Goal: Task Accomplishment & Management: Complete application form

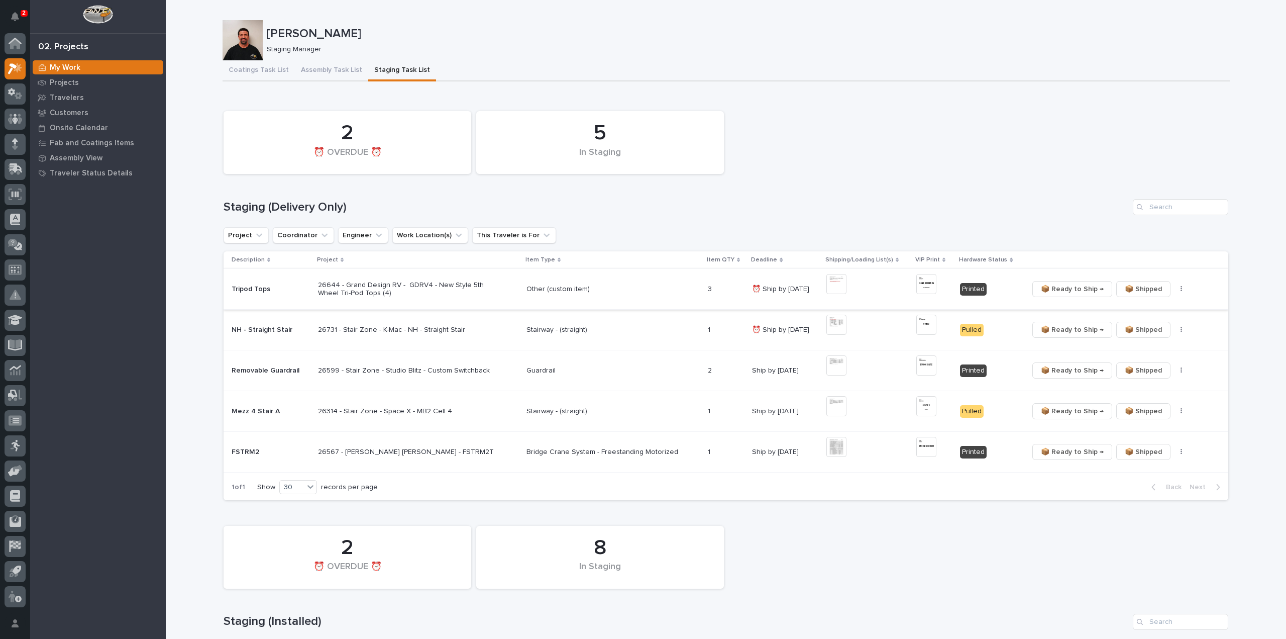
click at [1175, 291] on button "button" at bounding box center [1182, 288] width 14 height 7
click at [1158, 326] on button "🔩 Hardware" at bounding box center [1146, 325] width 66 height 16
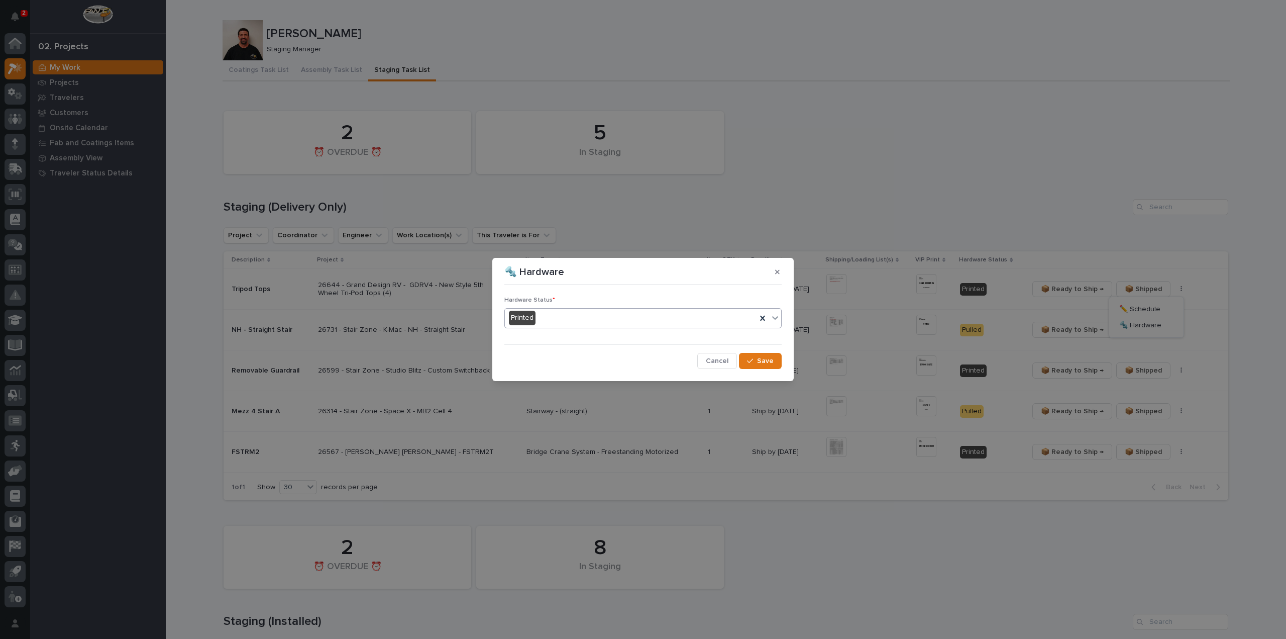
click at [547, 322] on div "Printed" at bounding box center [631, 318] width 252 height 17
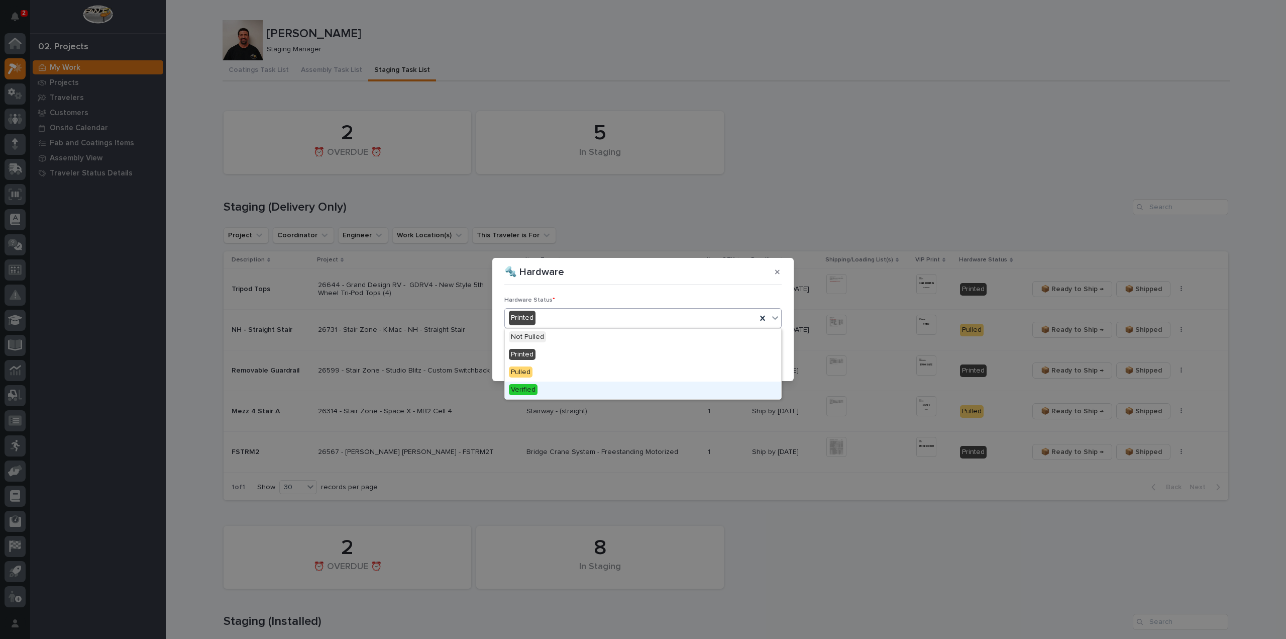
click at [530, 390] on span "Verified" at bounding box center [523, 389] width 29 height 11
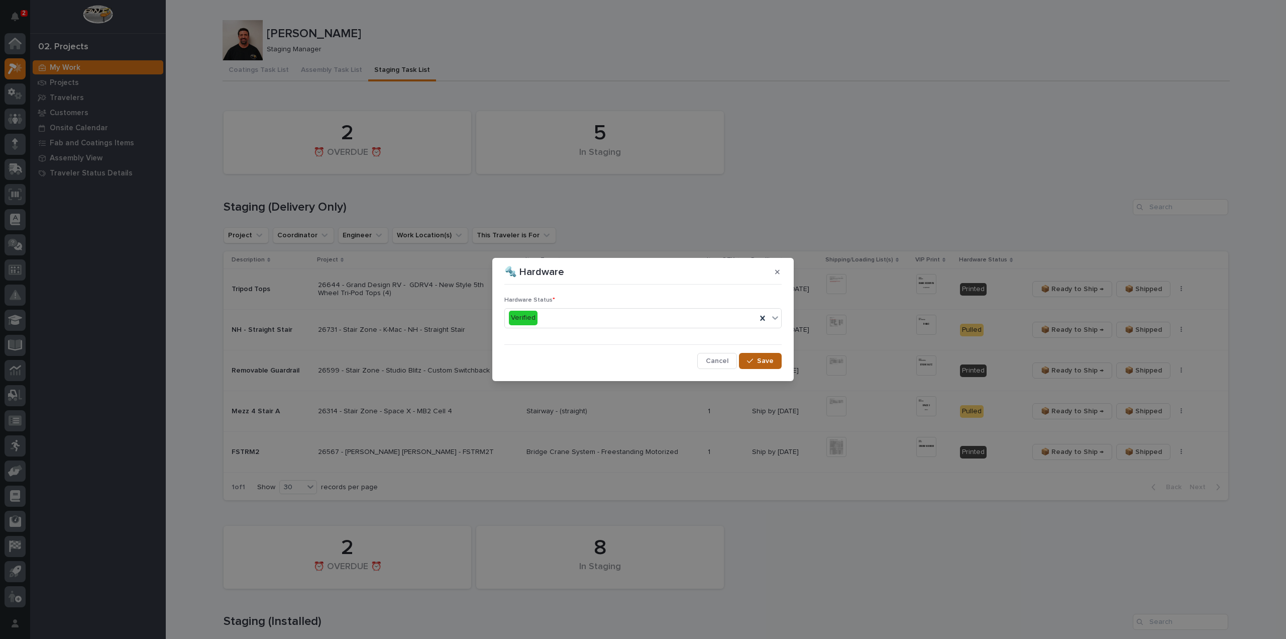
click at [748, 362] on icon "button" at bounding box center [750, 360] width 6 height 7
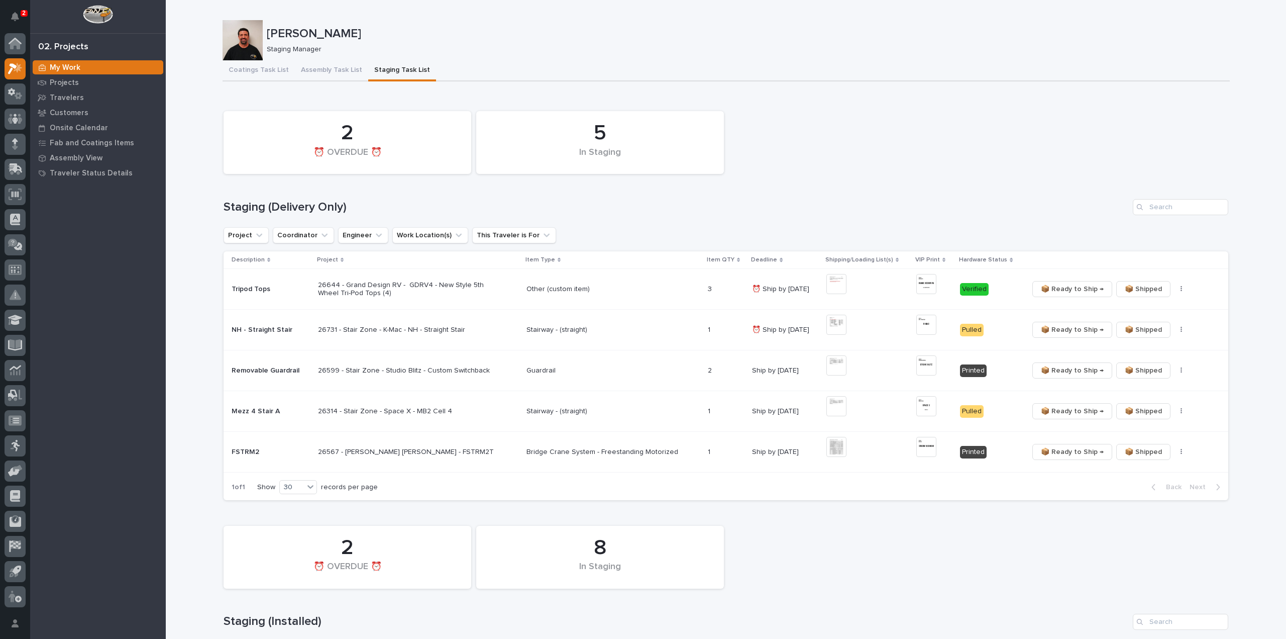
click at [1060, 290] on span "📦 Ready to Ship →" at bounding box center [1072, 289] width 63 height 12
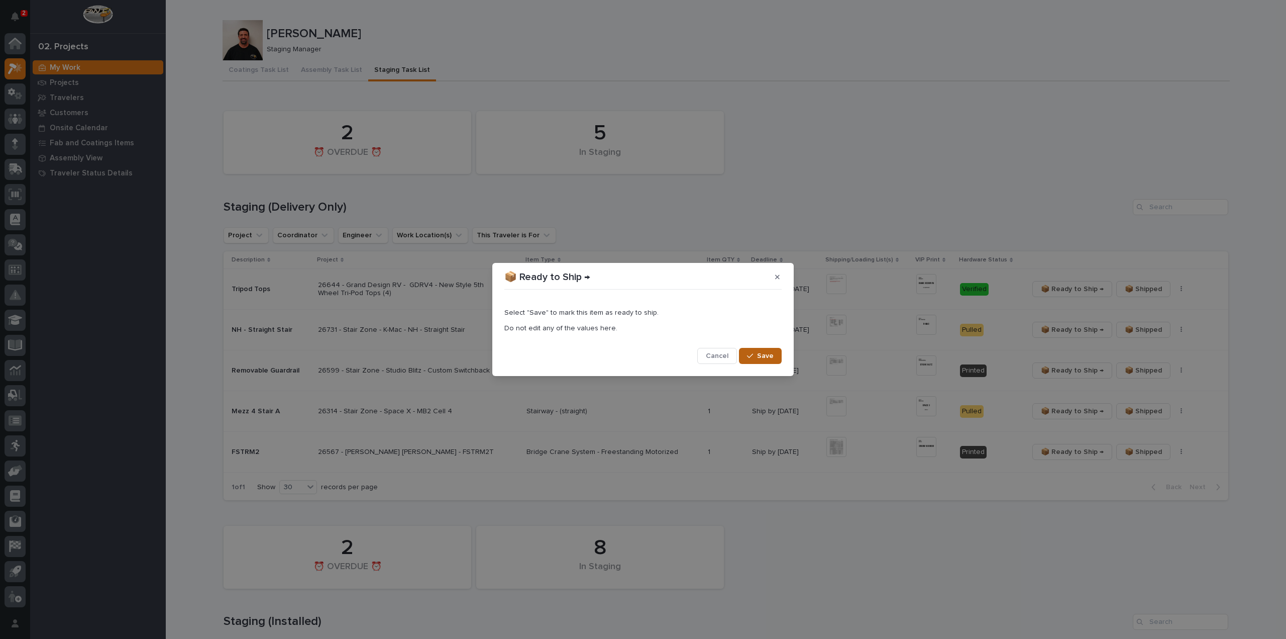
click at [762, 357] on span "Save" at bounding box center [765, 355] width 17 height 9
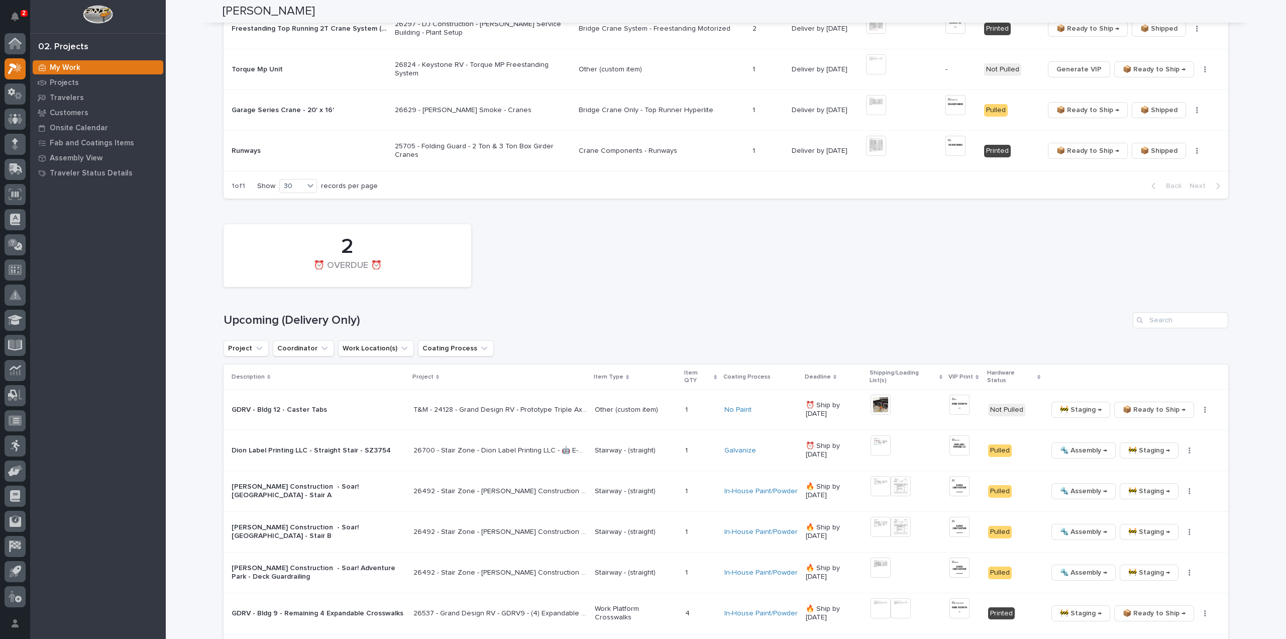
scroll to position [904, 0]
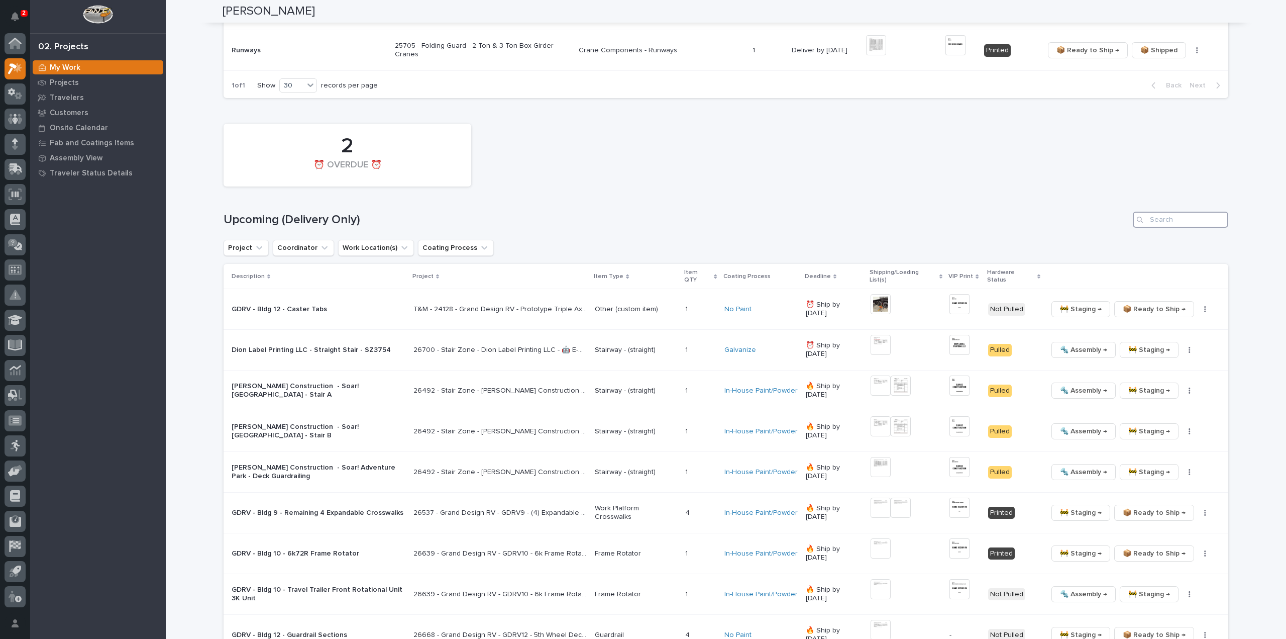
click at [1183, 213] on input "Search" at bounding box center [1180, 220] width 95 height 16
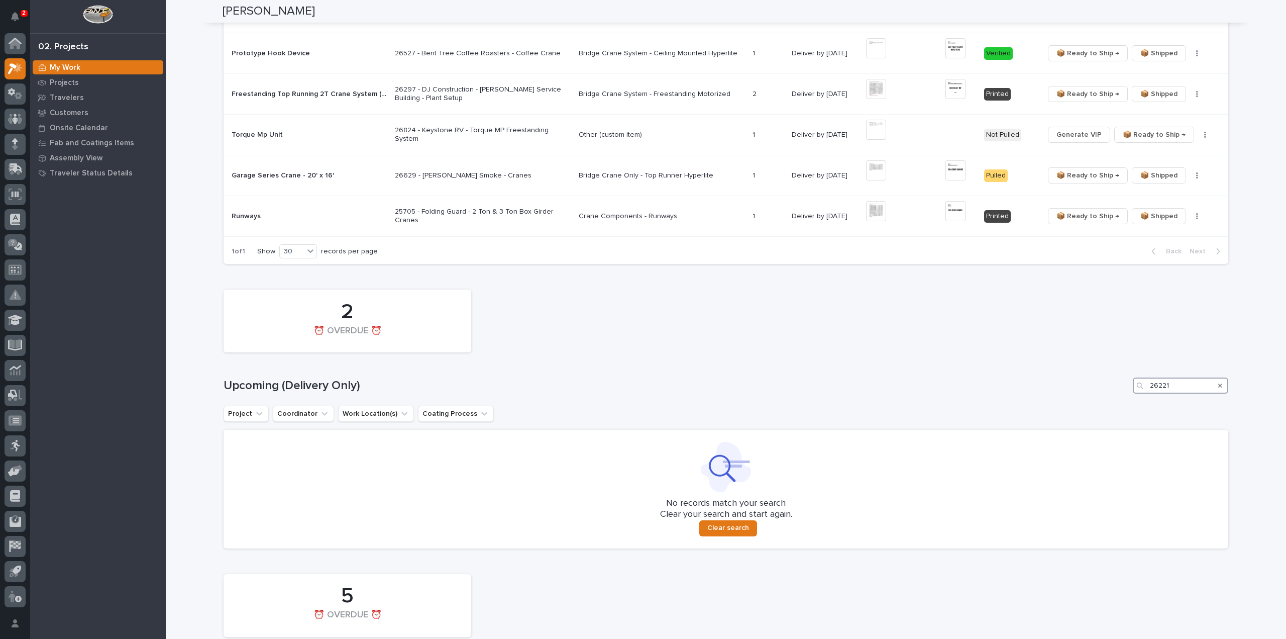
scroll to position [940, 0]
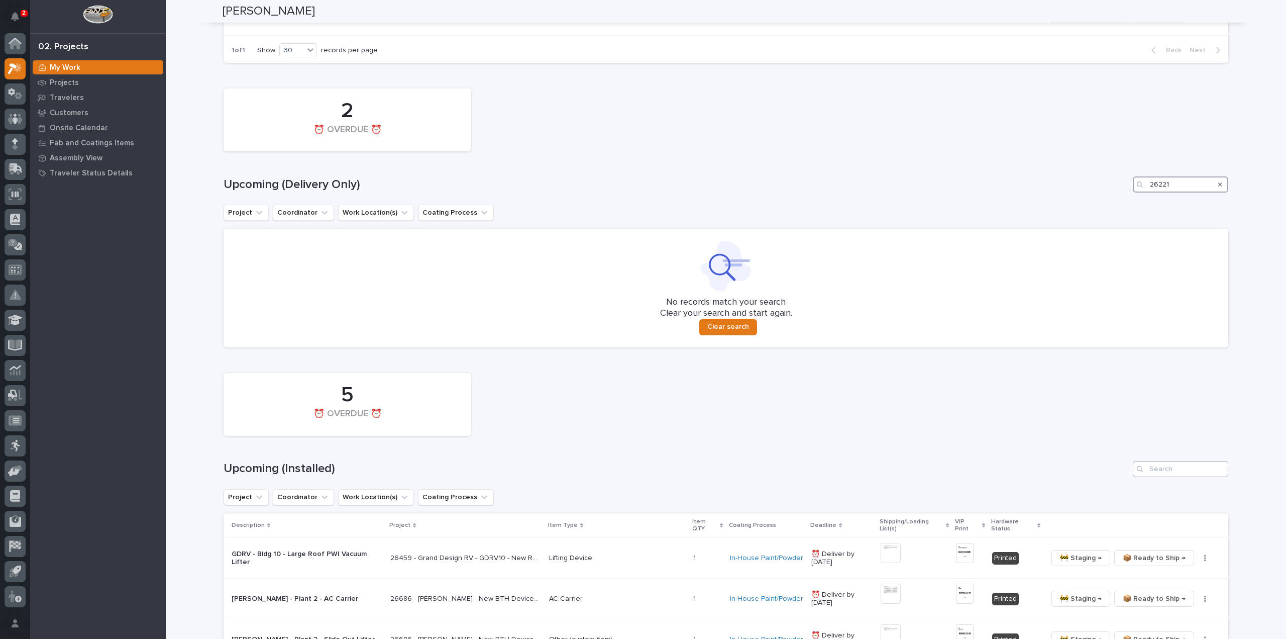
type input "26221"
click at [1172, 465] on input "Search" at bounding box center [1180, 469] width 95 height 16
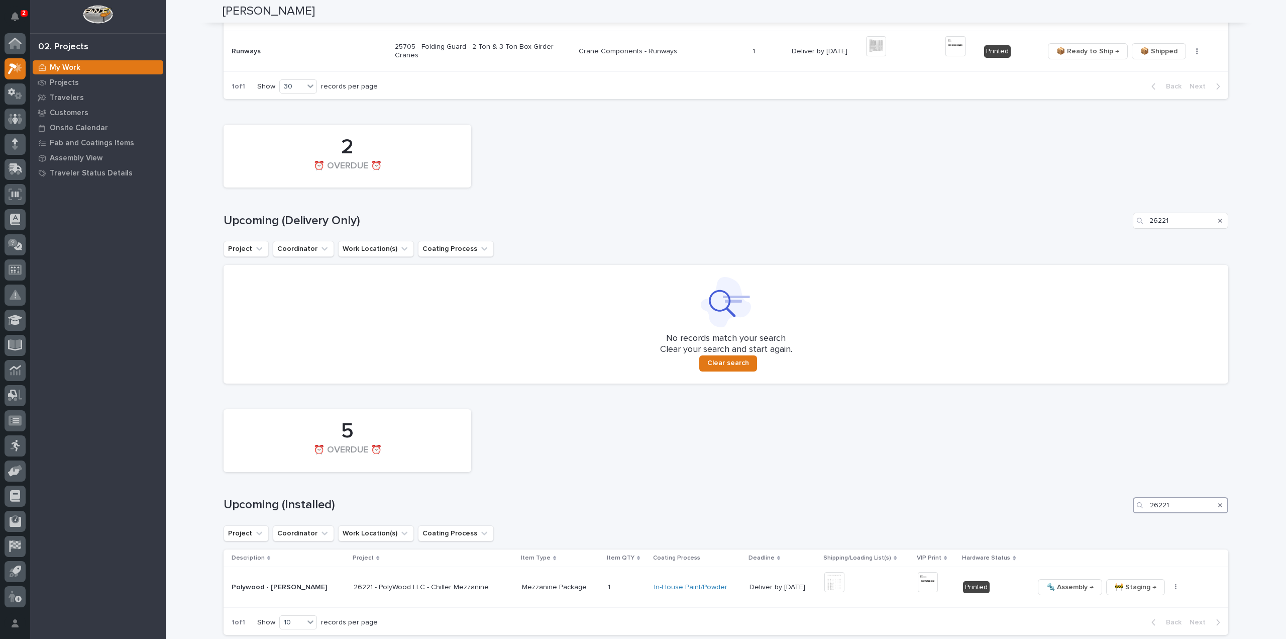
scroll to position [977, 0]
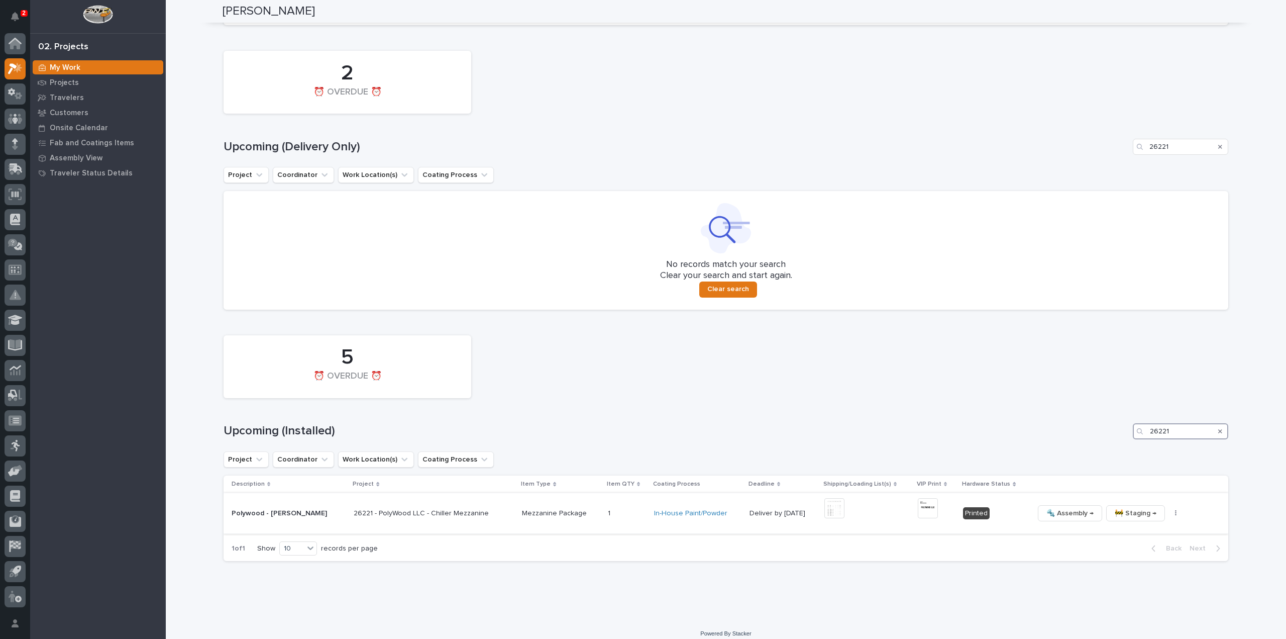
type input "26221"
click at [825, 505] on img at bounding box center [835, 508] width 20 height 20
click at [828, 500] on img at bounding box center [835, 508] width 20 height 20
click at [962, 393] on div "5 ⏰ OVERDUE ⏰" at bounding box center [726, 366] width 1015 height 73
click at [1218, 144] on icon "Search" at bounding box center [1220, 147] width 4 height 6
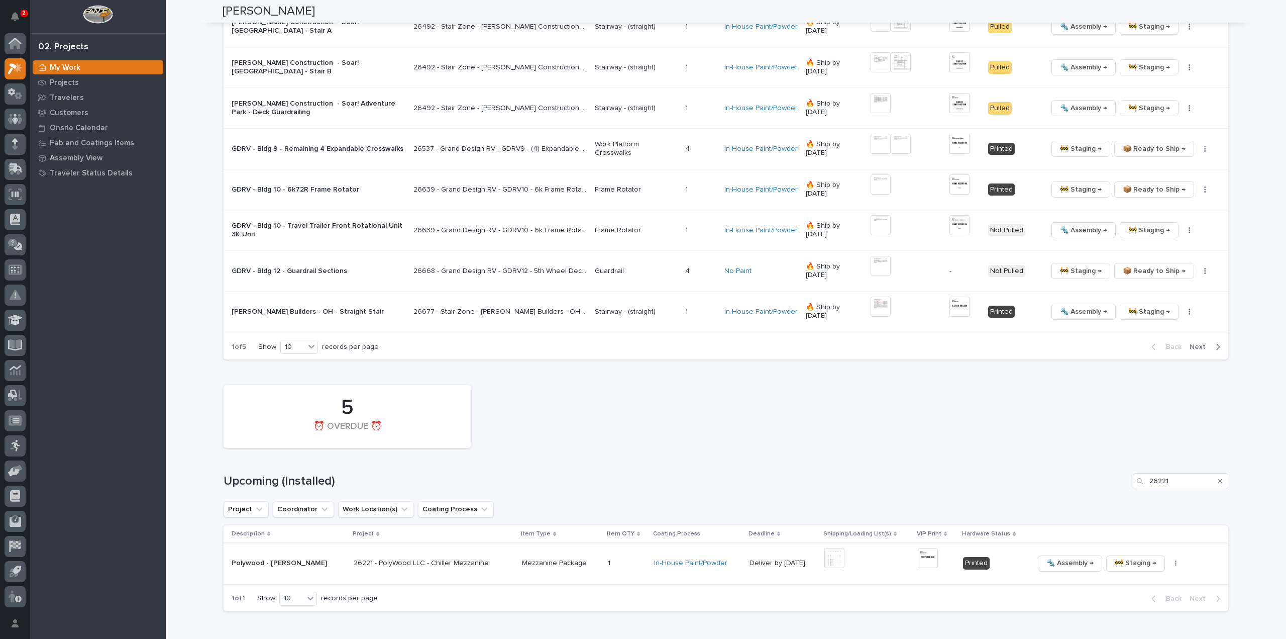
scroll to position [1306, 0]
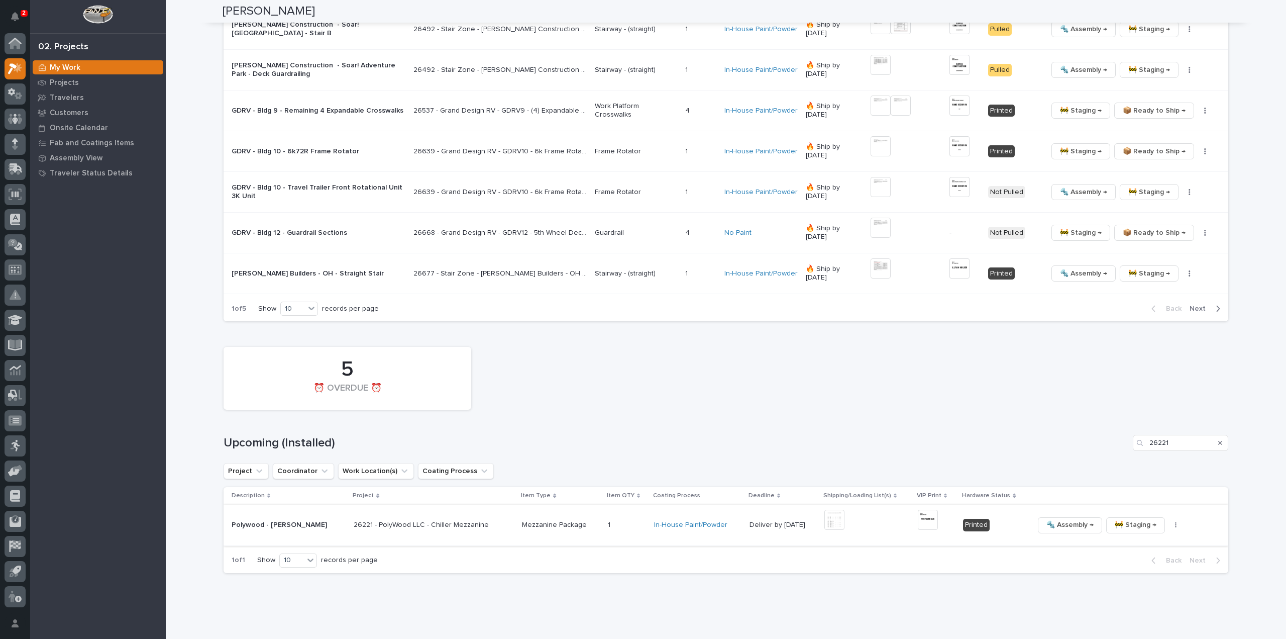
click at [1218, 440] on icon "Search" at bounding box center [1220, 443] width 4 height 6
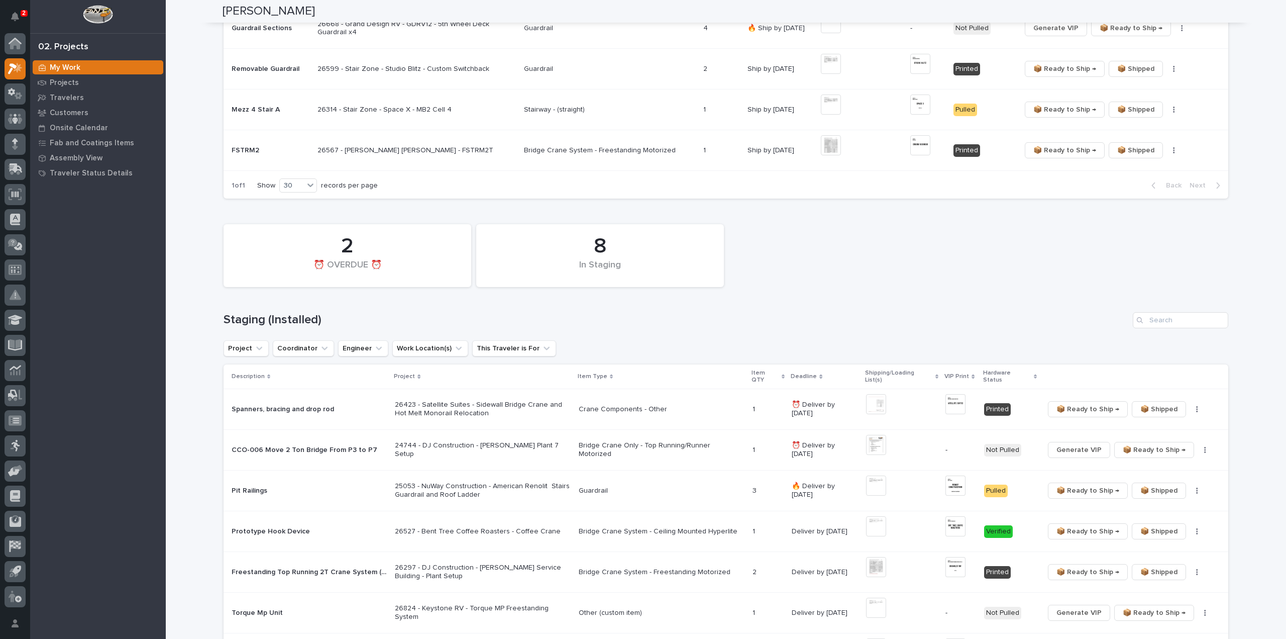
scroll to position [402, 0]
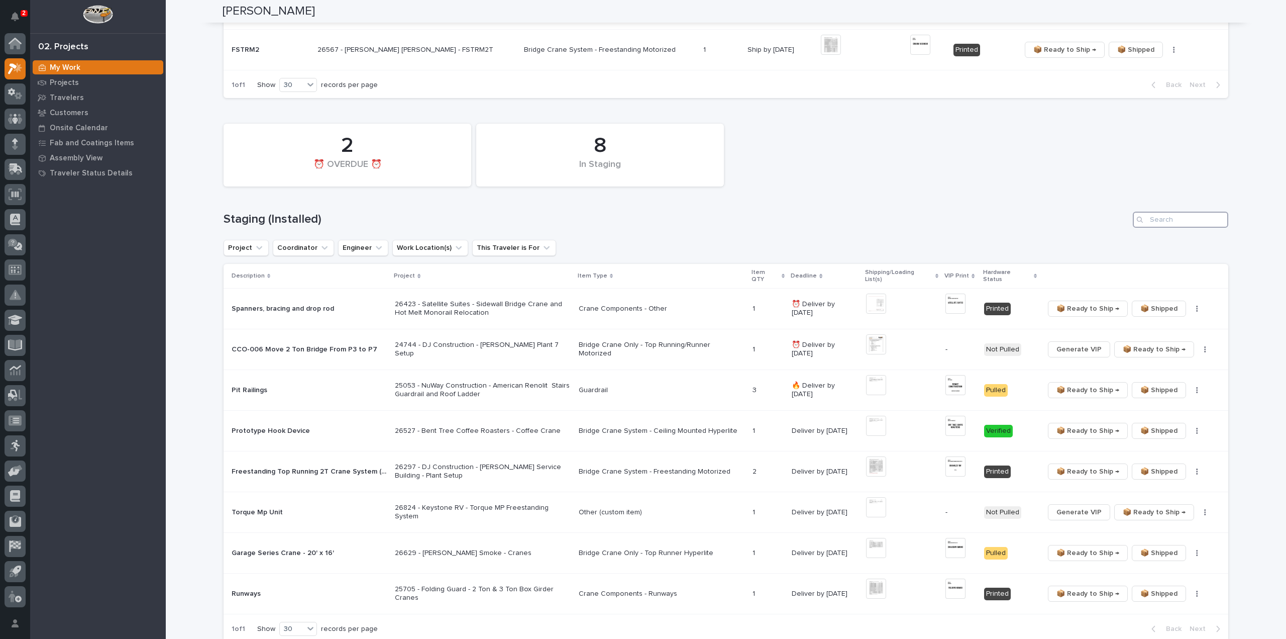
click at [1205, 219] on input "Search" at bounding box center [1180, 220] width 95 height 16
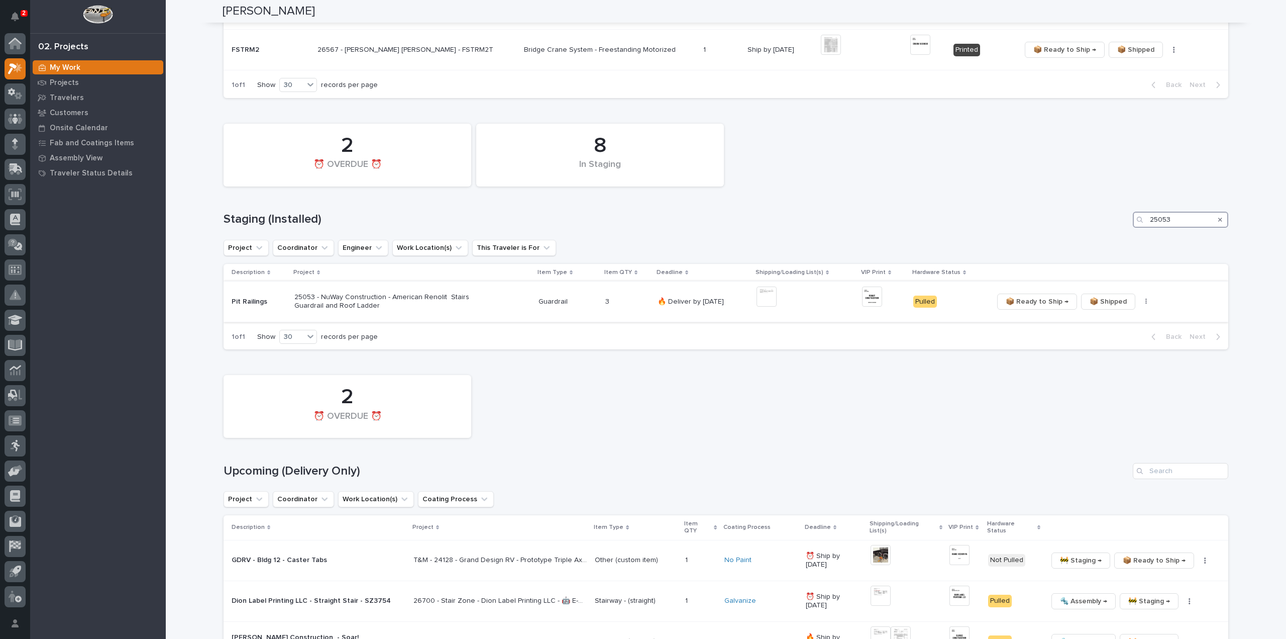
type input "25053"
click at [766, 296] on img at bounding box center [767, 296] width 20 height 20
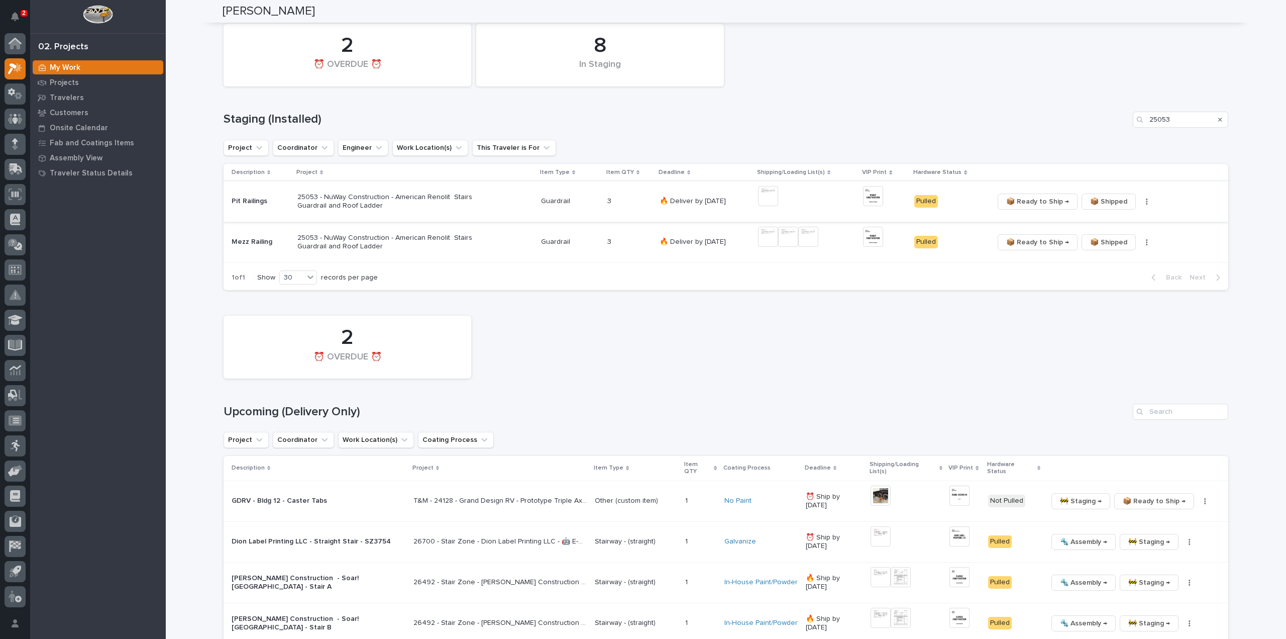
scroll to position [643, 0]
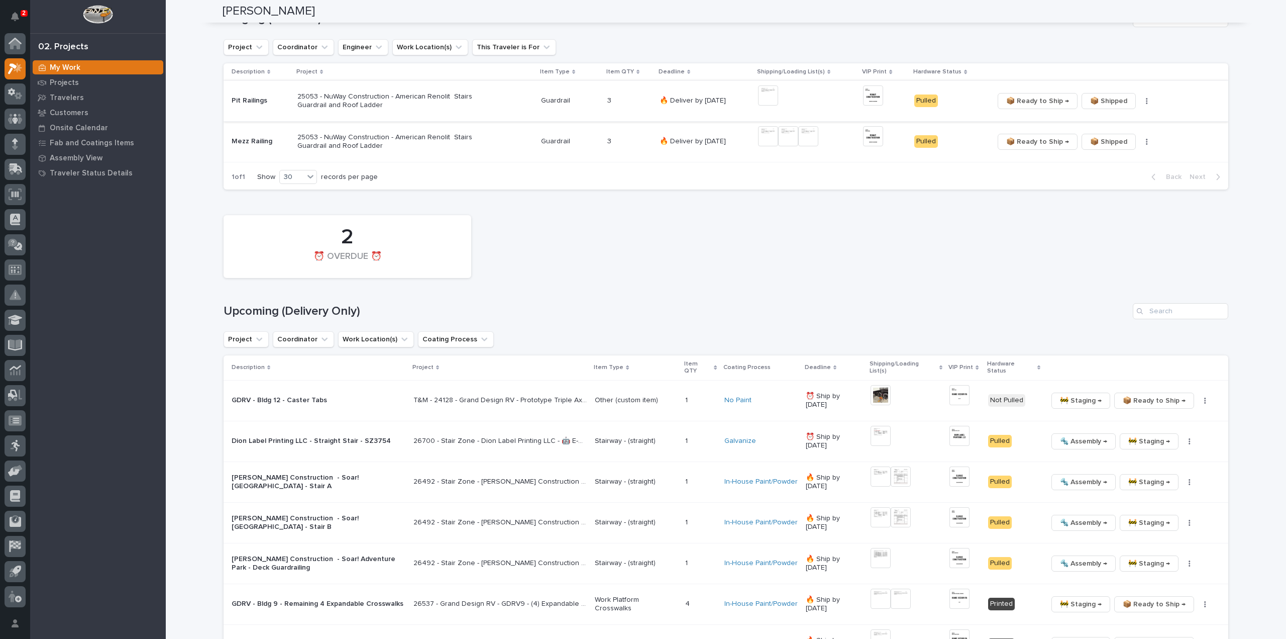
click at [773, 98] on img at bounding box center [768, 95] width 20 height 20
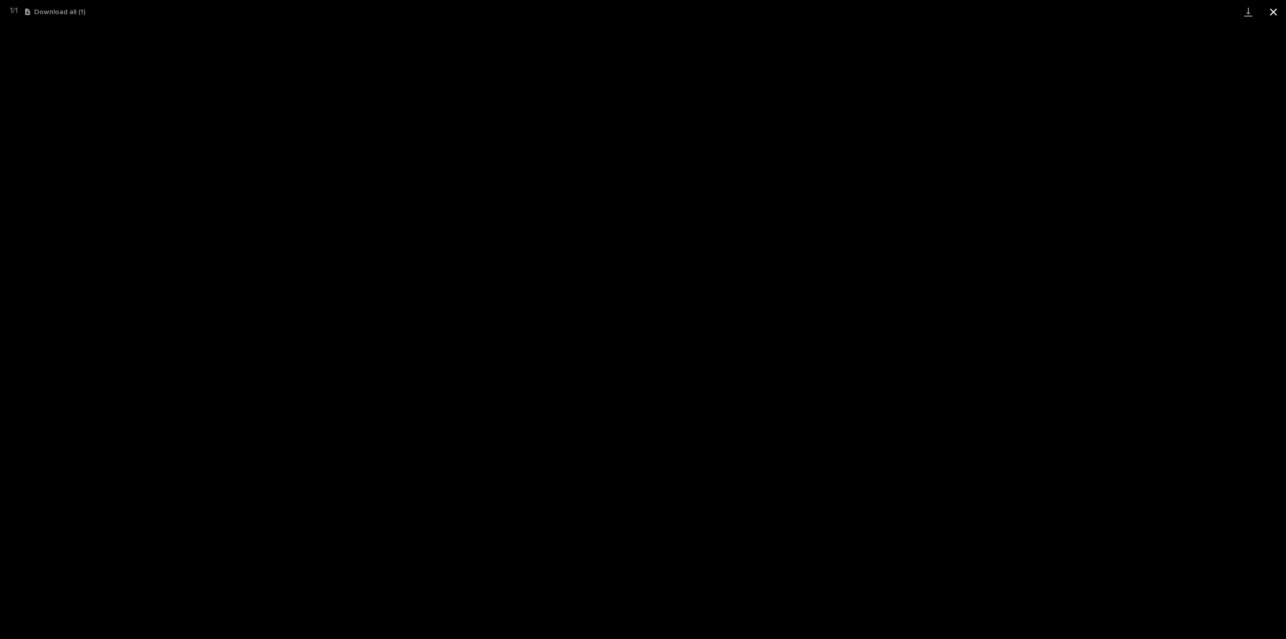
click at [1272, 15] on button "Close gallery" at bounding box center [1273, 12] width 25 height 24
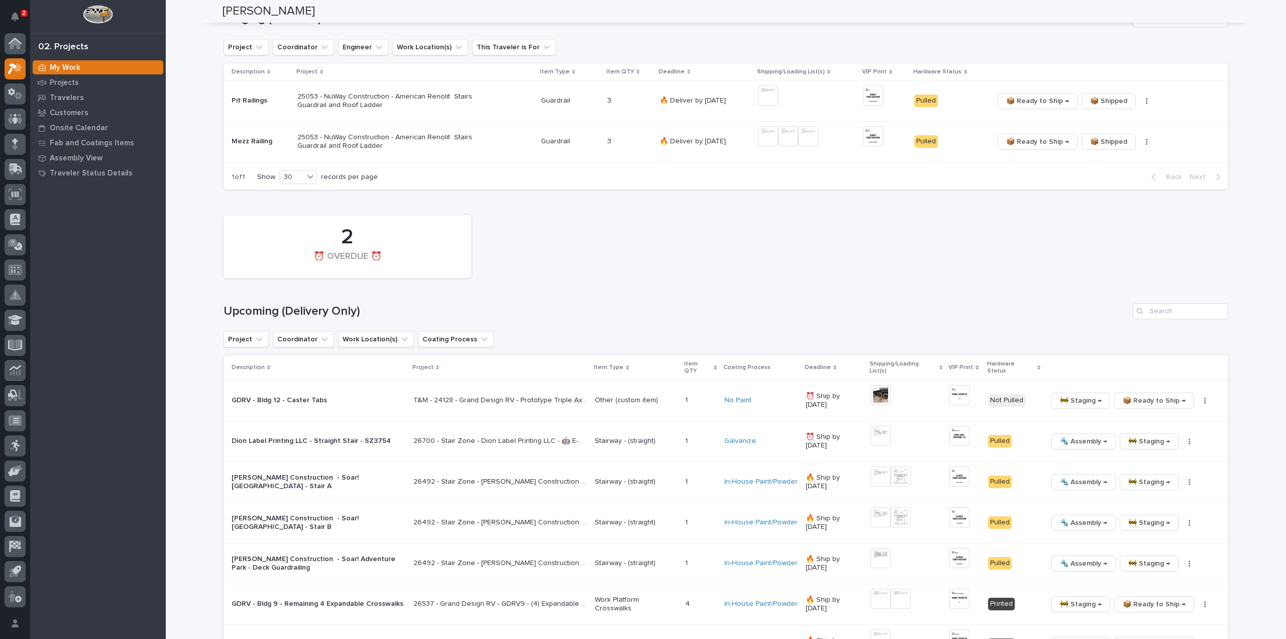
click at [1255, 251] on div "Loading... Saving… Loading... Saving… Reinhart Burkholder Reinhart Burkholder S…" at bounding box center [726, 427] width 1120 height 2141
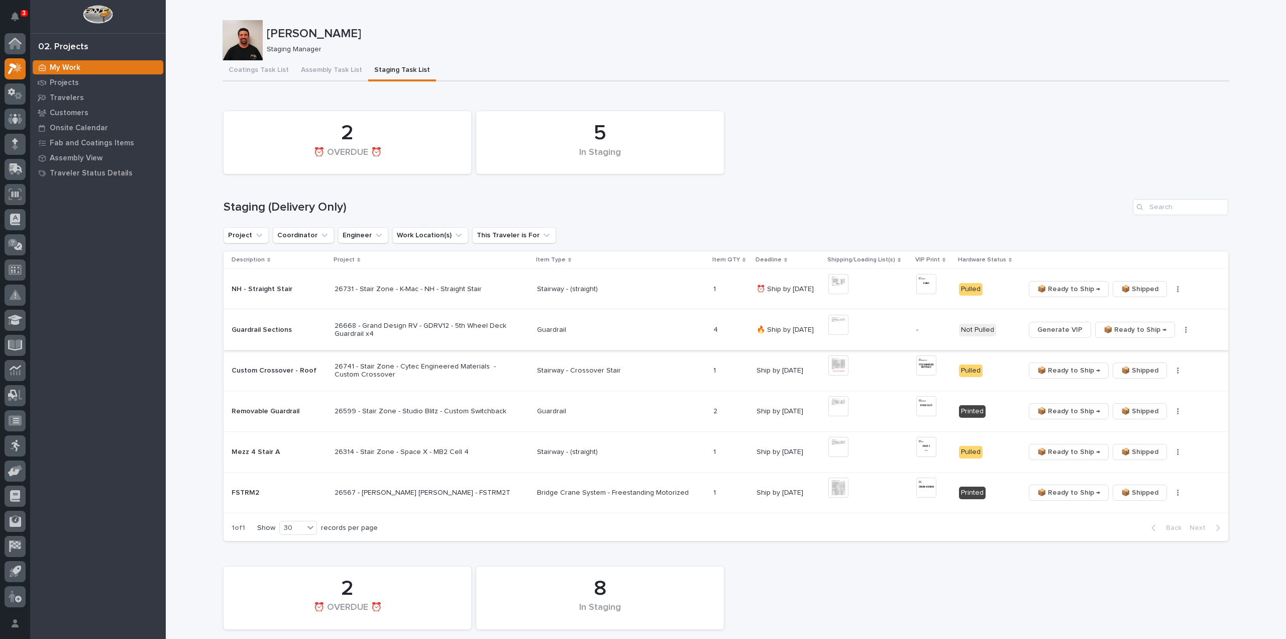
click at [835, 328] on img at bounding box center [839, 325] width 20 height 20
click at [837, 328] on img at bounding box center [839, 325] width 20 height 20
click at [856, 146] on div "5 In Staging 2 ⏰ OVERDUE ⏰" at bounding box center [726, 142] width 1015 height 73
click at [897, 62] on div "Coatings Task List Assembly Task List Staging Task List" at bounding box center [726, 70] width 1007 height 21
click at [841, 327] on img at bounding box center [839, 325] width 20 height 20
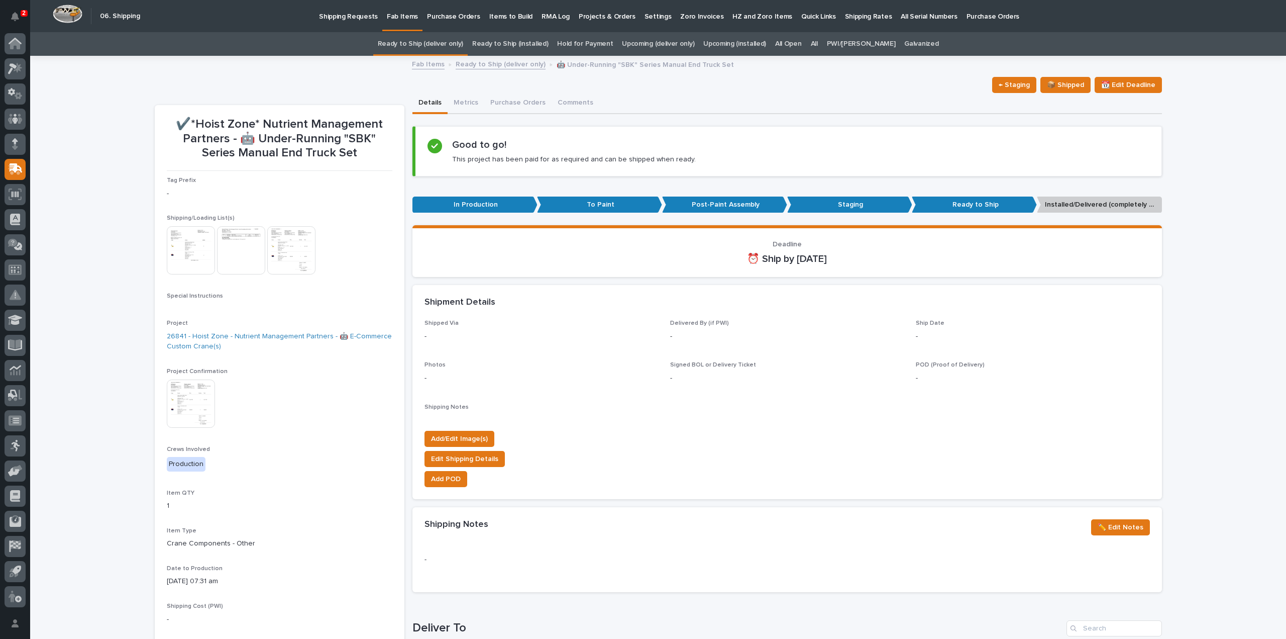
click at [818, 45] on link "All" at bounding box center [814, 44] width 7 height 24
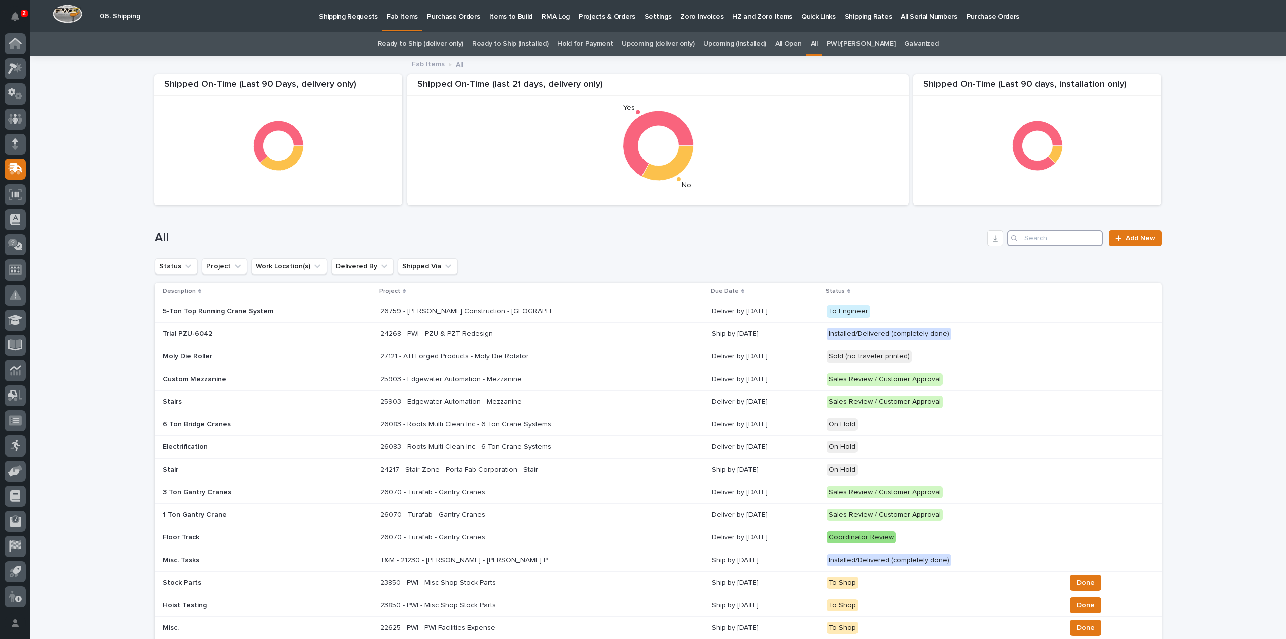
click at [1033, 241] on input "Search" at bounding box center [1054, 238] width 95 height 16
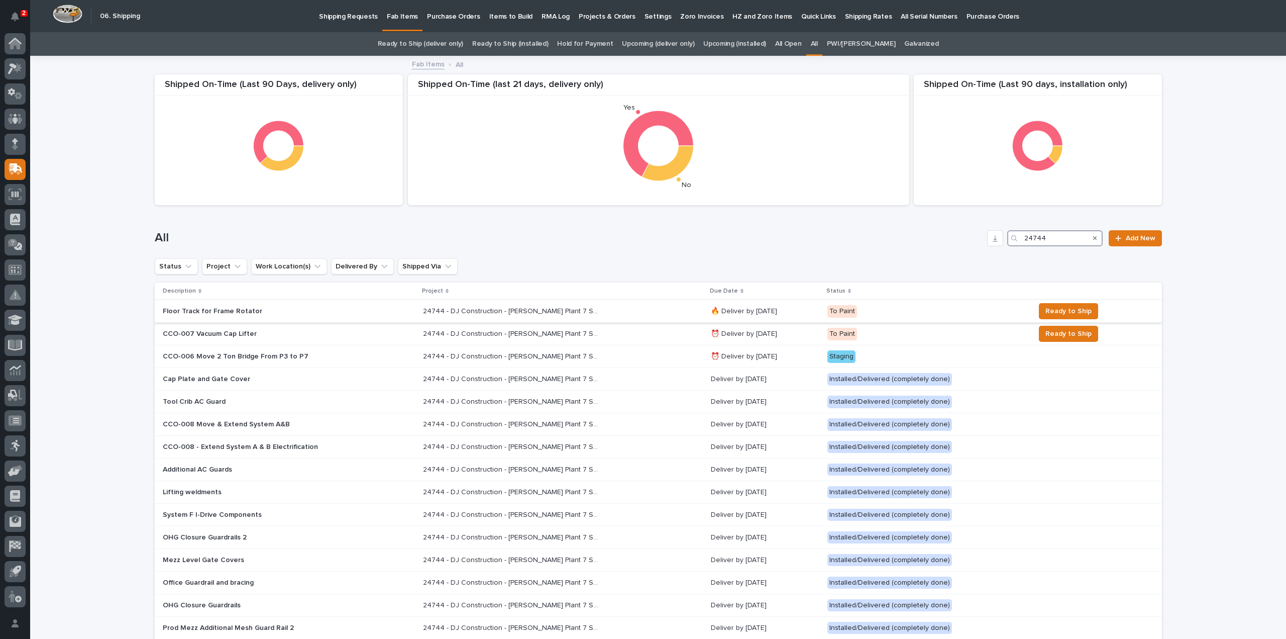
type input "24744"
click at [222, 312] on p "Floor Track for Frame Rotator" at bounding box center [251, 311] width 176 height 9
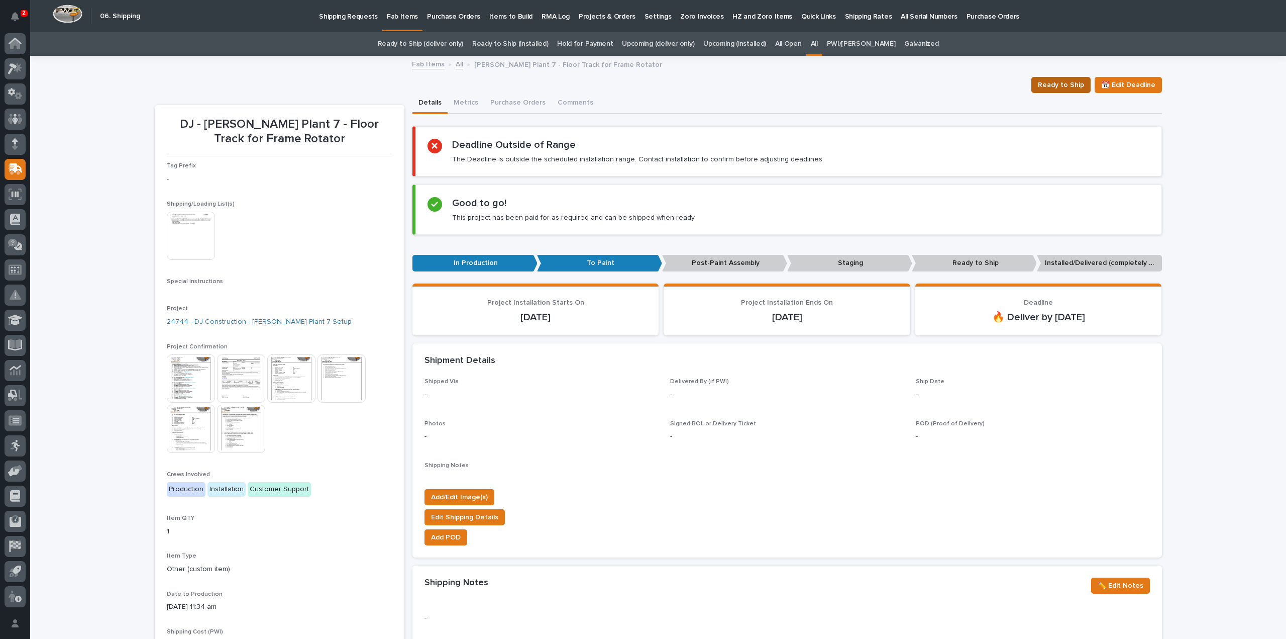
click at [1056, 83] on span "Ready to Ship" at bounding box center [1061, 85] width 46 height 12
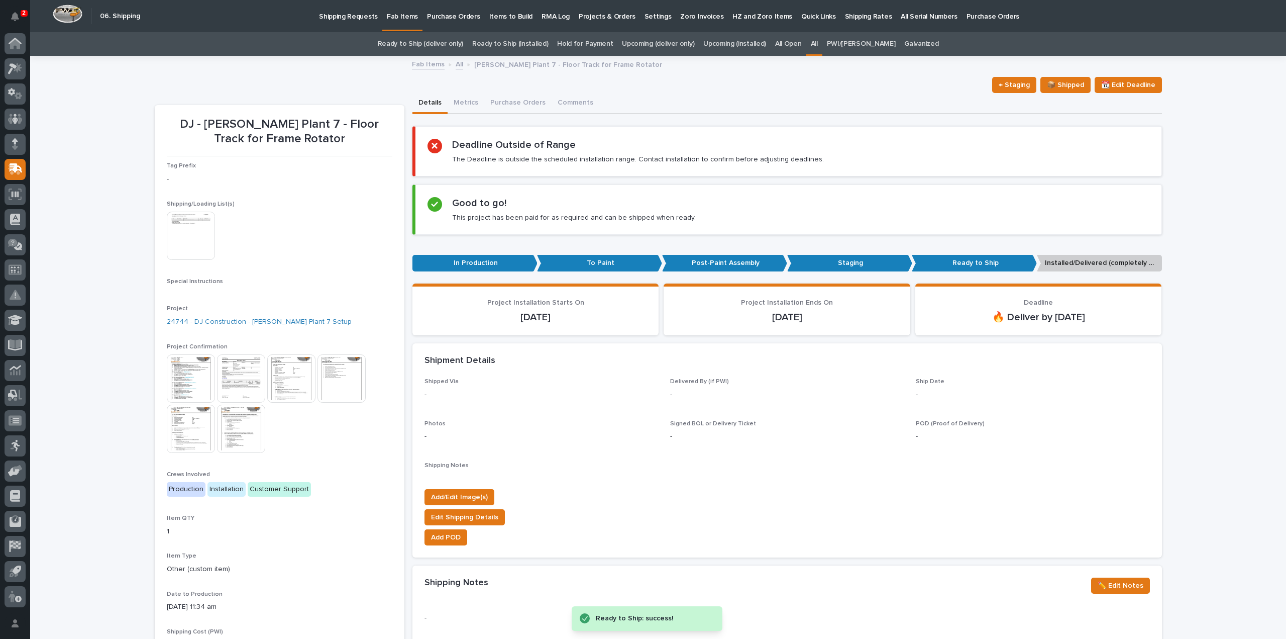
click at [185, 236] on img at bounding box center [191, 236] width 48 height 48
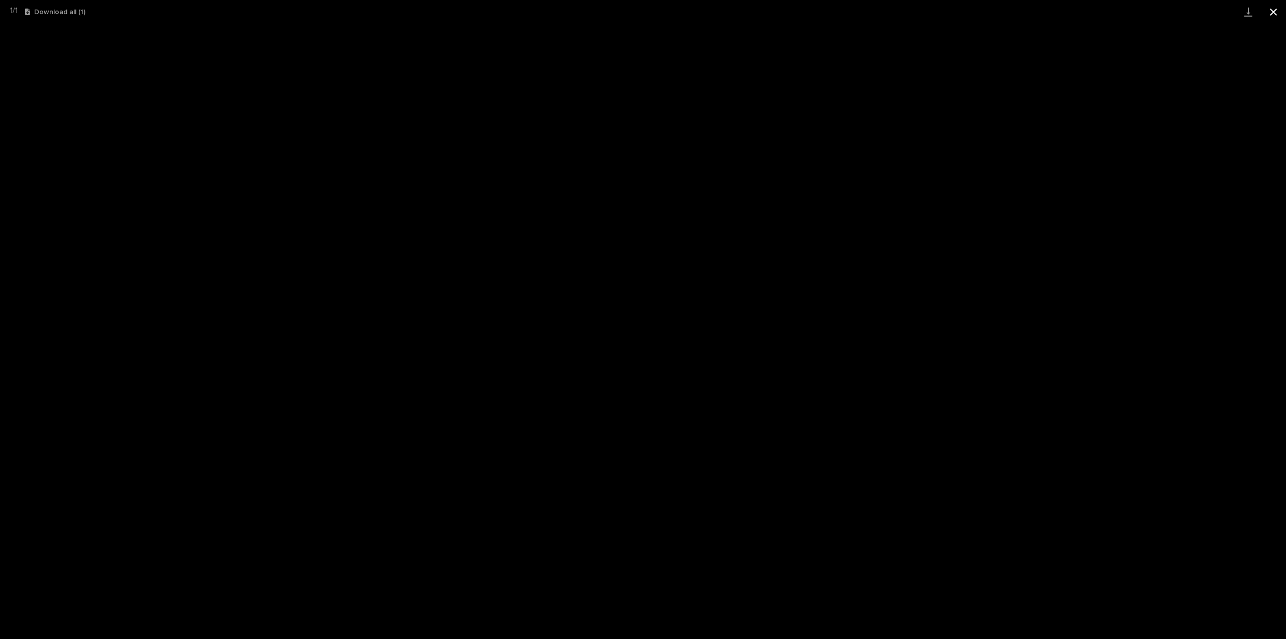
click at [1273, 14] on button "Close gallery" at bounding box center [1273, 12] width 25 height 24
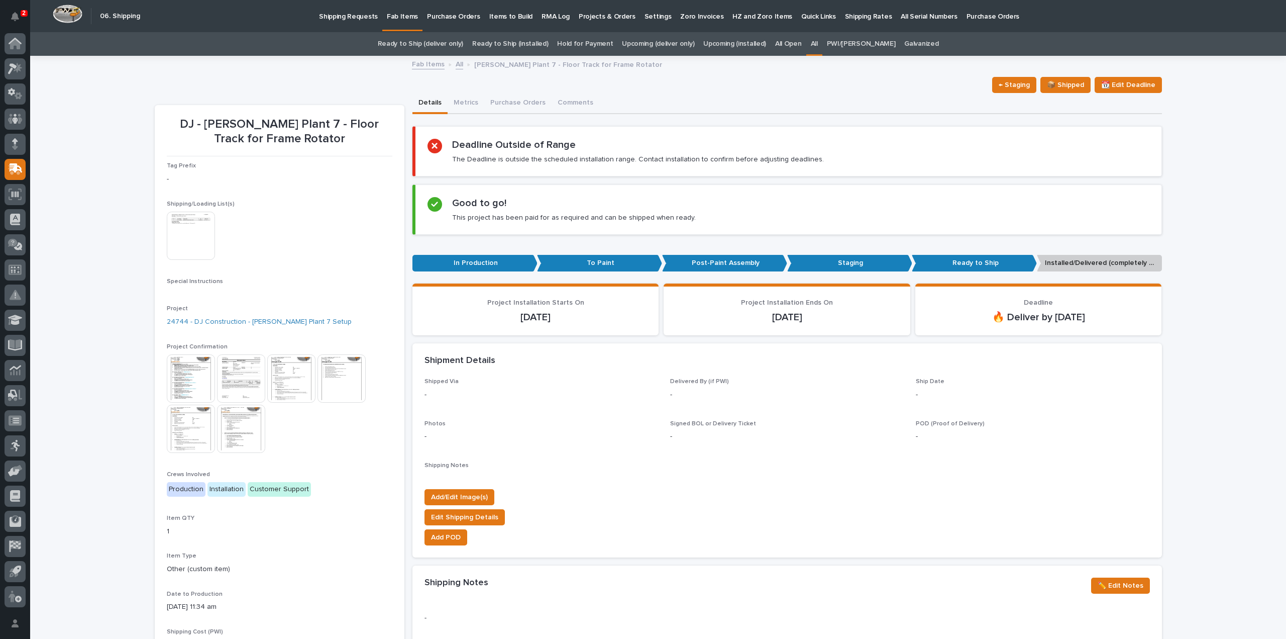
click at [818, 43] on link "All" at bounding box center [814, 44] width 7 height 24
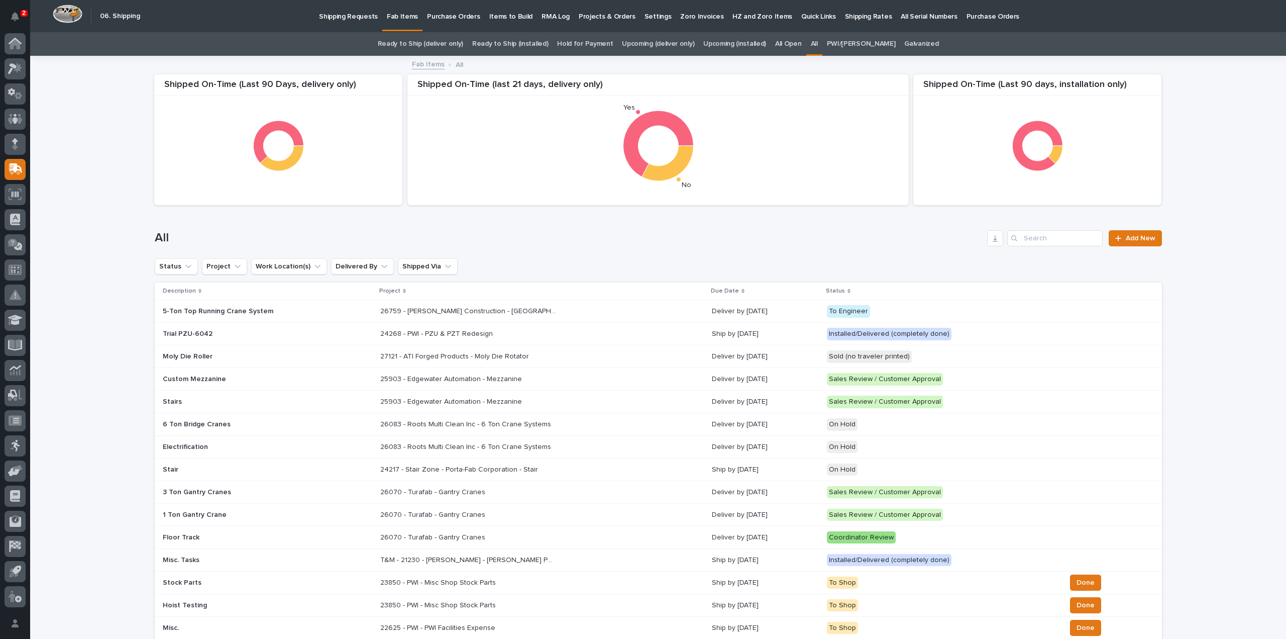
click at [64, 239] on div "Loading... Saving… Loading... Saving… Shipped On-Time (Last 90 days, installati…" at bounding box center [658, 560] width 1256 height 1007
click at [1046, 240] on input "Search" at bounding box center [1054, 238] width 95 height 16
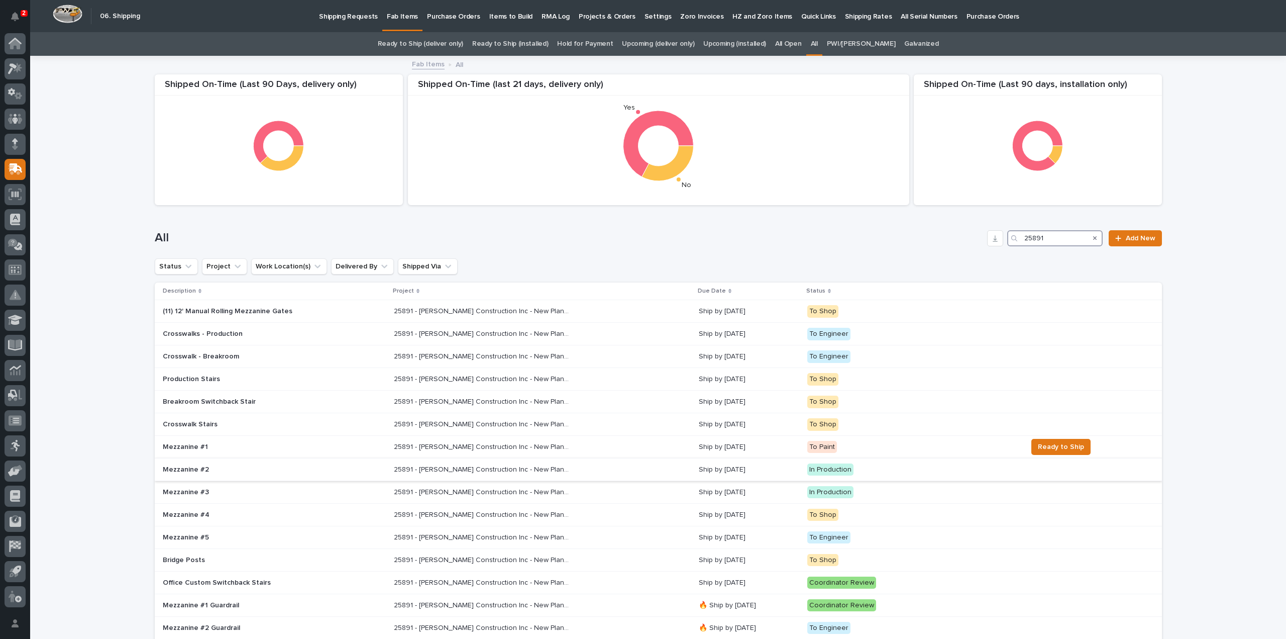
type input "25891"
click at [422, 468] on p "25891 - J A Wagner Construction Inc - New Plant Setup - Mezzanine Project" at bounding box center [483, 468] width 178 height 11
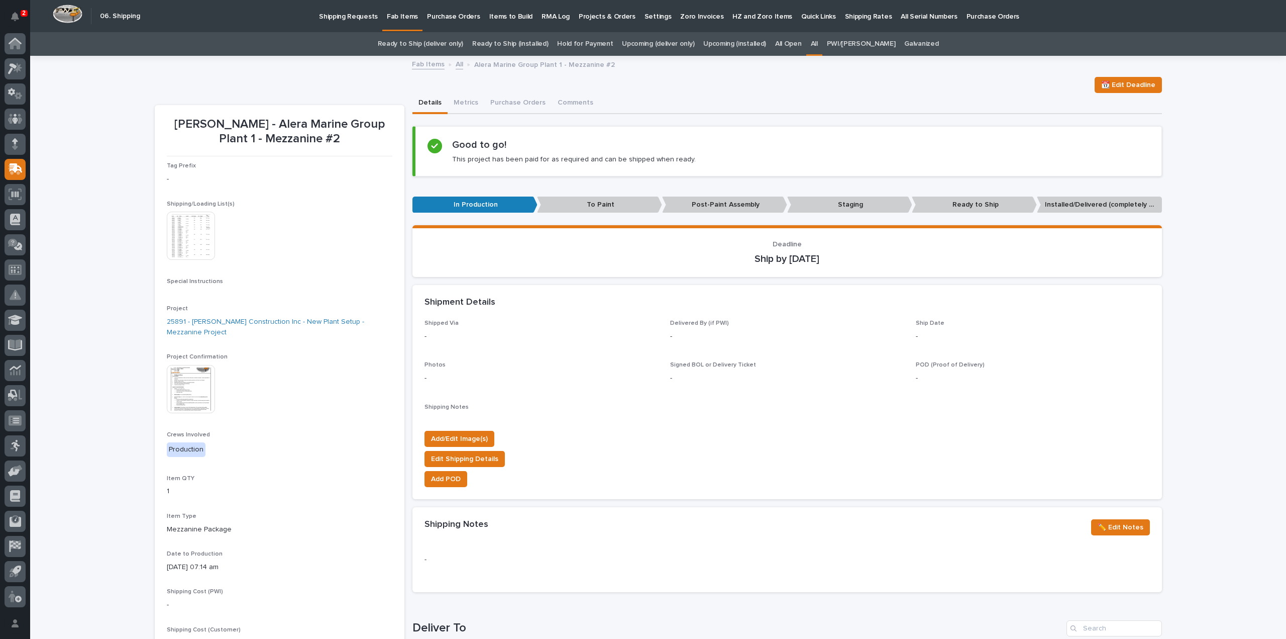
click at [203, 246] on img at bounding box center [191, 236] width 48 height 48
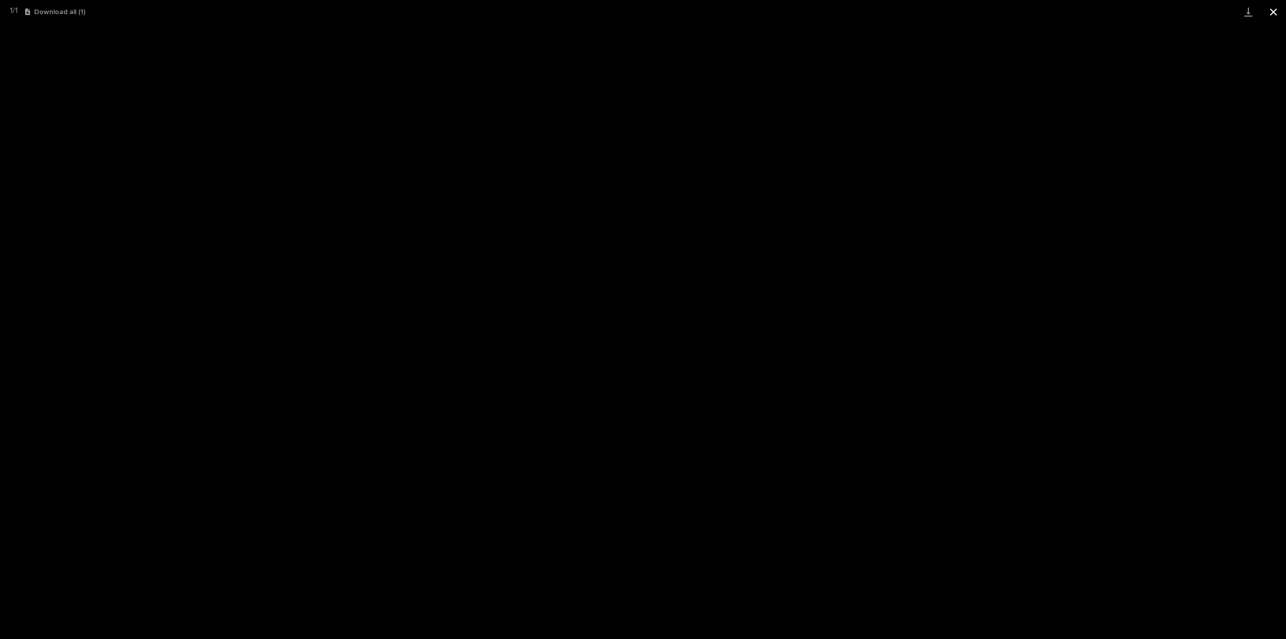
click at [1274, 12] on button "Close gallery" at bounding box center [1273, 12] width 25 height 24
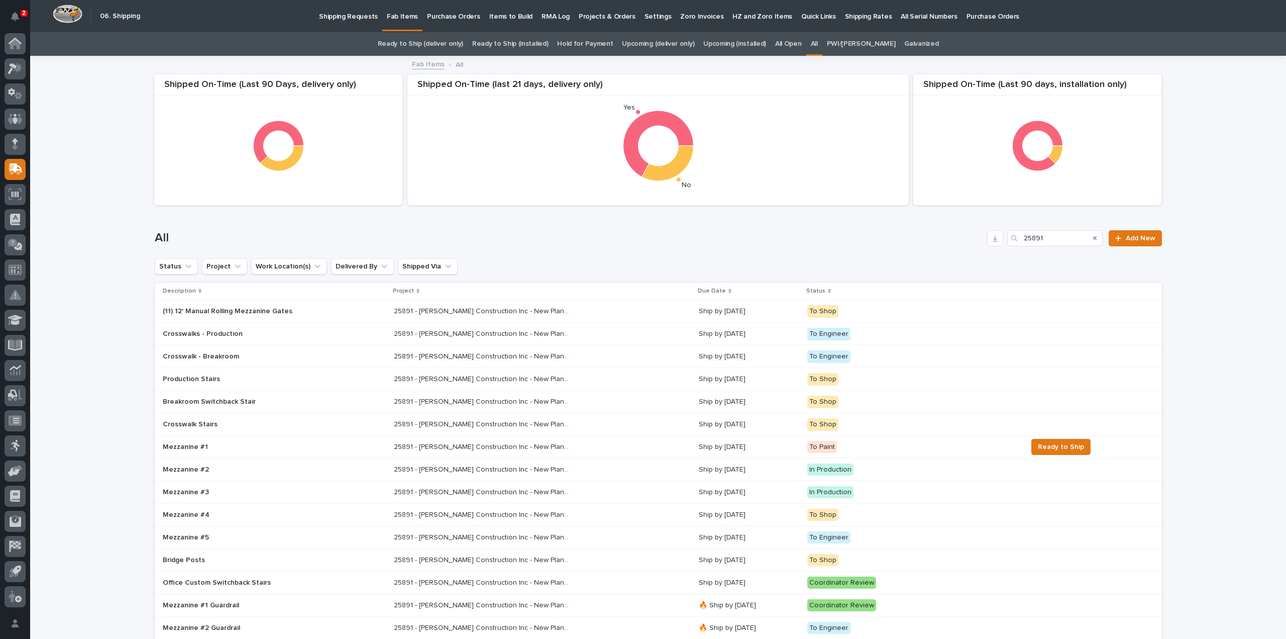
scroll to position [100, 0]
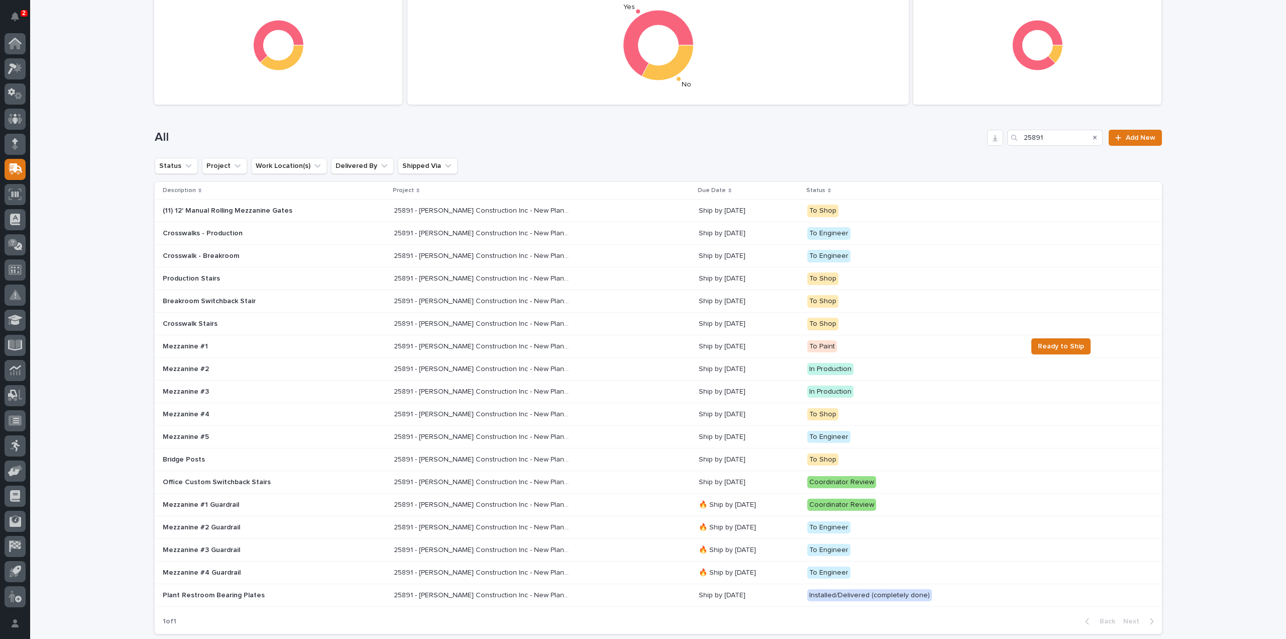
click at [193, 391] on p "Mezzanine #3" at bounding box center [251, 391] width 176 height 9
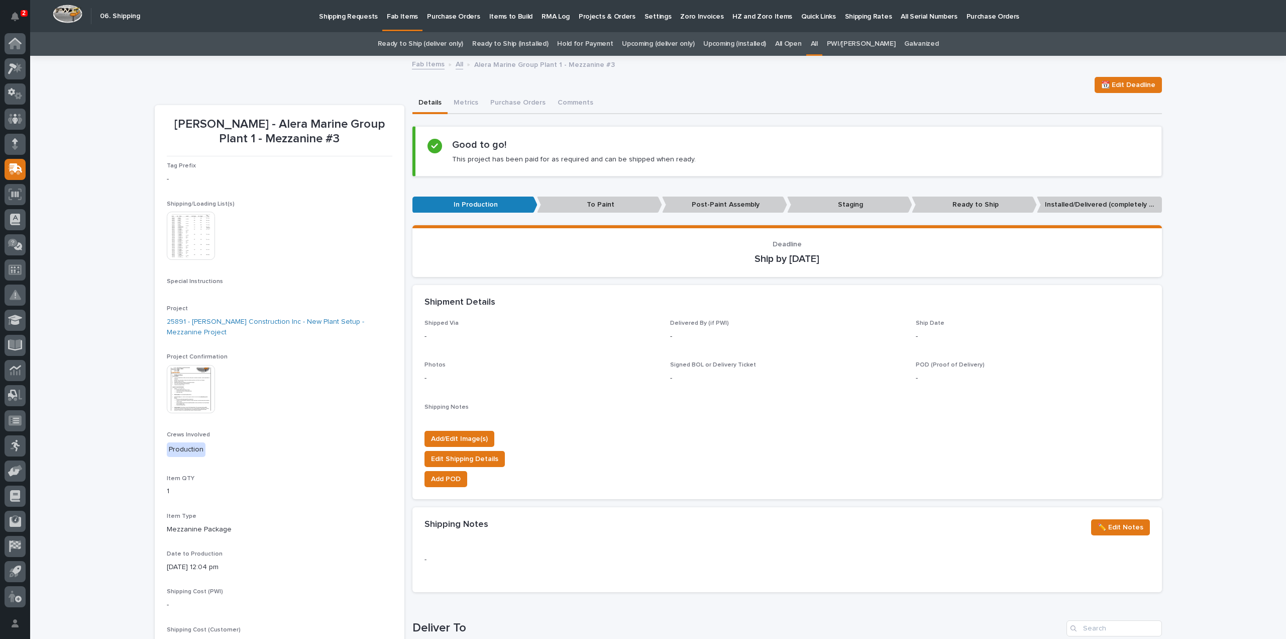
click at [188, 247] on img at bounding box center [191, 236] width 48 height 48
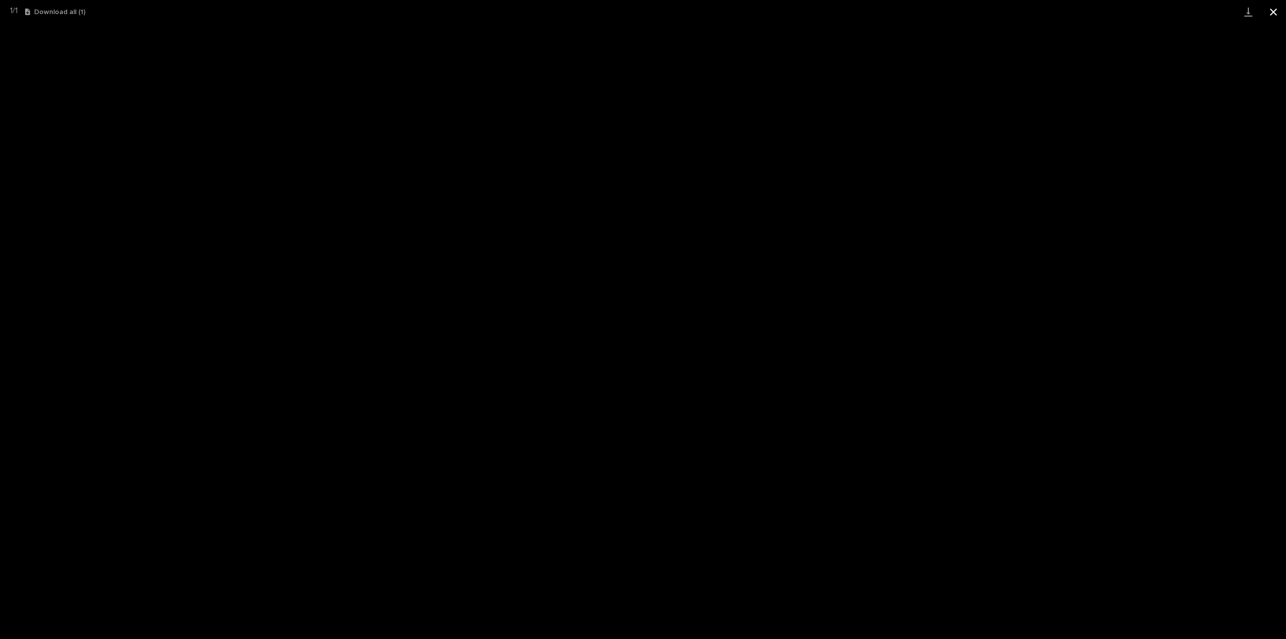
click at [1273, 10] on button "Close gallery" at bounding box center [1273, 12] width 25 height 24
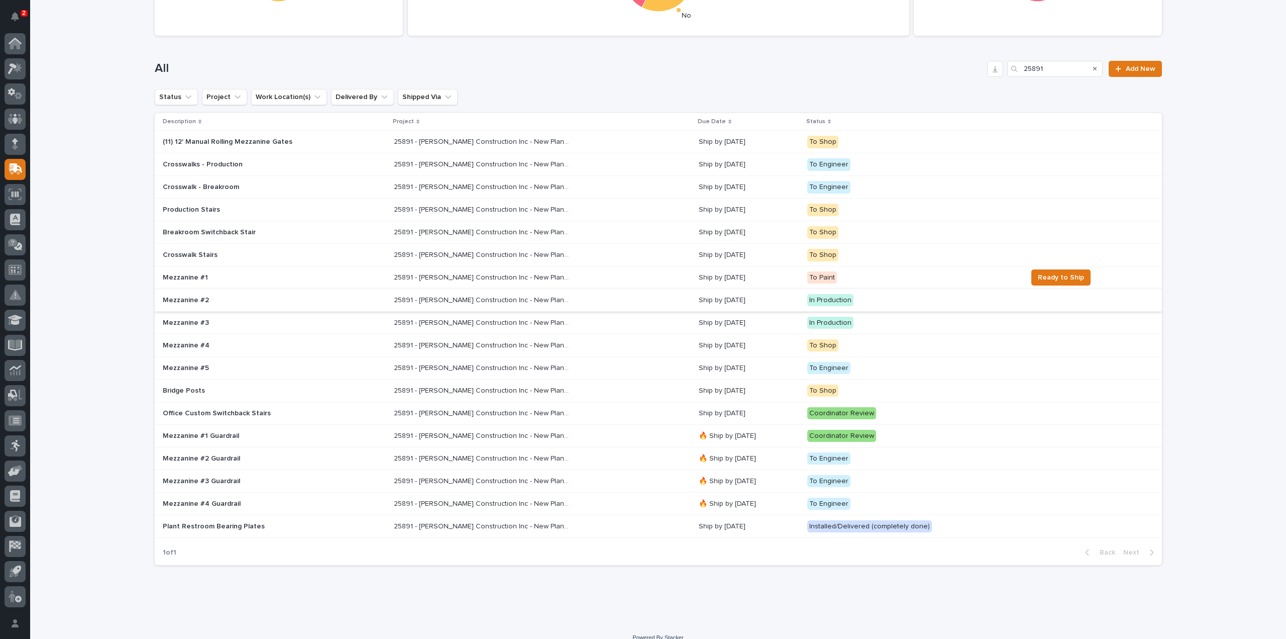
scroll to position [179, 0]
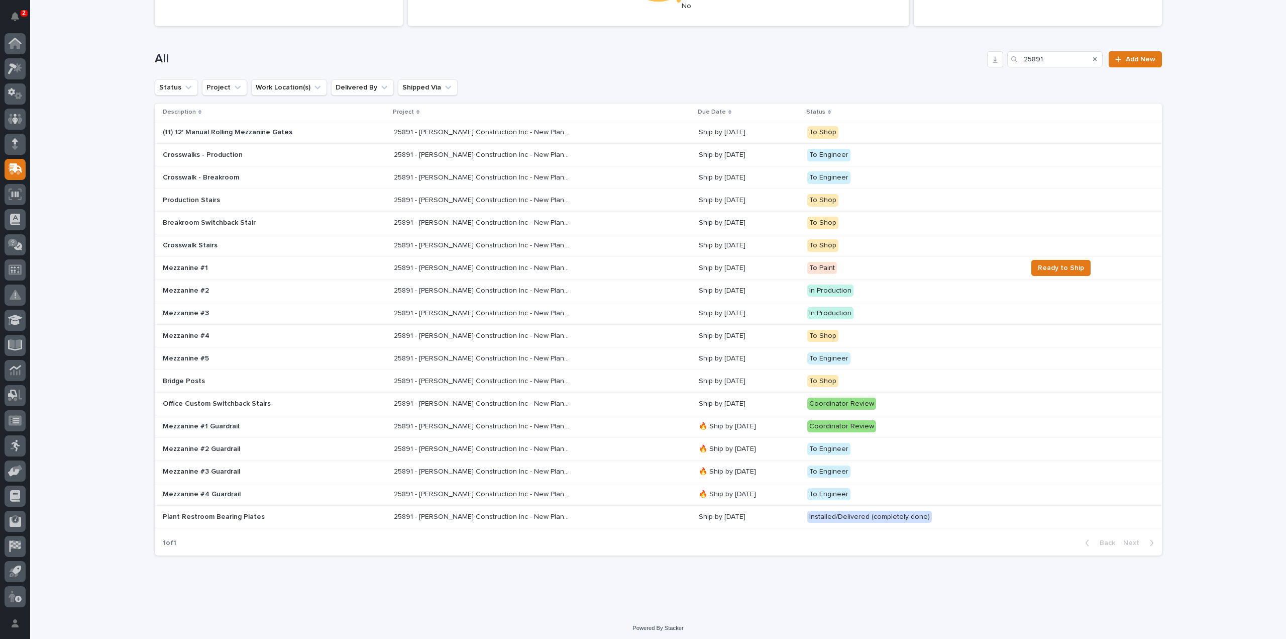
click at [228, 291] on p "Mezzanine #2" at bounding box center [251, 290] width 176 height 9
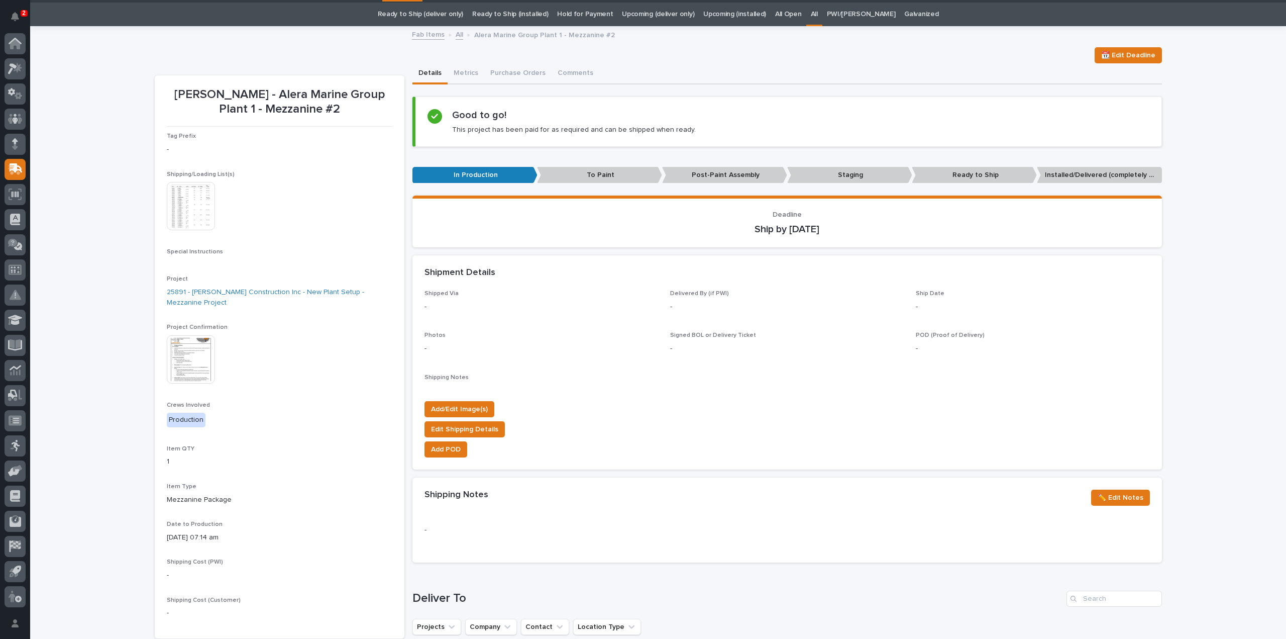
scroll to position [32, 0]
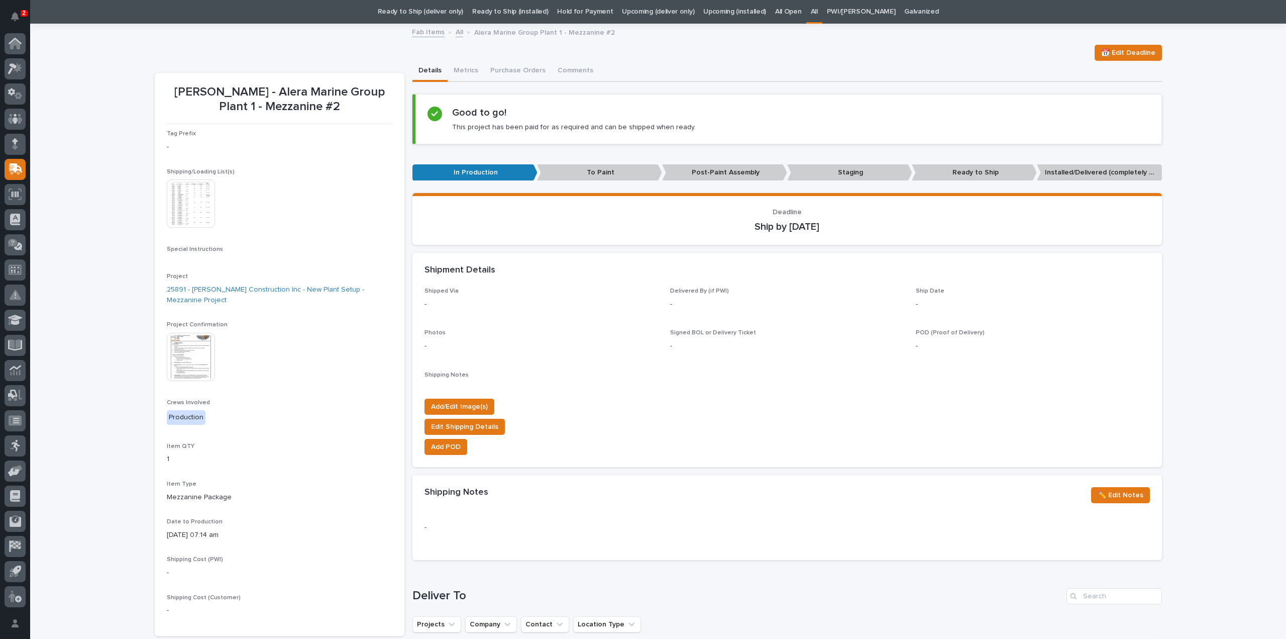
click at [200, 221] on img at bounding box center [191, 203] width 48 height 48
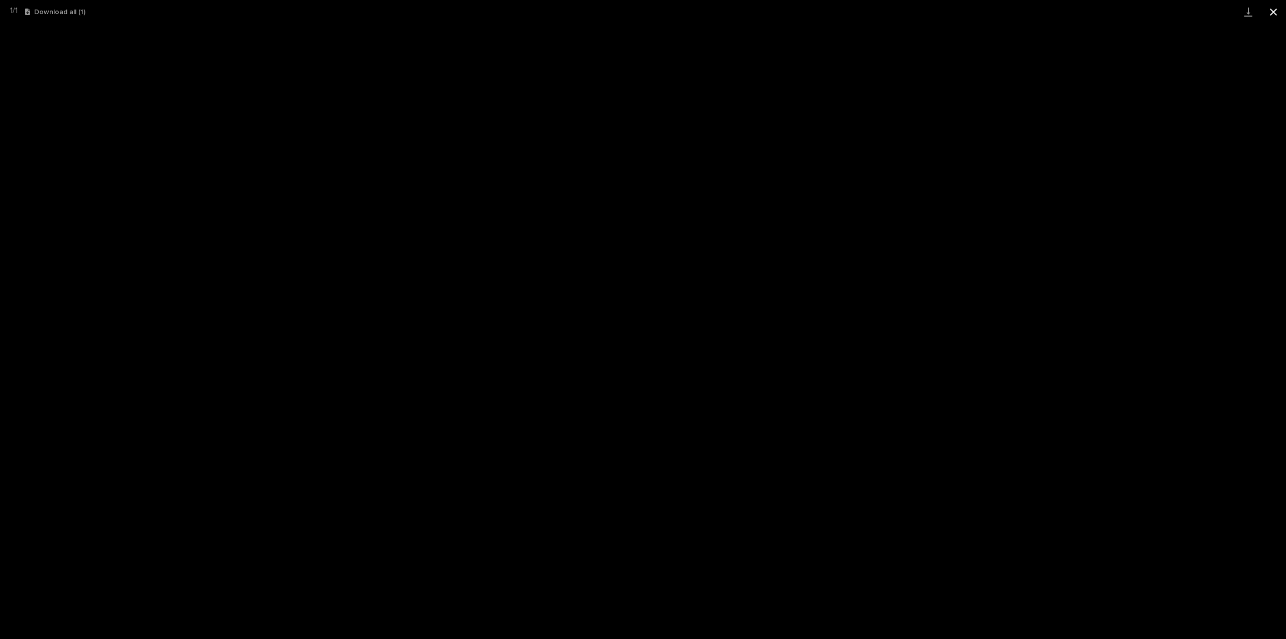
click at [1275, 12] on button "Close gallery" at bounding box center [1273, 12] width 25 height 24
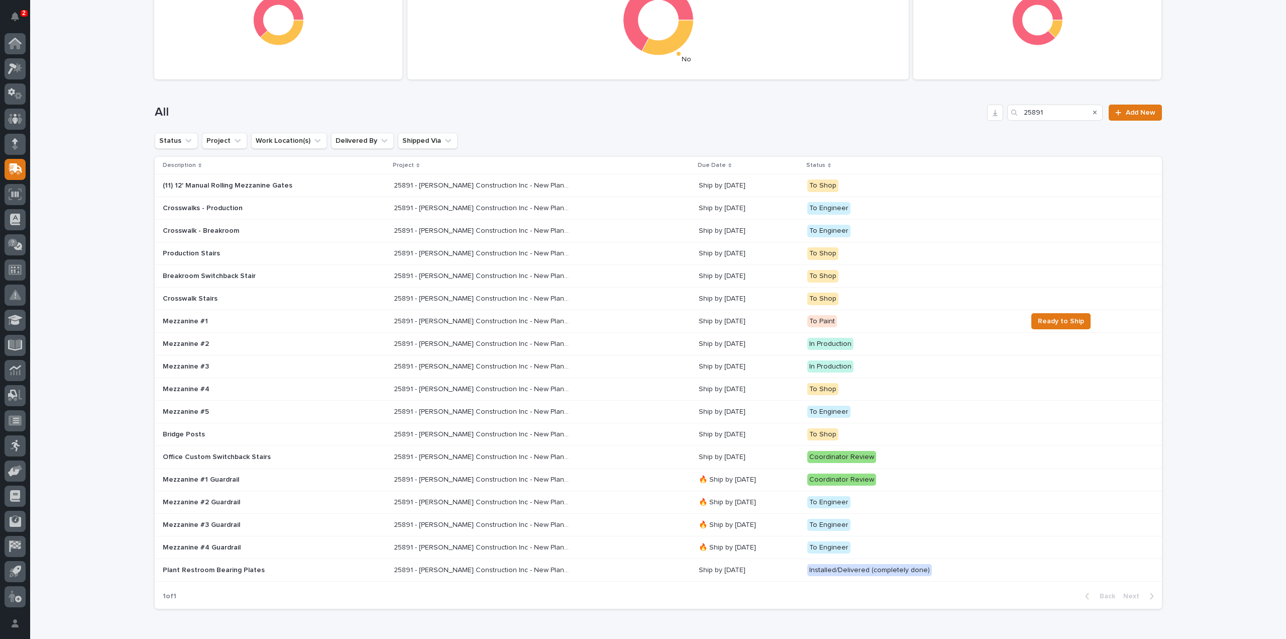
scroll to position [179, 0]
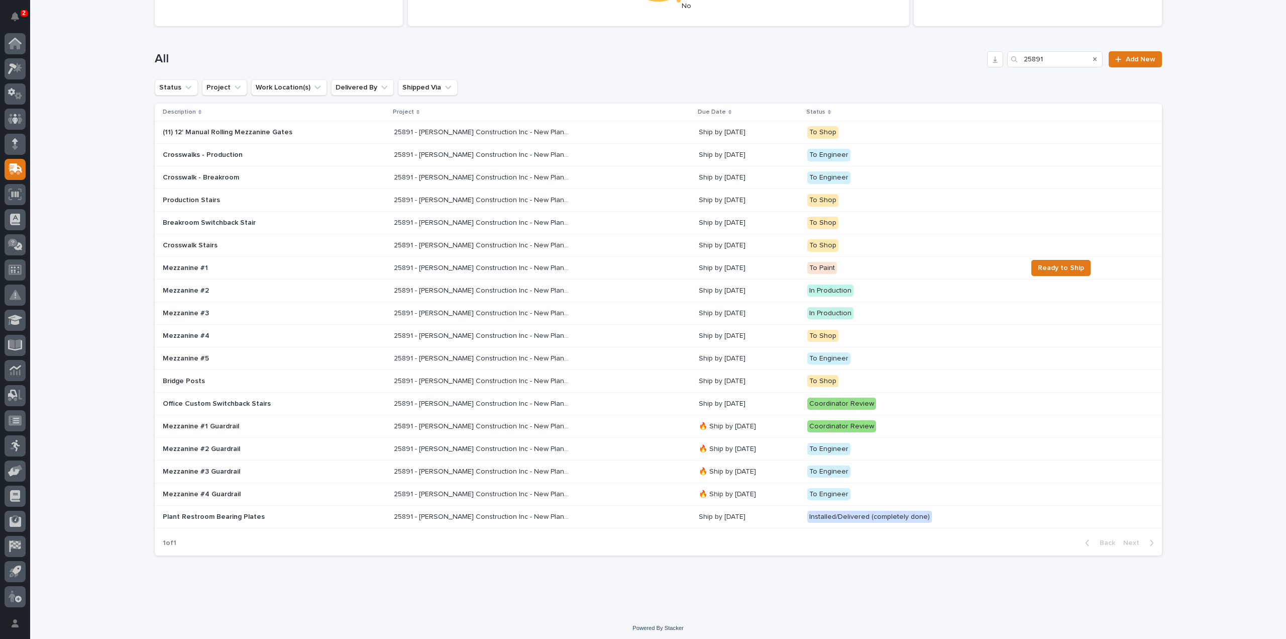
click at [169, 336] on p "Mezzanine #4" at bounding box center [251, 336] width 176 height 9
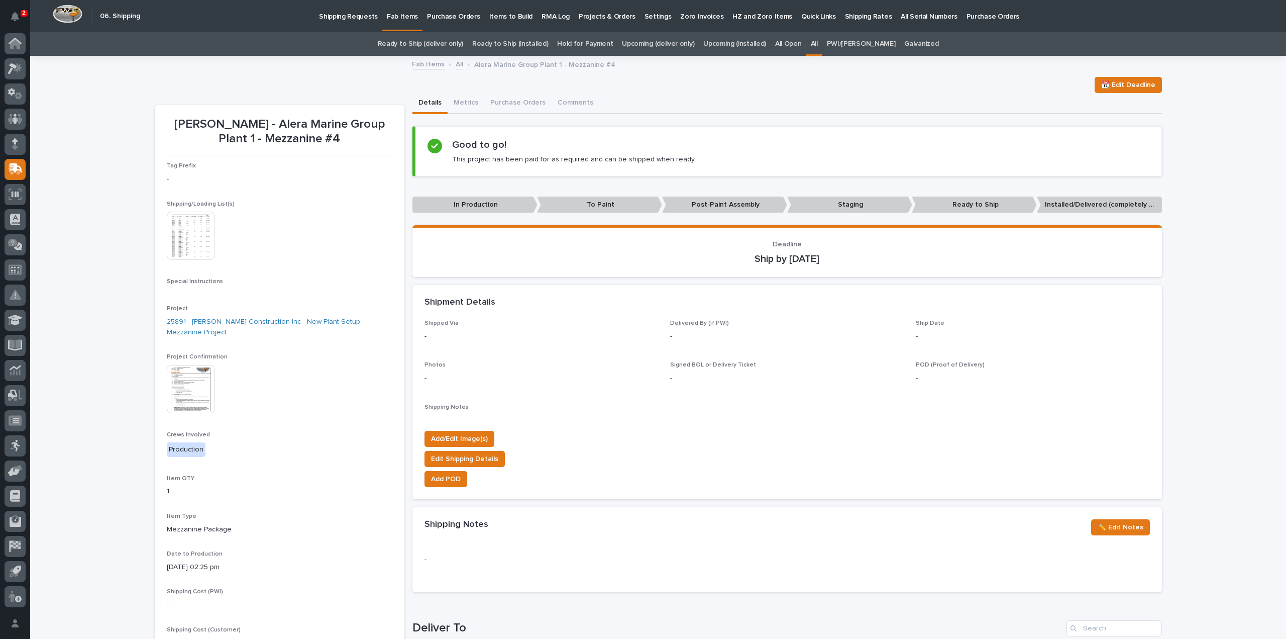
click at [199, 242] on img at bounding box center [191, 236] width 48 height 48
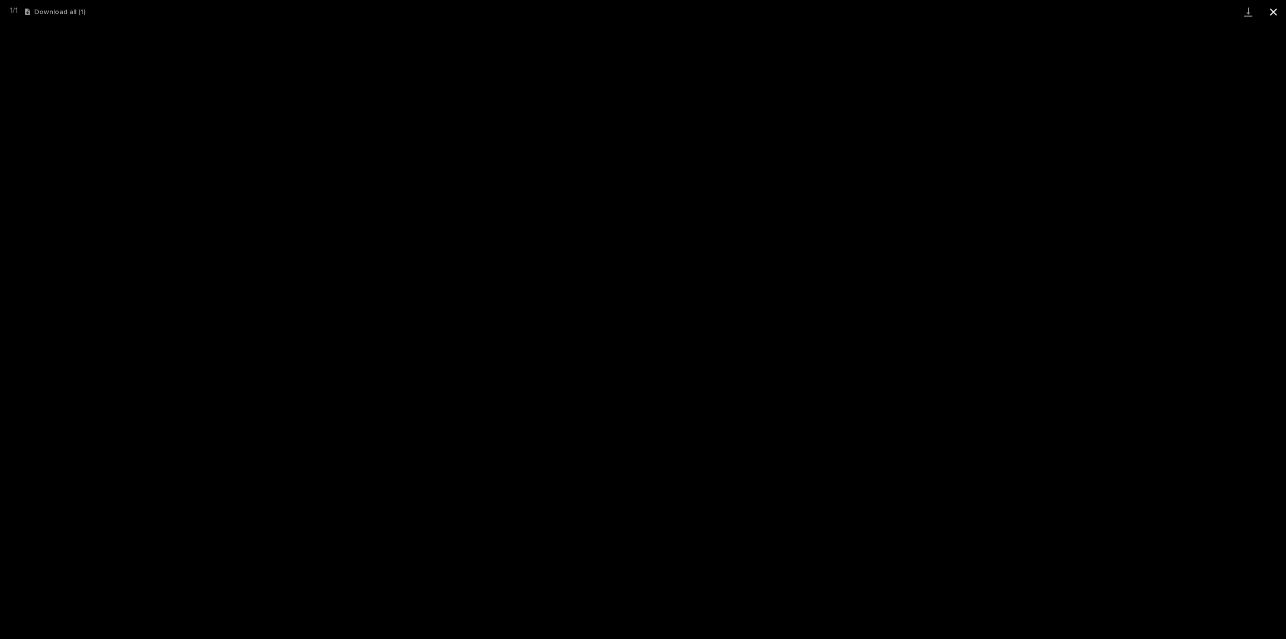
click at [1273, 8] on button "Close gallery" at bounding box center [1273, 12] width 25 height 24
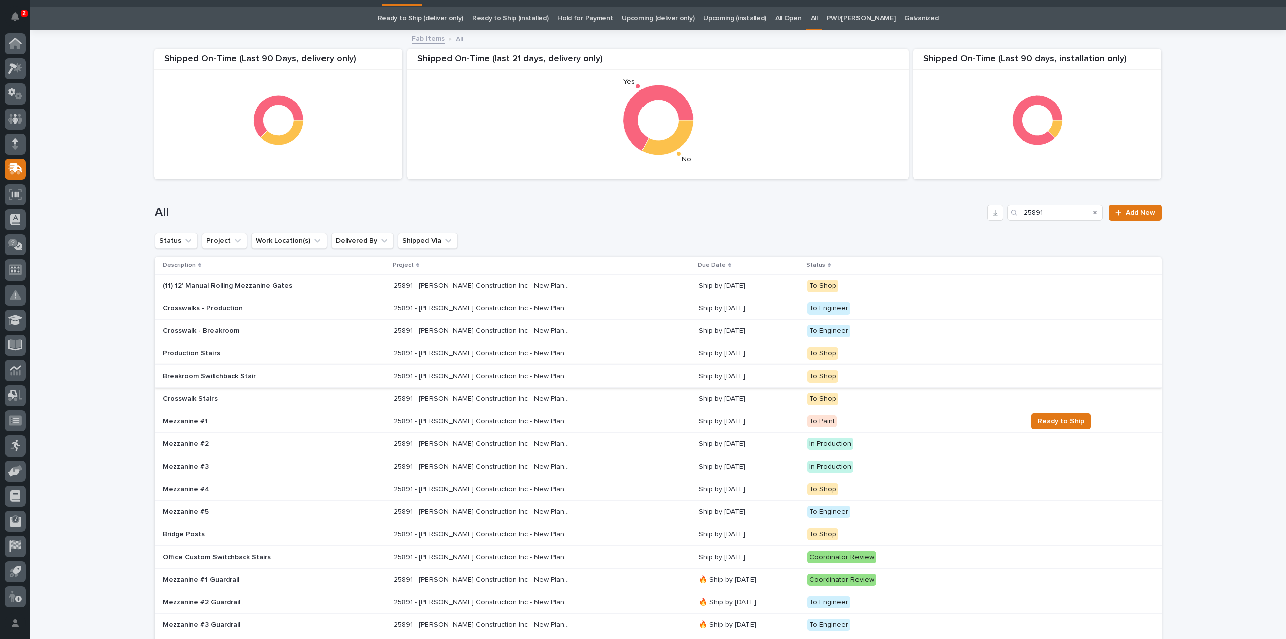
scroll to position [179, 0]
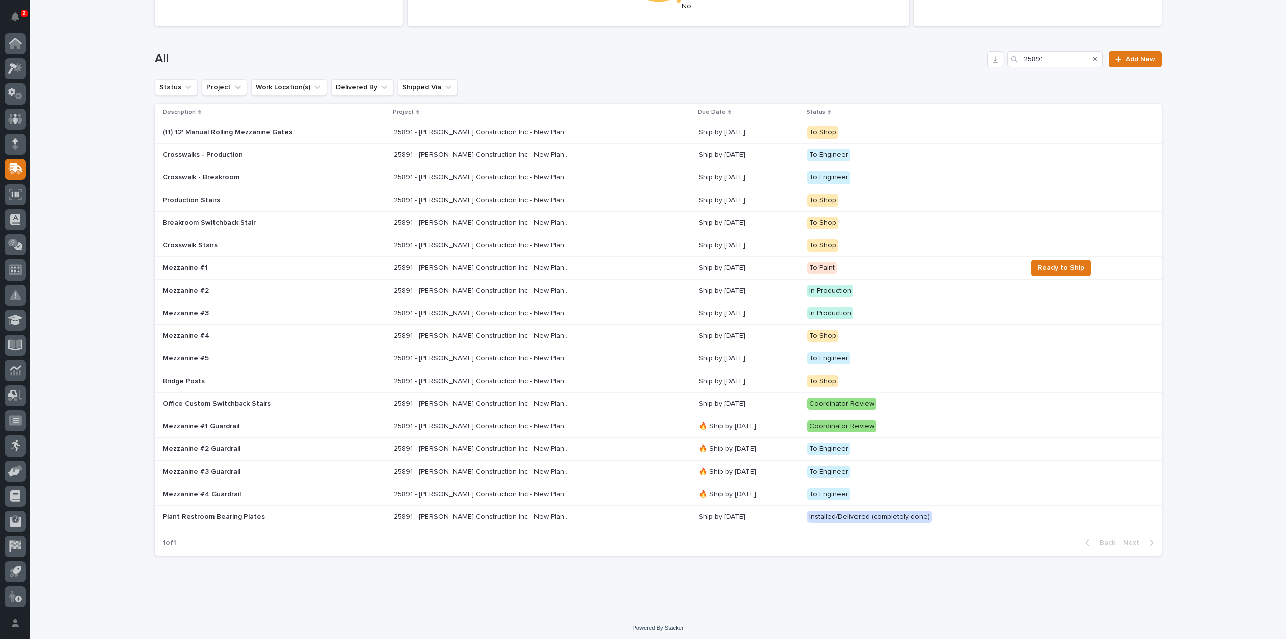
click at [208, 360] on p "Mezzanine #5" at bounding box center [251, 358] width 176 height 9
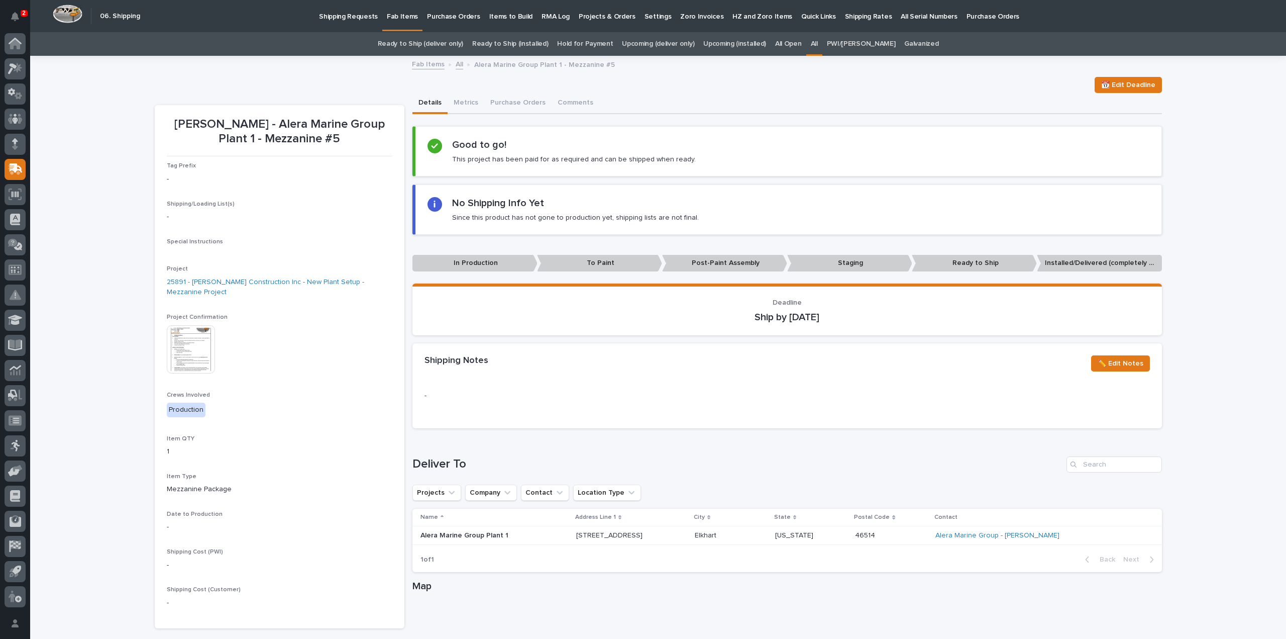
click at [818, 42] on link "All" at bounding box center [814, 44] width 7 height 24
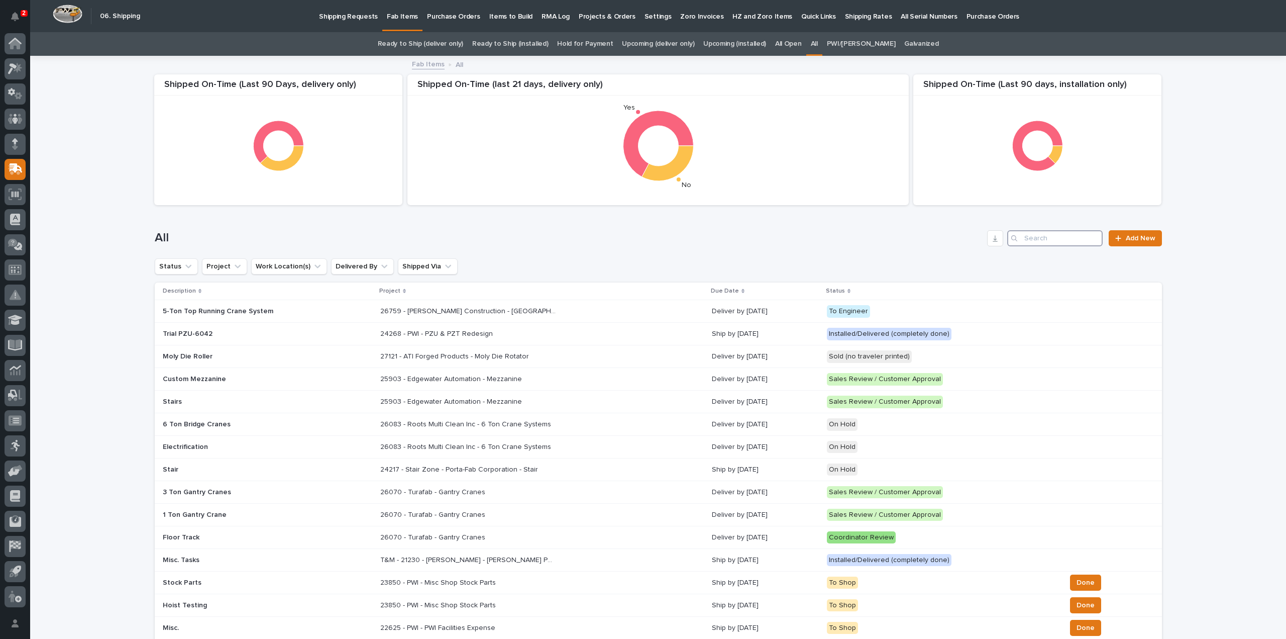
click at [1029, 239] on input "Search" at bounding box center [1054, 238] width 95 height 16
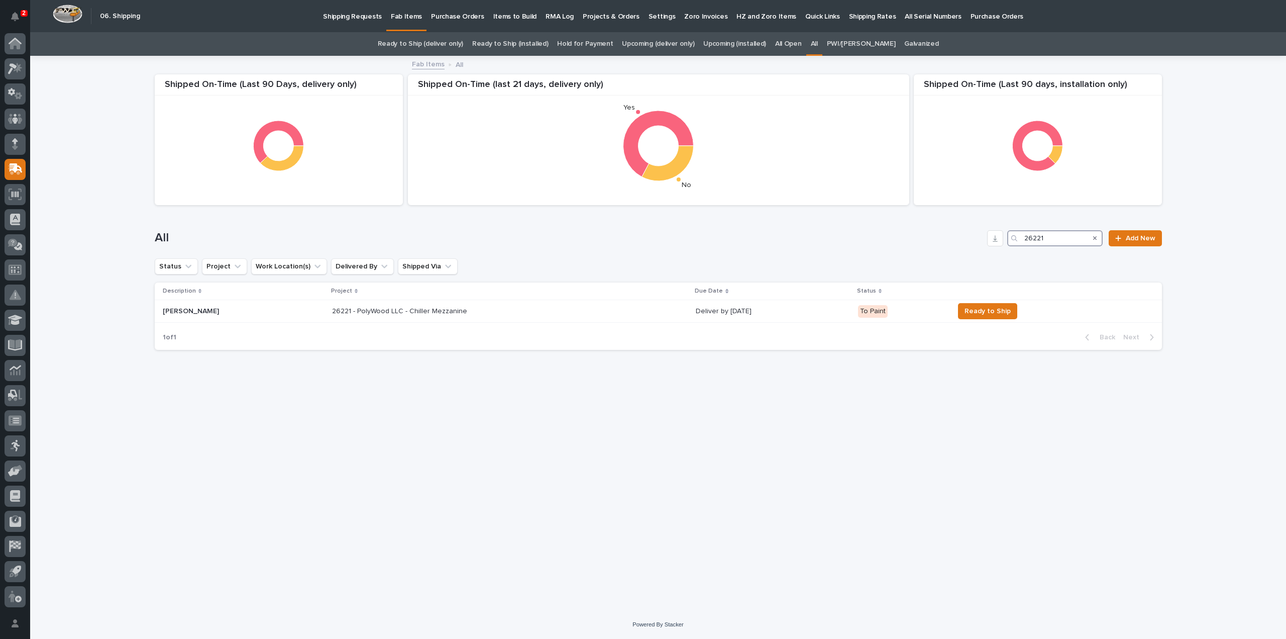
type input "26221"
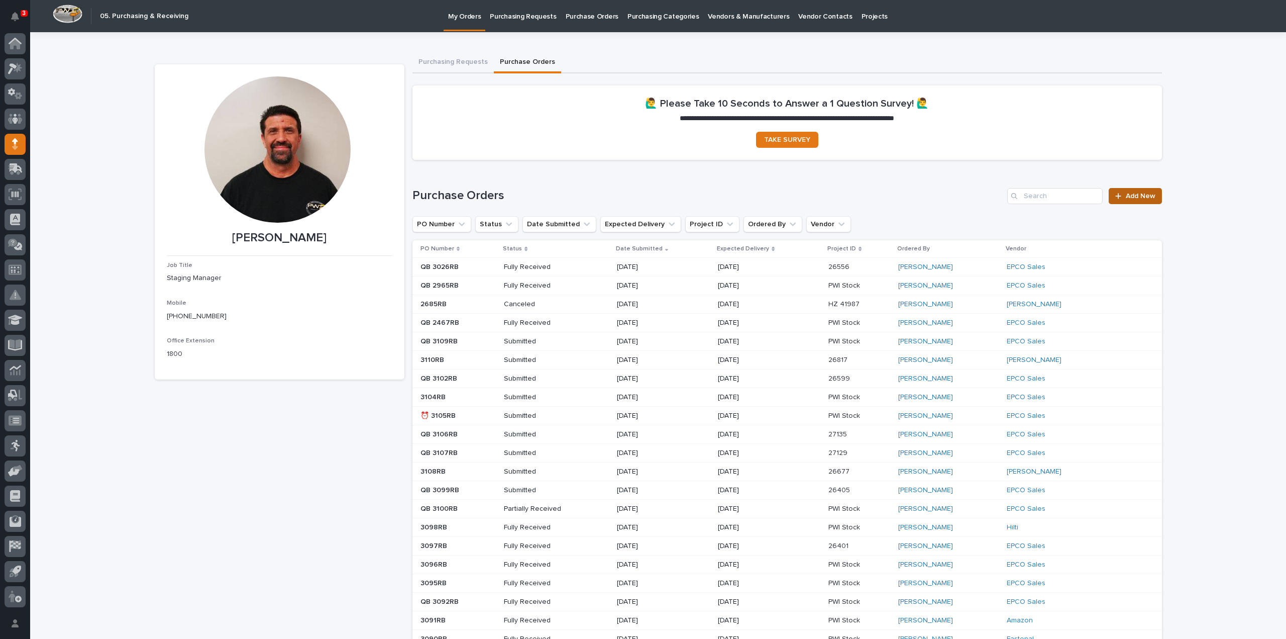
click at [1137, 194] on span "Add New" at bounding box center [1141, 195] width 30 height 7
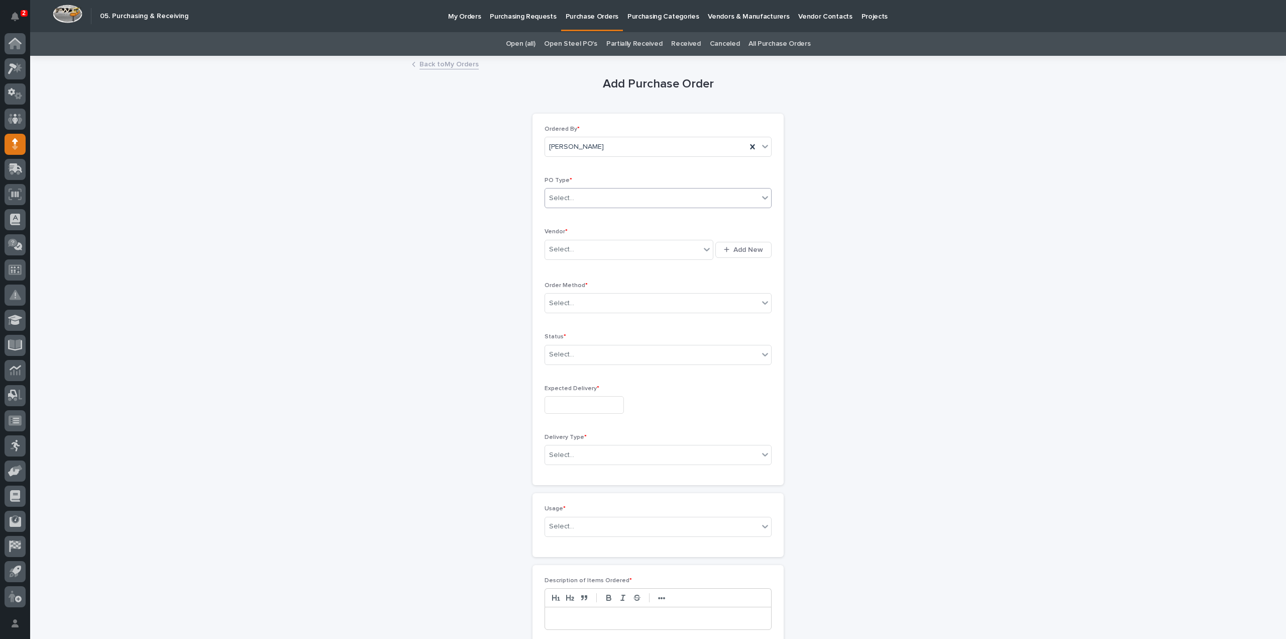
click at [579, 198] on div "Select..." at bounding box center [652, 198] width 214 height 17
click at [582, 217] on div "Quickbooks" at bounding box center [654, 217] width 226 height 18
click at [585, 254] on div "Select..." at bounding box center [622, 249] width 155 height 17
type input "***"
click at [586, 268] on div "EPCO Sales" at bounding box center [625, 268] width 169 height 18
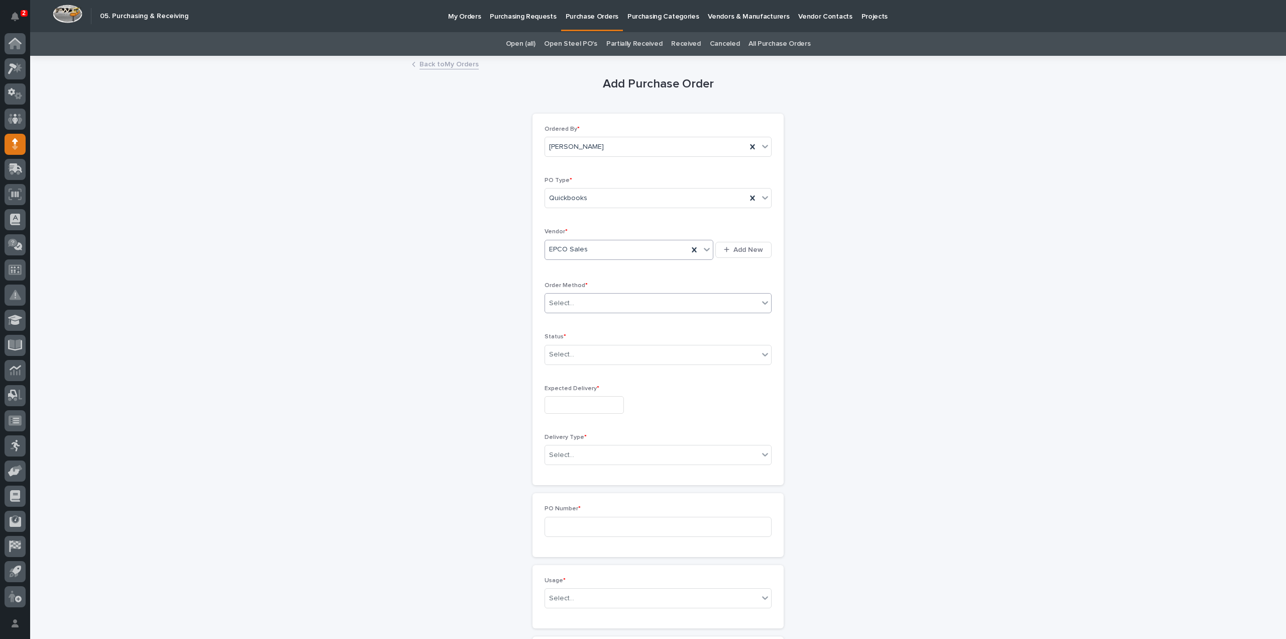
click at [578, 299] on div "Select..." at bounding box center [652, 303] width 214 height 17
click at [570, 337] on div "Email" at bounding box center [654, 339] width 226 height 18
click at [585, 355] on div "Select..." at bounding box center [652, 354] width 214 height 17
click at [568, 389] on div "Submitted" at bounding box center [654, 390] width 226 height 18
click at [570, 410] on input "text" at bounding box center [584, 405] width 79 height 18
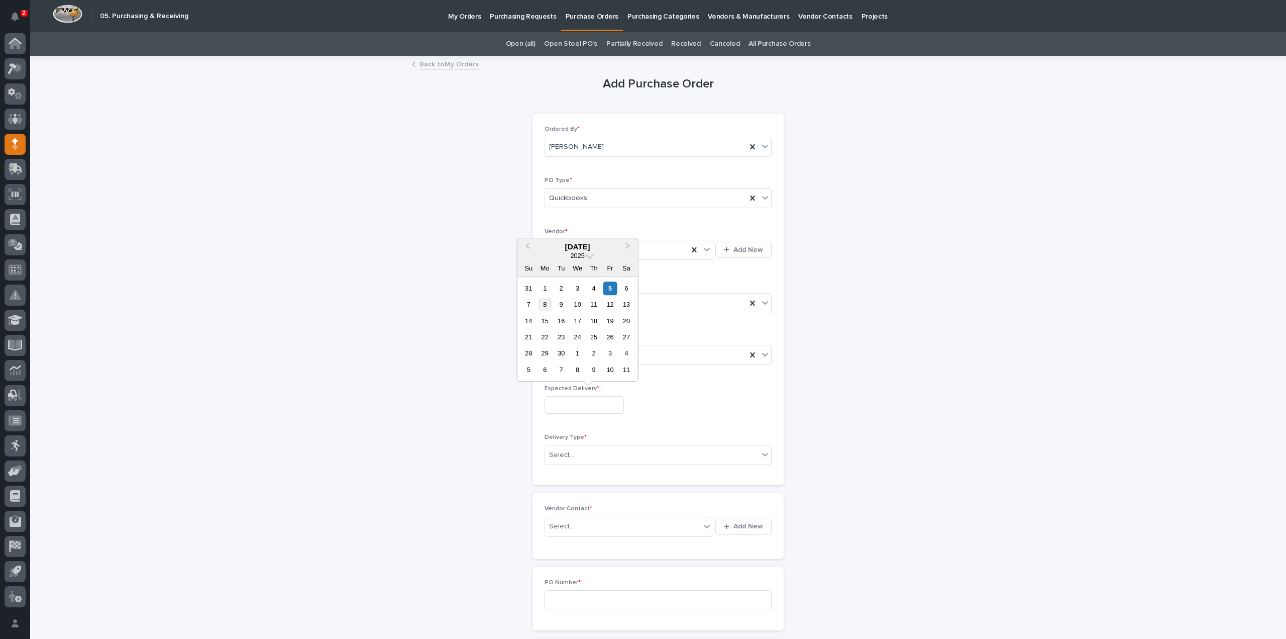
click at [547, 306] on div "8" at bounding box center [545, 304] width 14 height 14
type input "**********"
drag, startPoint x: 567, startPoint y: 453, endPoint x: 574, endPoint y: 453, distance: 7.6
click at [567, 453] on div "Select..." at bounding box center [561, 455] width 25 height 11
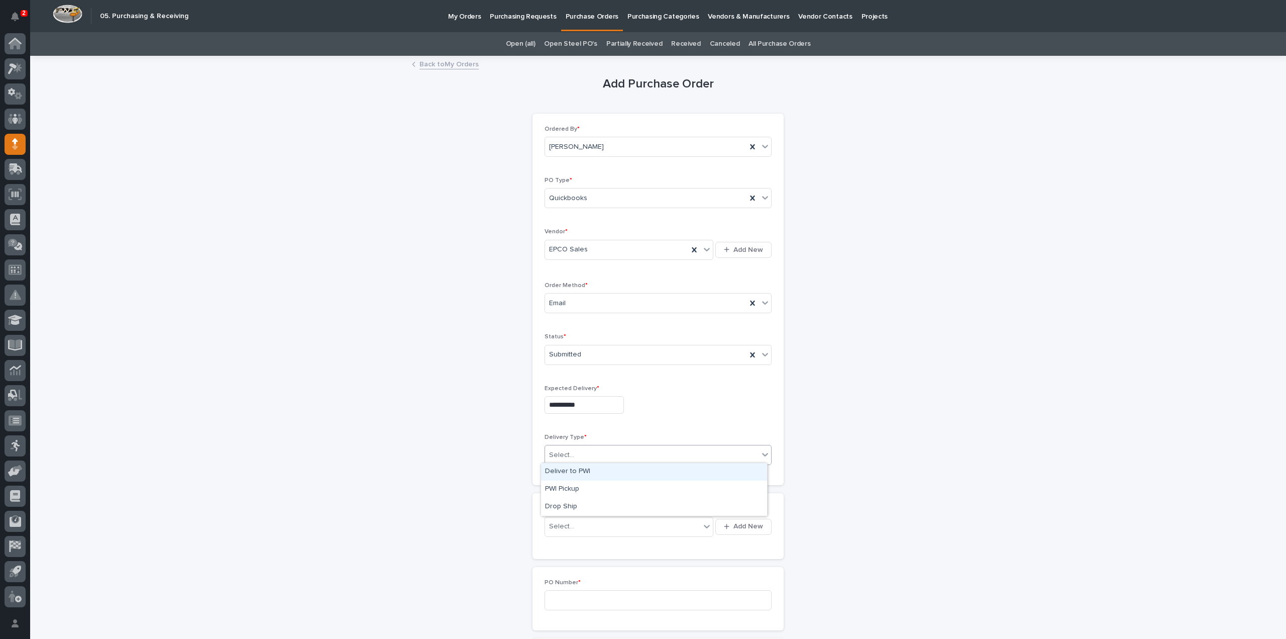
click at [570, 472] on div "Deliver to PWI" at bounding box center [654, 472] width 226 height 18
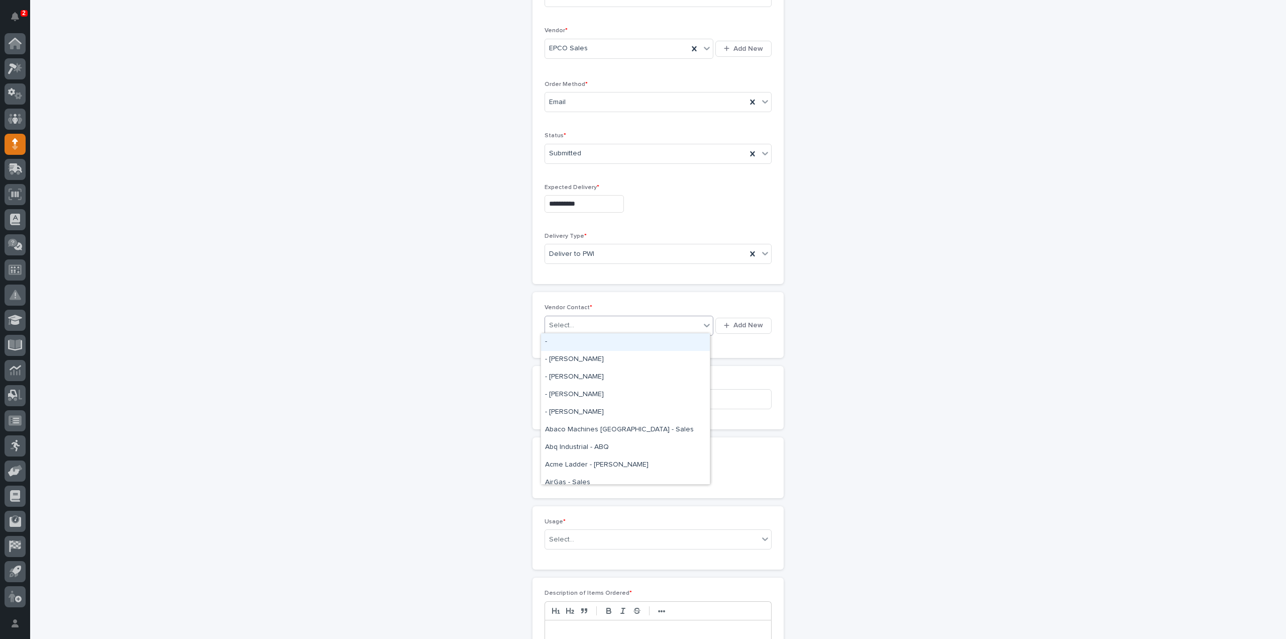
click at [581, 322] on div "Select..." at bounding box center [622, 325] width 155 height 17
type input "***"
click at [585, 341] on div "EPCO Sales - Keith Schrock" at bounding box center [625, 342] width 169 height 18
click at [568, 396] on input at bounding box center [658, 399] width 227 height 20
type input "3111RB"
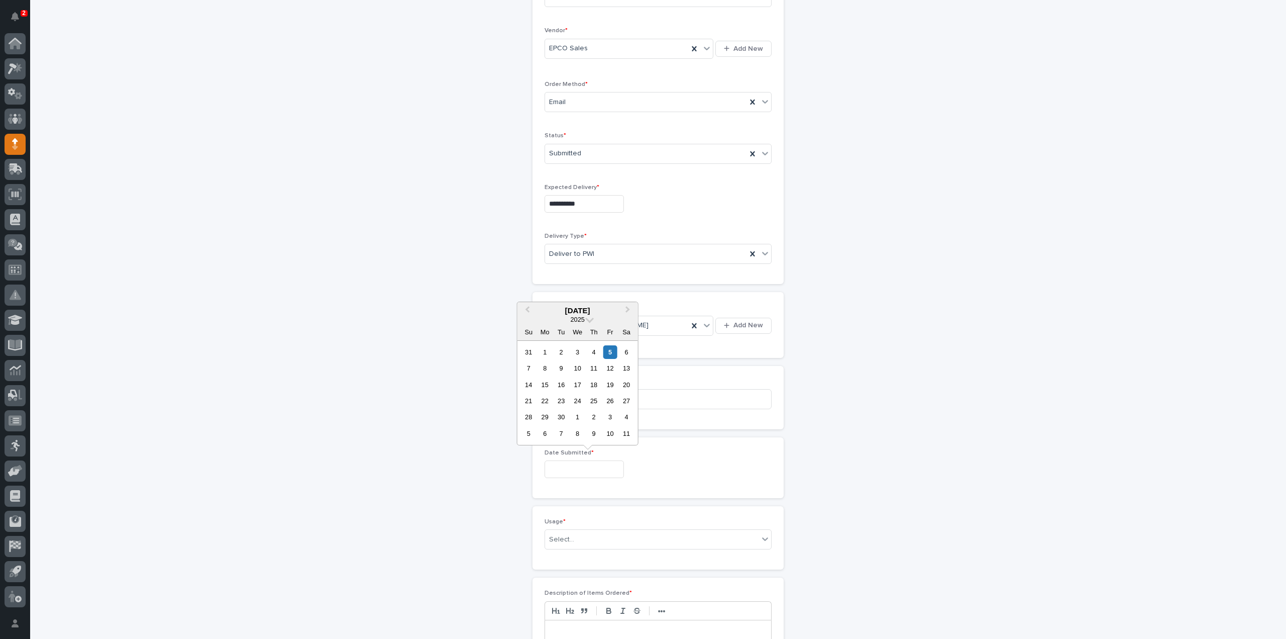
click at [591, 469] on input "text" at bounding box center [584, 469] width 79 height 18
click at [613, 352] on div "5" at bounding box center [610, 352] width 14 height 14
type input "**********"
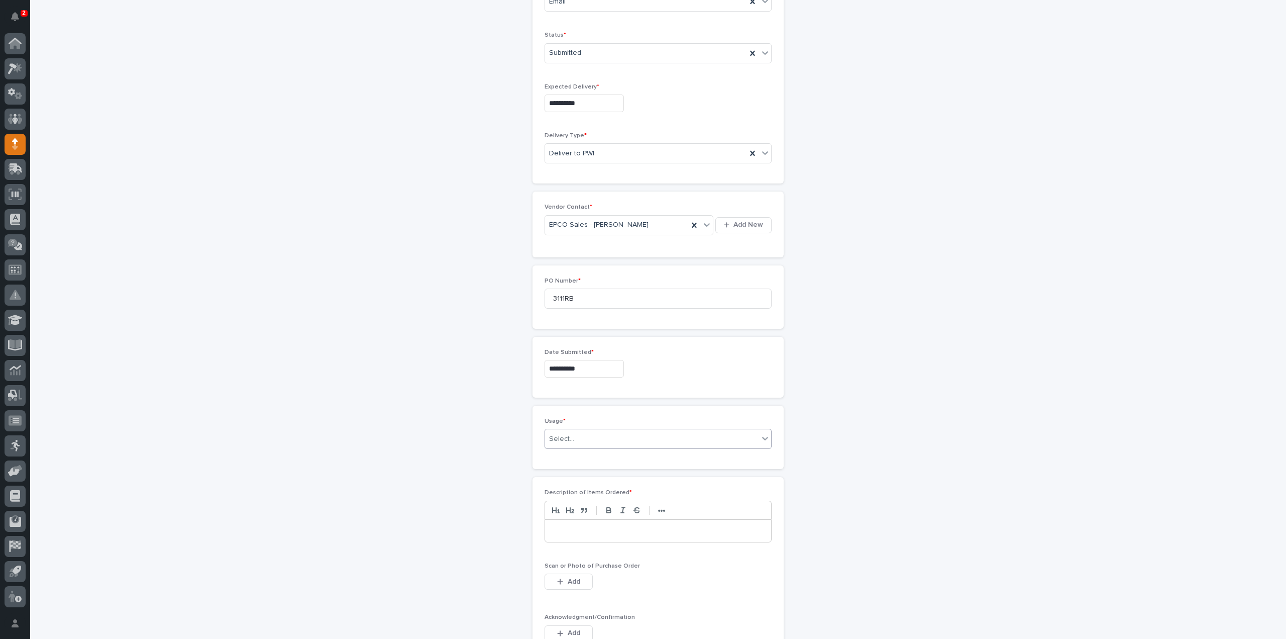
click at [592, 437] on div "Select..." at bounding box center [652, 439] width 214 height 17
click at [570, 507] on div "PWI Stock" at bounding box center [654, 508] width 226 height 18
click at [566, 526] on p at bounding box center [658, 531] width 211 height 10
click at [580, 578] on button "Add" at bounding box center [569, 581] width 48 height 16
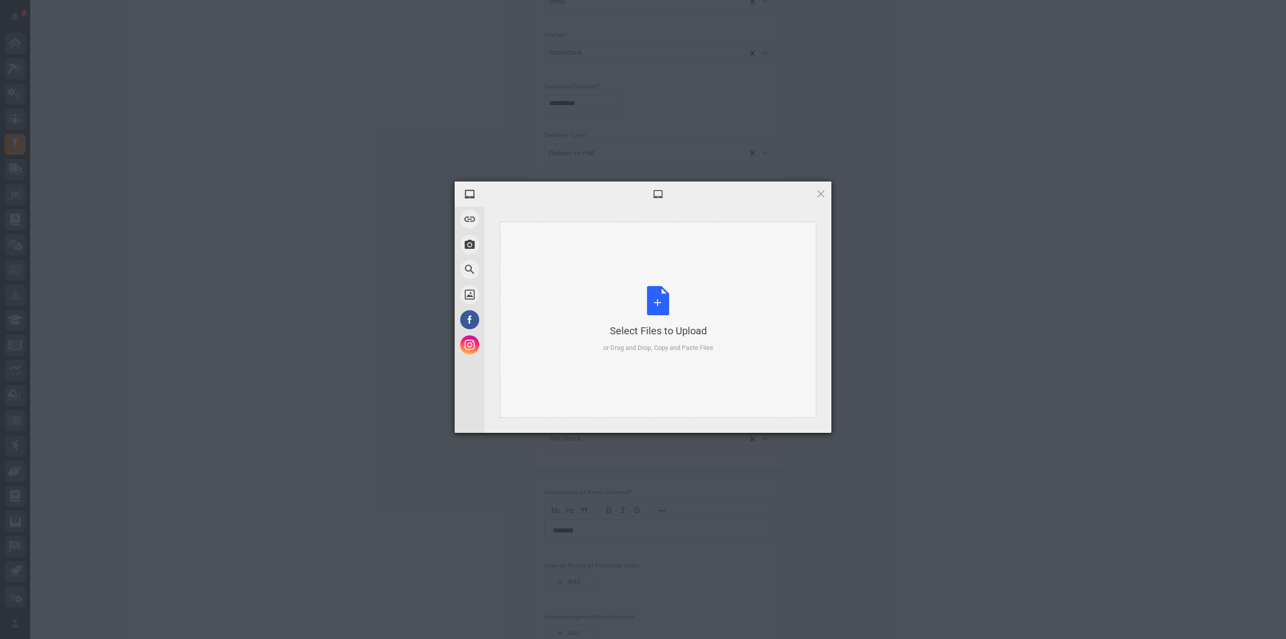
click at [659, 303] on div "Select Files to Upload or Drag and Drop, Copy and Paste Files" at bounding box center [658, 319] width 110 height 67
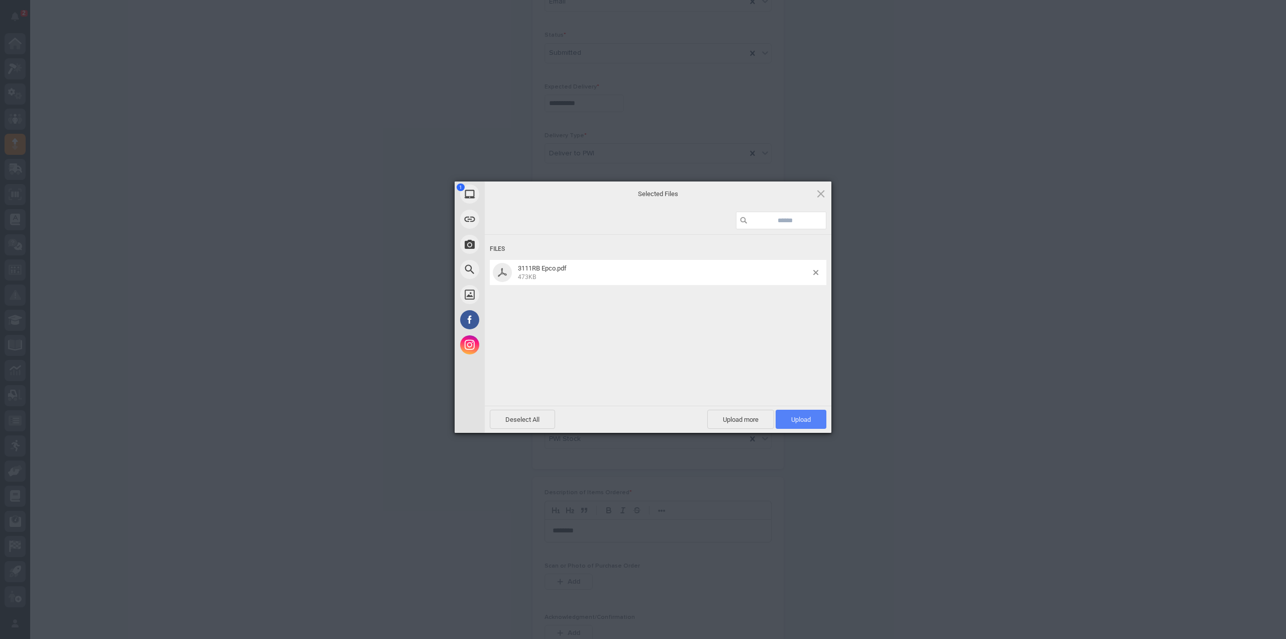
click at [810, 421] on span "Upload 1" at bounding box center [801, 420] width 20 height 8
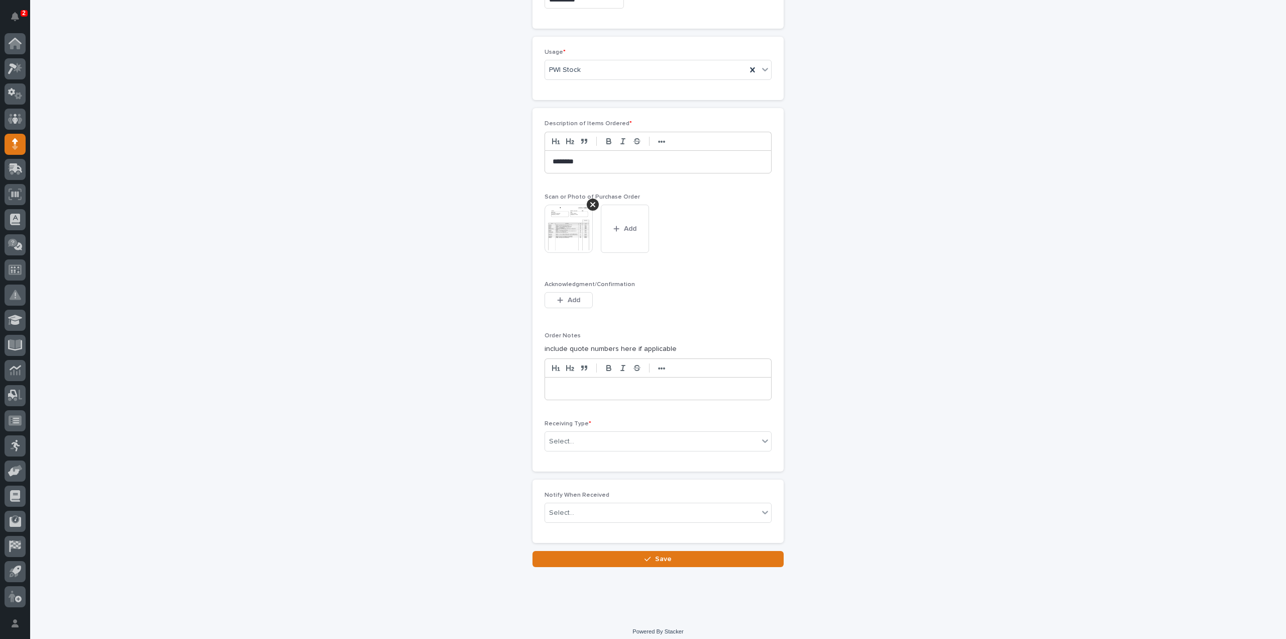
scroll to position [672, 0]
click at [577, 439] on div "Select..." at bounding box center [652, 440] width 214 height 17
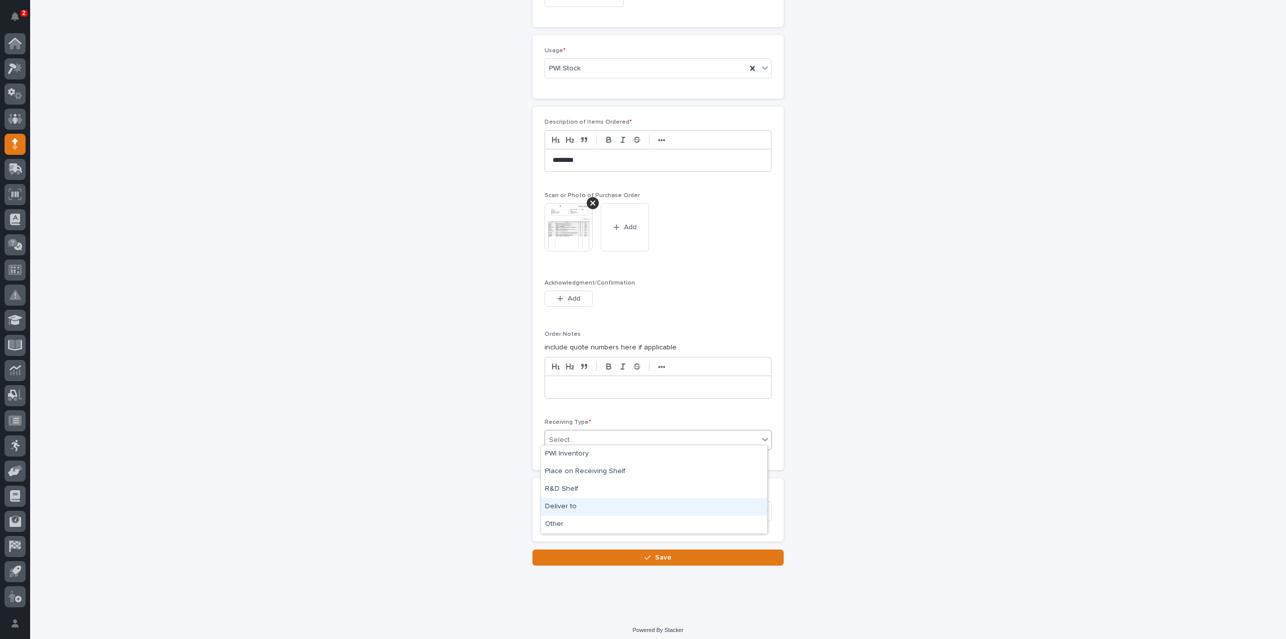
click at [571, 506] on div "Deliver to" at bounding box center [654, 507] width 226 height 18
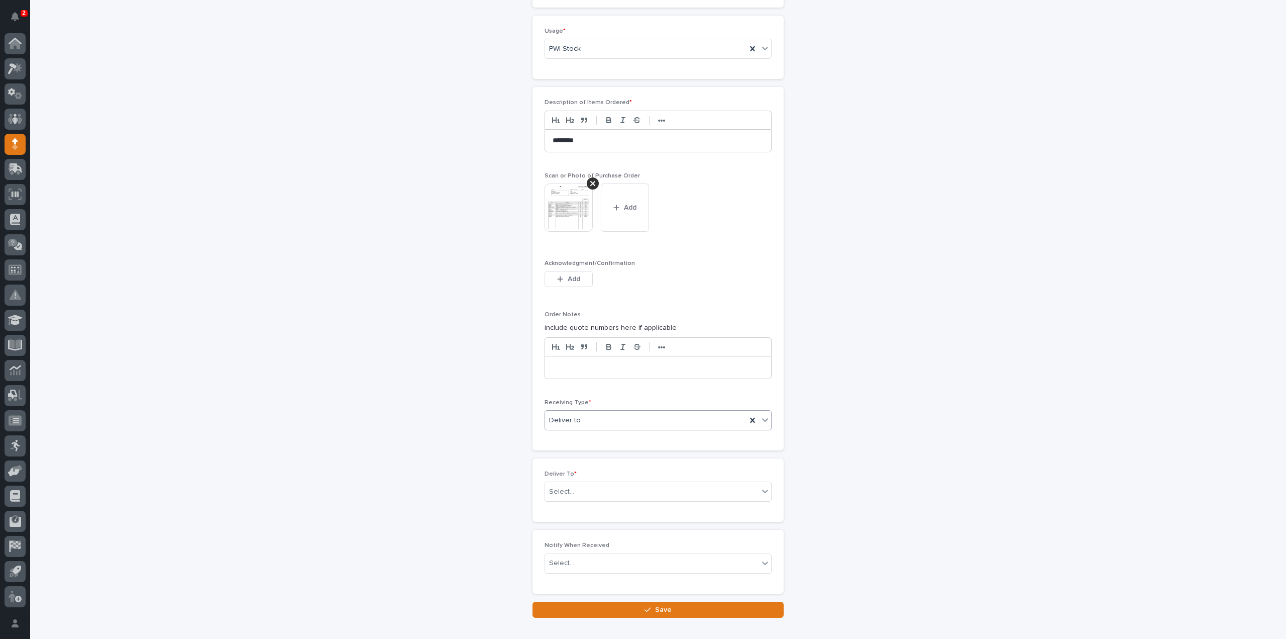
scroll to position [707, 0]
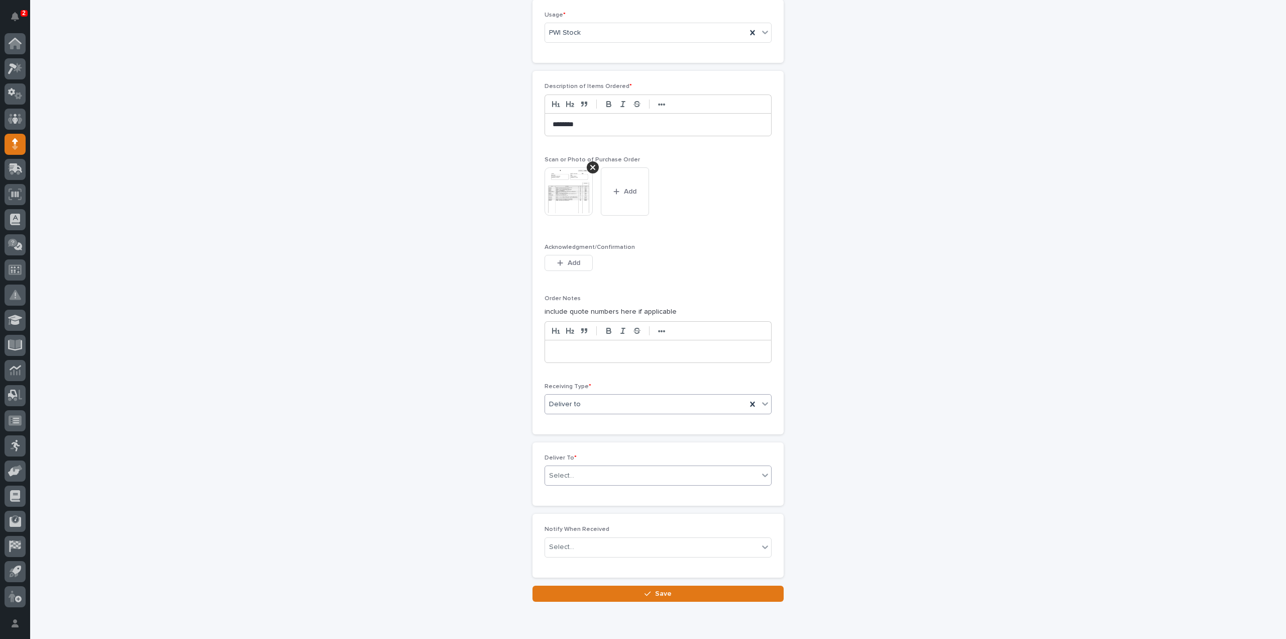
click at [559, 472] on div "Select..." at bounding box center [561, 475] width 25 height 11
type input "****"
click at [586, 489] on div "Reinhart Burkholder" at bounding box center [654, 490] width 226 height 18
click at [562, 542] on div "Select..." at bounding box center [561, 547] width 25 height 11
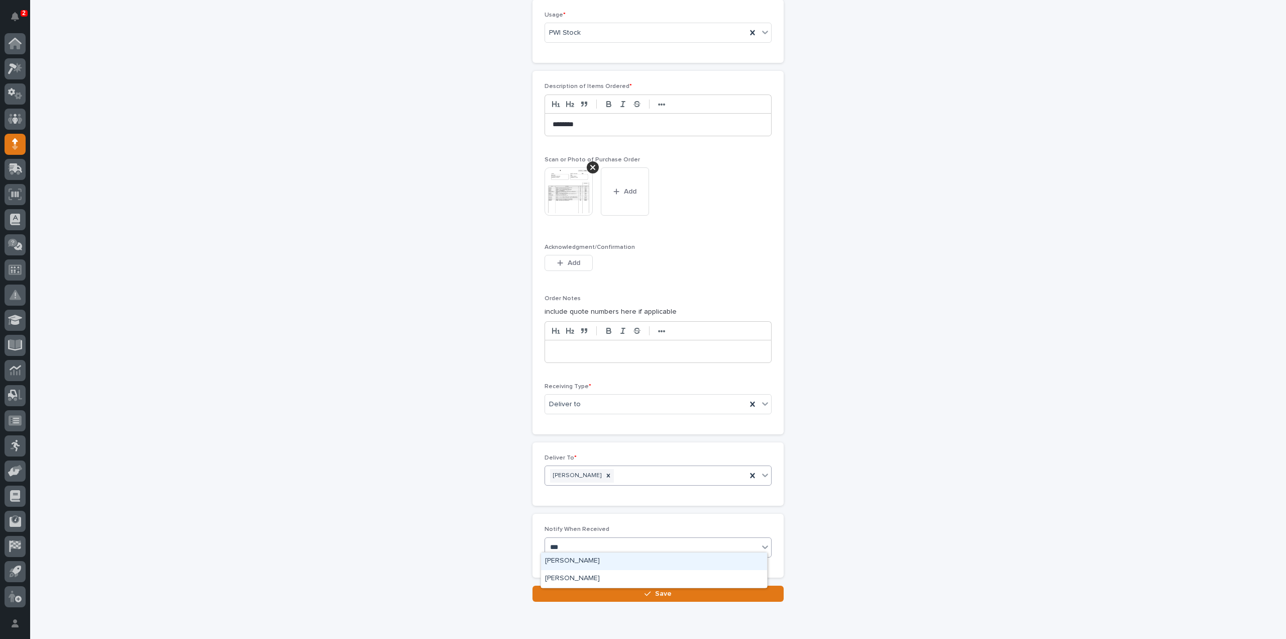
type input "****"
click at [576, 561] on div "Reinhart Burkholder" at bounding box center [654, 561] width 226 height 18
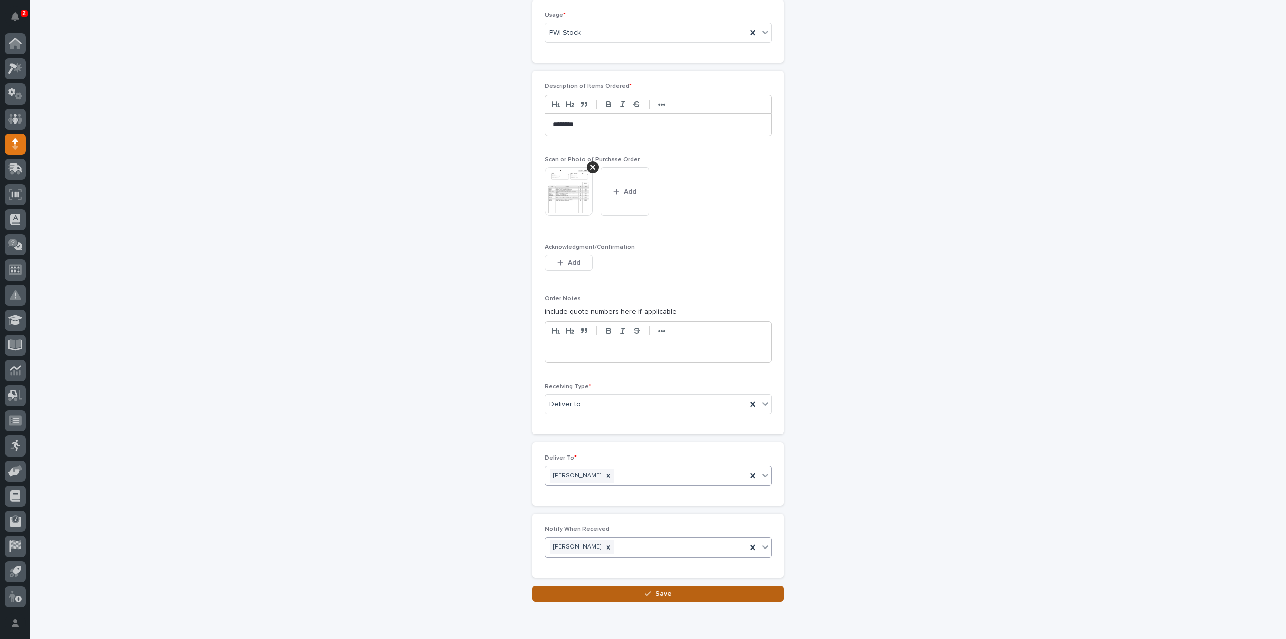
click at [584, 592] on button "Save" at bounding box center [658, 593] width 251 height 16
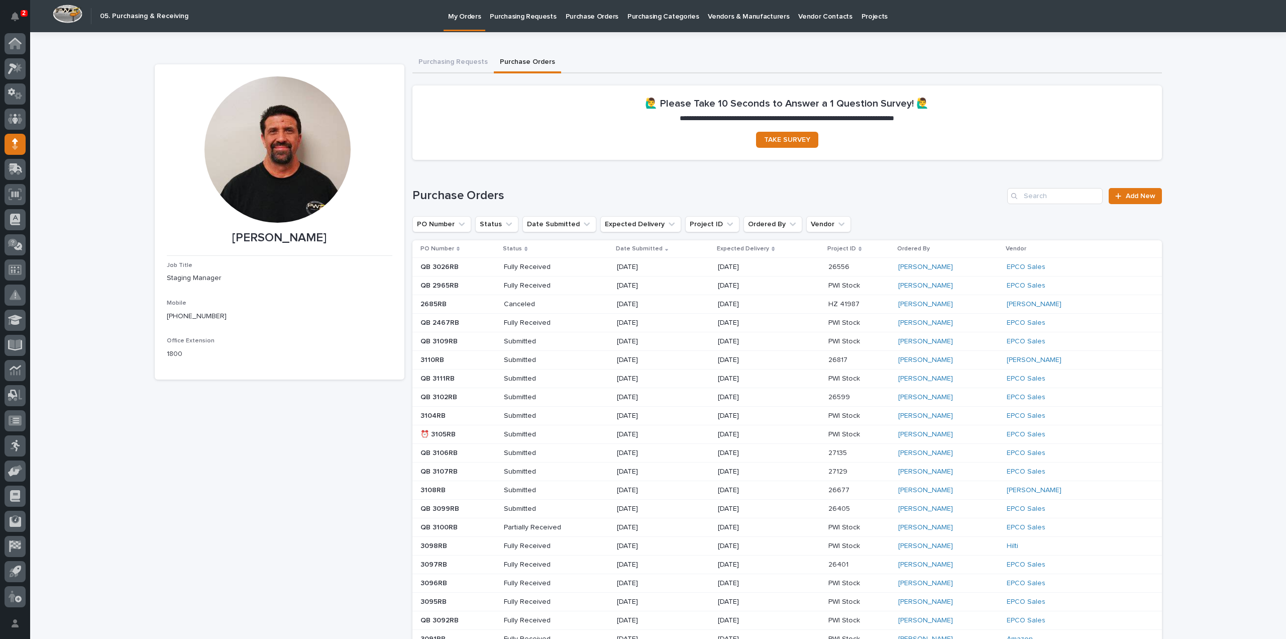
click at [257, 468] on div "Reinhart Burkholder Job Title Staging Manager Mobile (574) 238-0244 Office Exte…" at bounding box center [280, 457] width 250 height 786
click at [1141, 197] on span "Add New" at bounding box center [1141, 195] width 30 height 7
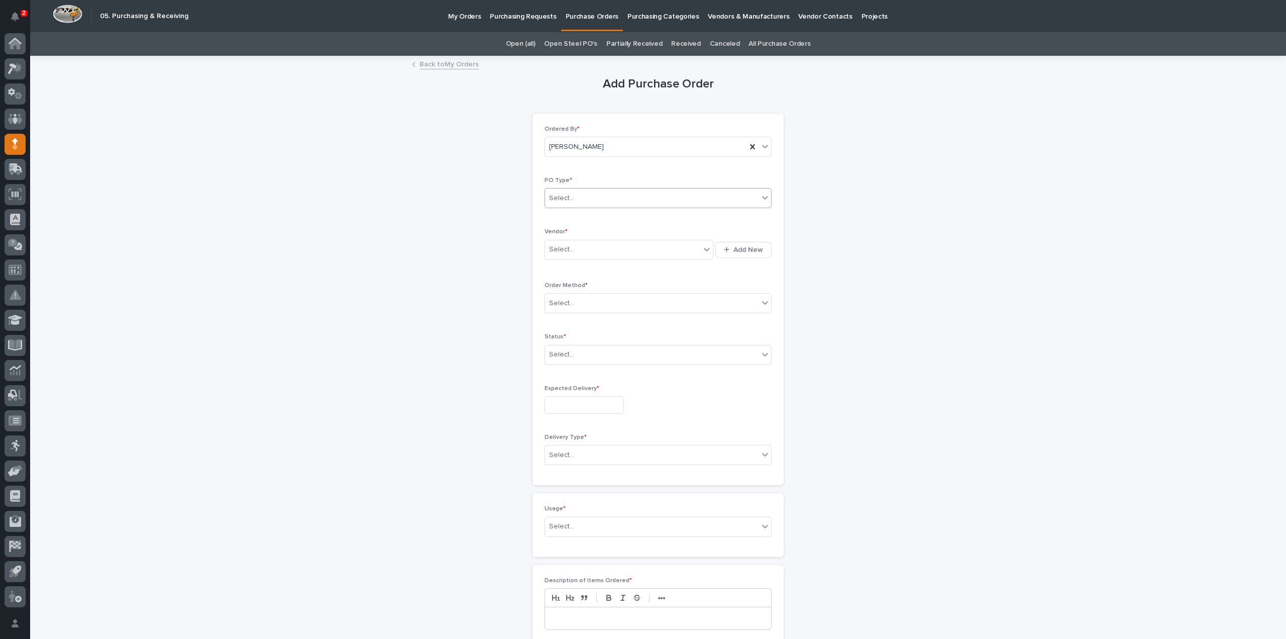
click at [566, 198] on div "Select..." at bounding box center [561, 198] width 25 height 11
drag, startPoint x: 579, startPoint y: 225, endPoint x: 575, endPoint y: 233, distance: 9.0
click at [575, 233] on div "Paper" at bounding box center [654, 235] width 226 height 18
click at [568, 248] on div "Select..." at bounding box center [561, 249] width 25 height 11
type input "**"
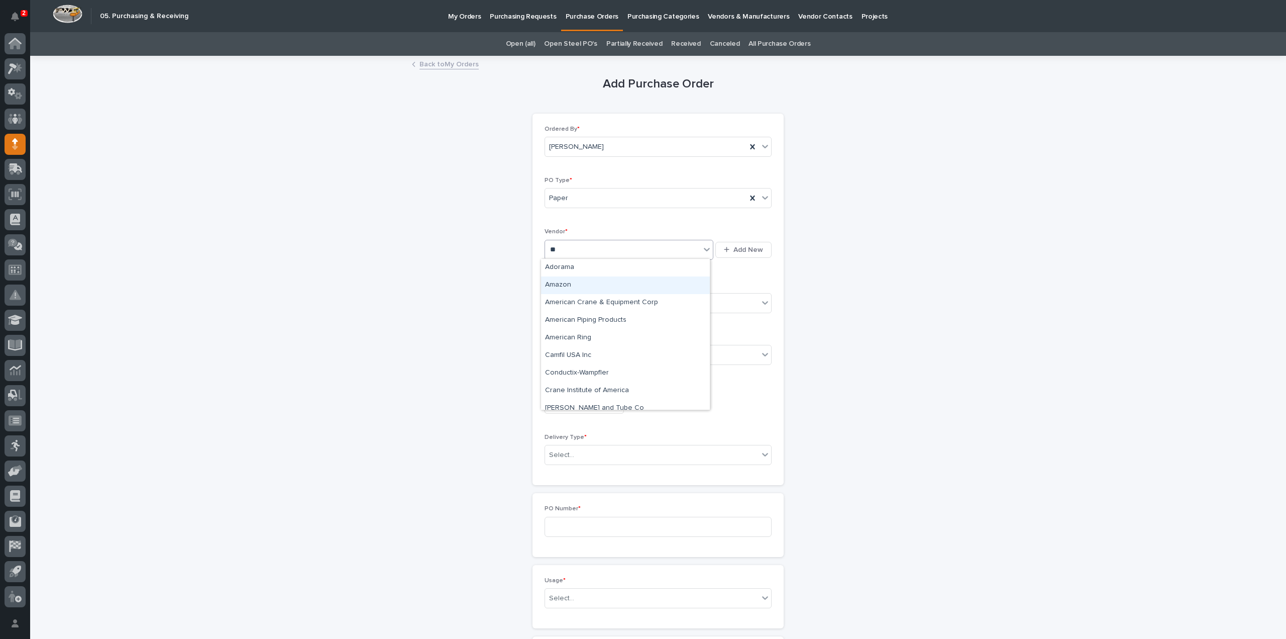
click at [550, 285] on div "Amazon" at bounding box center [625, 285] width 169 height 18
click at [570, 301] on div "Select..." at bounding box center [652, 303] width 214 height 17
click at [574, 322] on div "Online Order" at bounding box center [654, 321] width 226 height 18
click at [566, 349] on div "Select..." at bounding box center [561, 354] width 25 height 11
click at [559, 390] on div "Submitted" at bounding box center [654, 390] width 226 height 18
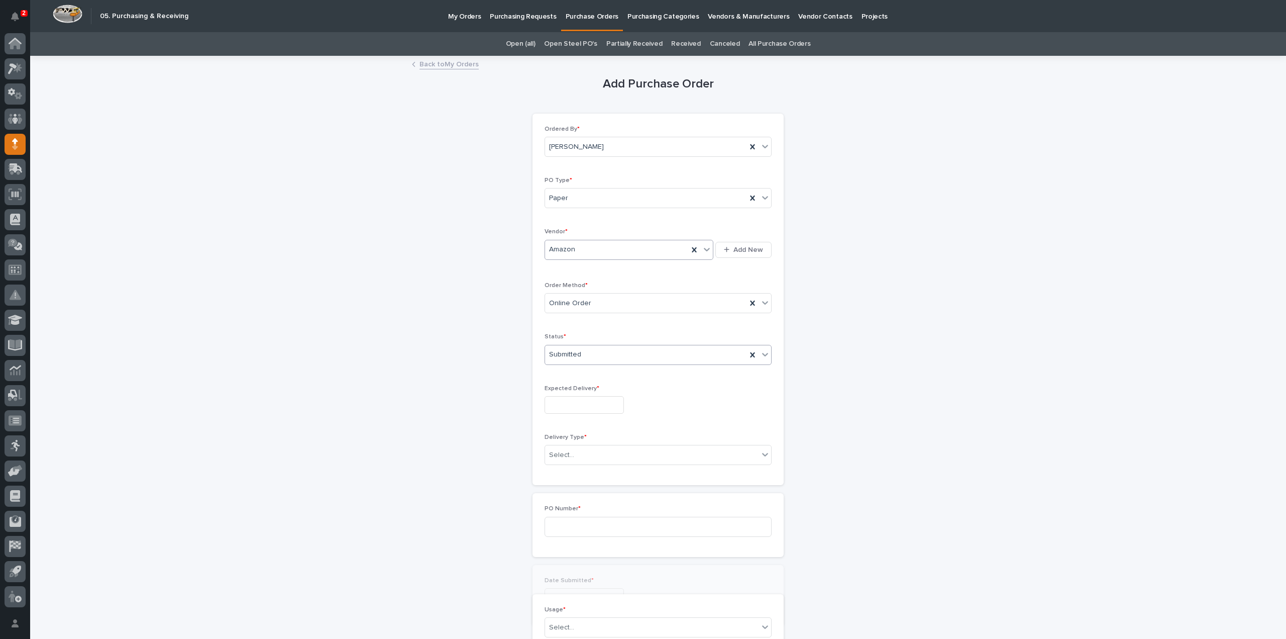
click at [560, 404] on input "text" at bounding box center [584, 405] width 79 height 18
click at [613, 307] on div "12" at bounding box center [610, 304] width 14 height 14
type input "**********"
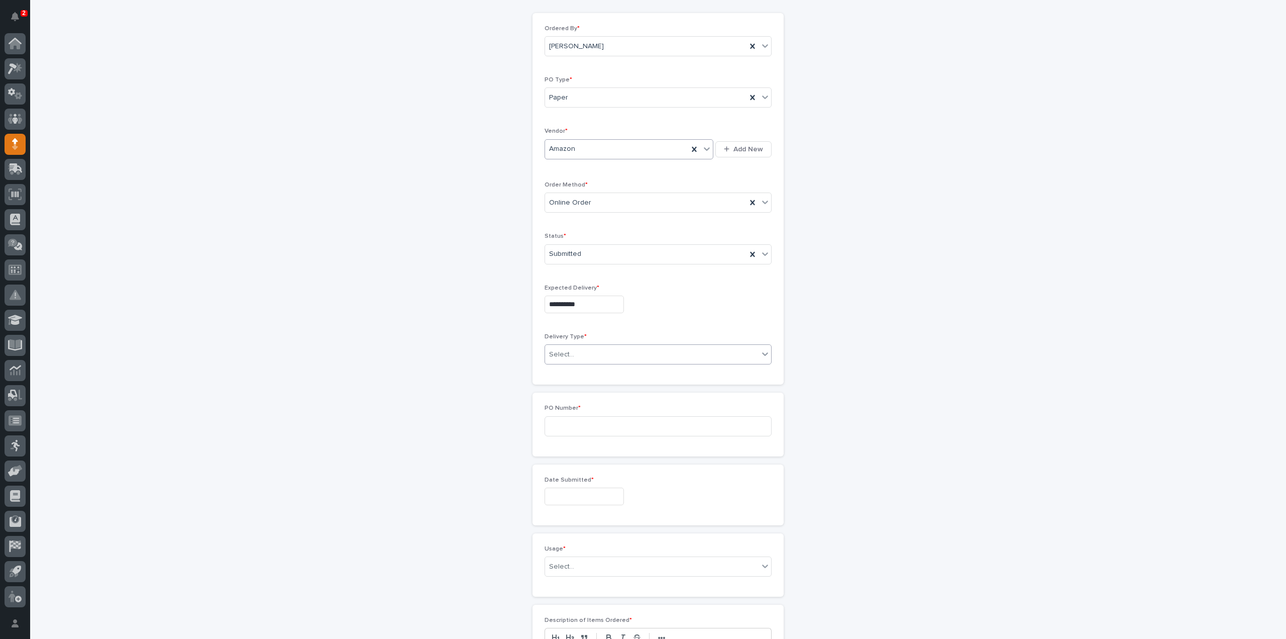
click at [562, 353] on div "Select..." at bounding box center [561, 354] width 25 height 11
click at [575, 370] on div "Deliver to PWI" at bounding box center [654, 371] width 226 height 18
click at [556, 425] on input at bounding box center [658, 426] width 227 height 20
type input "3112RB"
click at [575, 499] on input "text" at bounding box center [584, 496] width 79 height 18
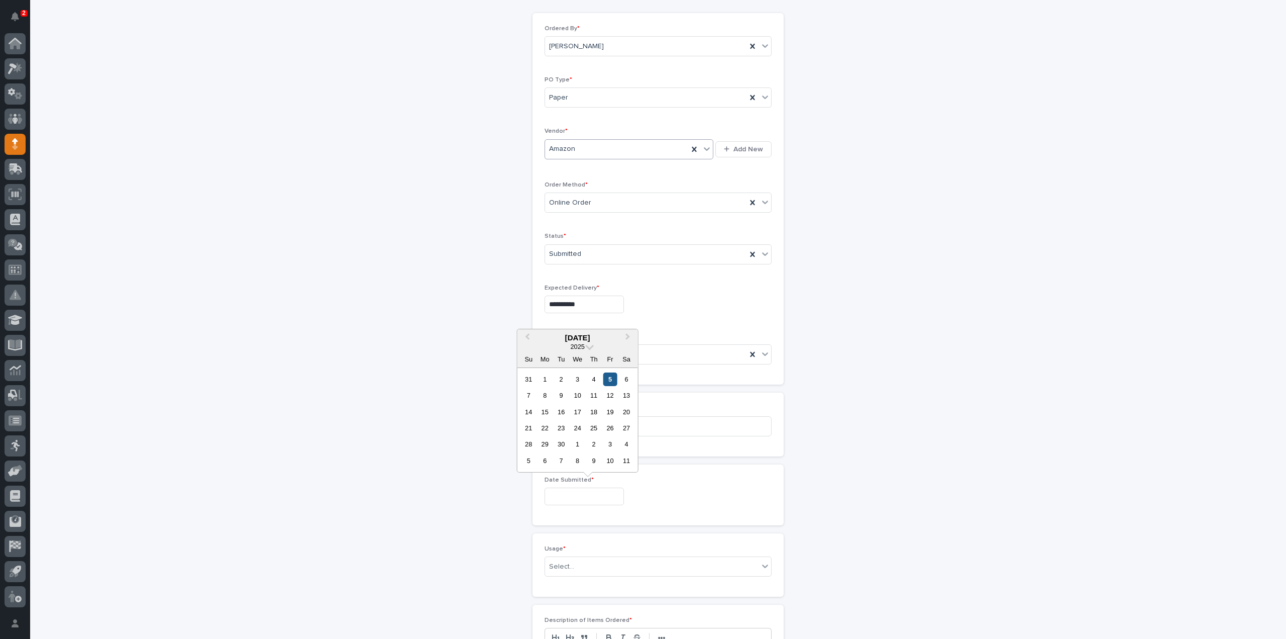
click at [614, 380] on div "5" at bounding box center [610, 379] width 14 height 14
type input "**********"
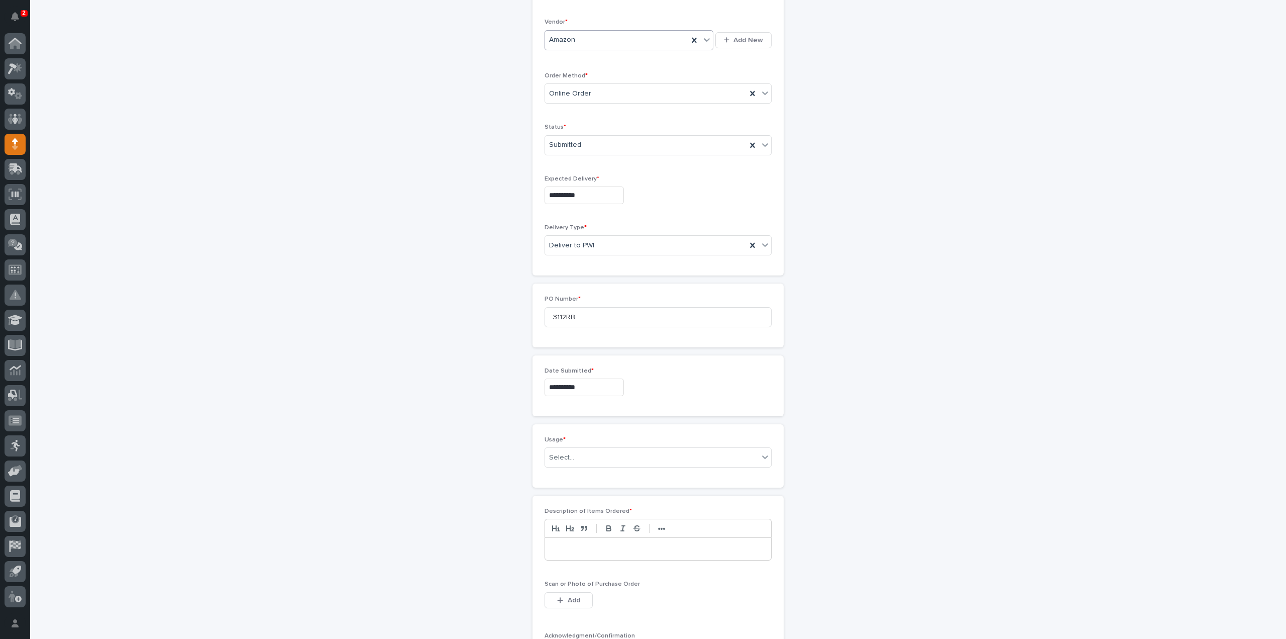
scroll to position [301, 0]
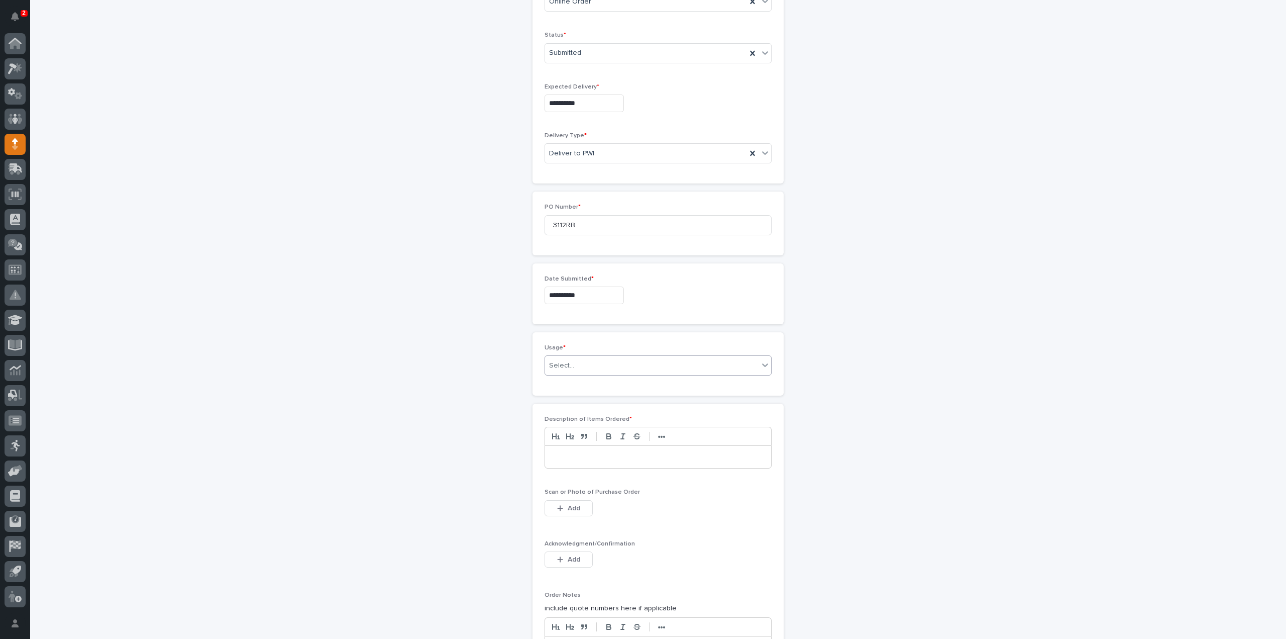
click at [557, 364] on div "Select..." at bounding box center [561, 365] width 25 height 11
click at [555, 434] on div "PWI Stock" at bounding box center [654, 435] width 226 height 18
click at [560, 459] on div at bounding box center [658, 457] width 226 height 22
click at [569, 505] on span "Add" at bounding box center [574, 507] width 13 height 9
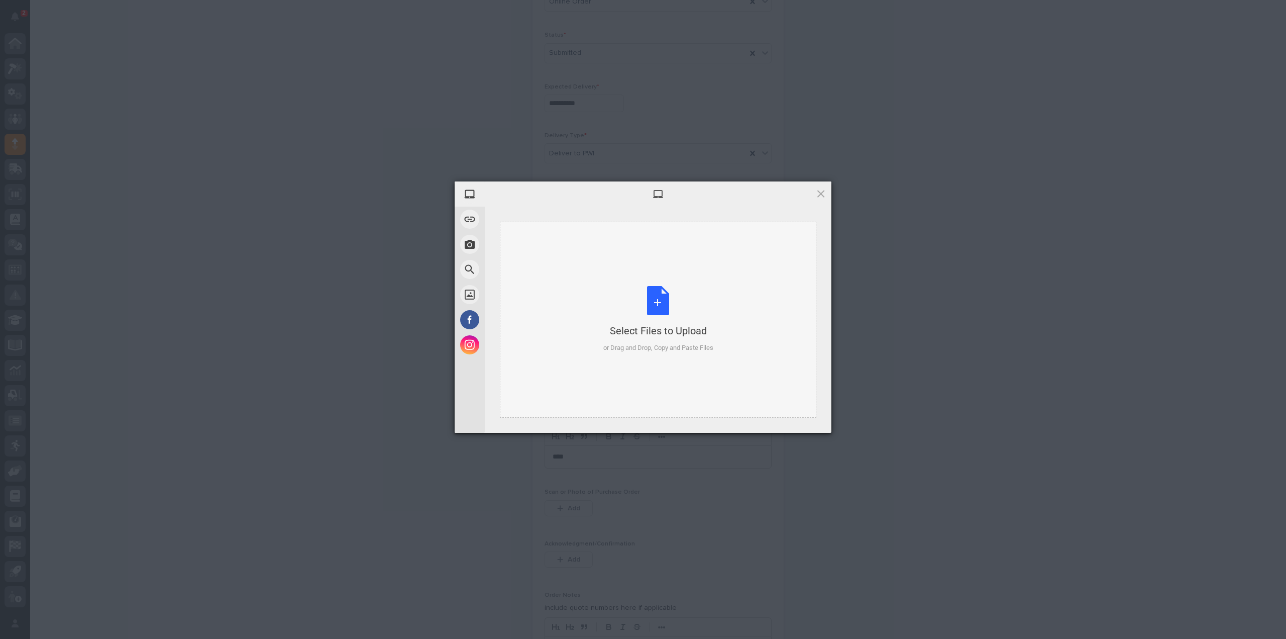
click at [646, 316] on div "Select Files to Upload or Drag and Drop, Copy and Paste Files" at bounding box center [658, 319] width 110 height 67
click at [820, 422] on span "Upload 1" at bounding box center [801, 419] width 51 height 19
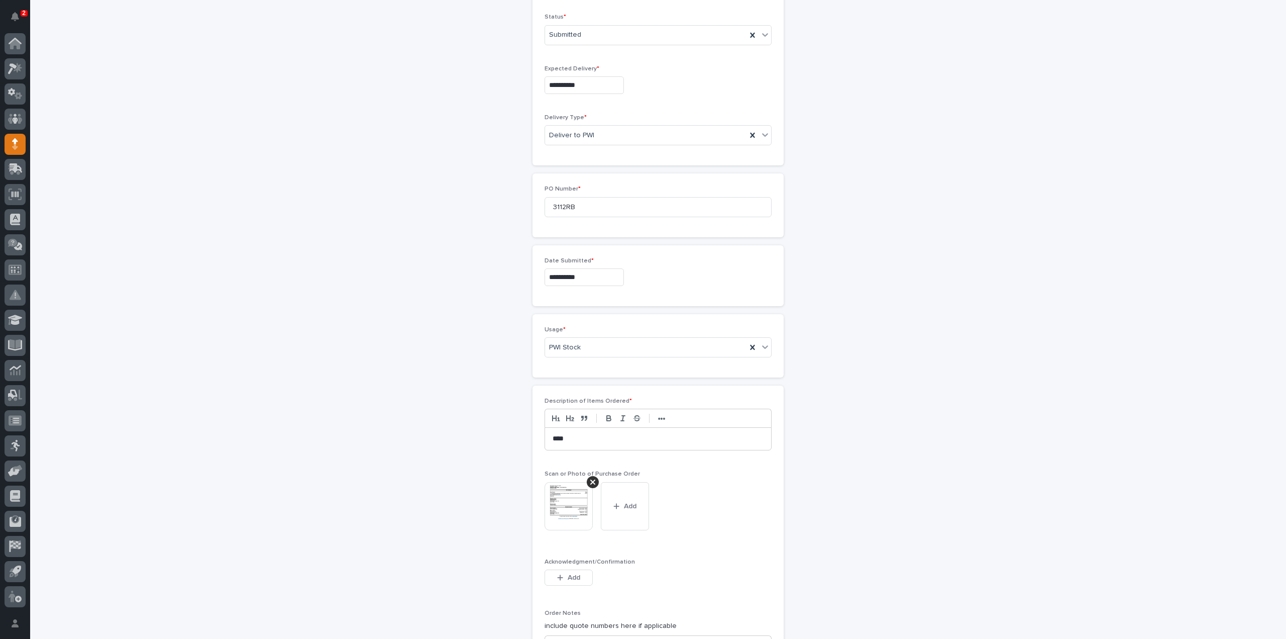
scroll to position [599, 0]
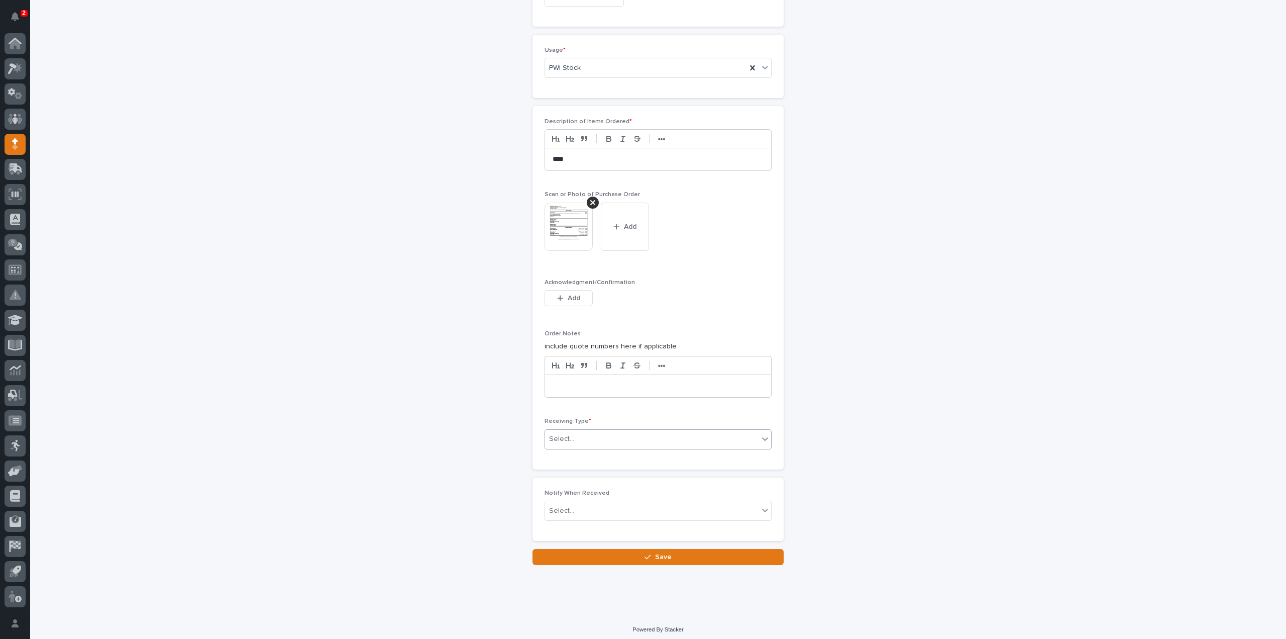
click at [589, 437] on div "Select..." at bounding box center [652, 439] width 214 height 17
click at [561, 506] on div "Deliver to" at bounding box center [654, 507] width 226 height 18
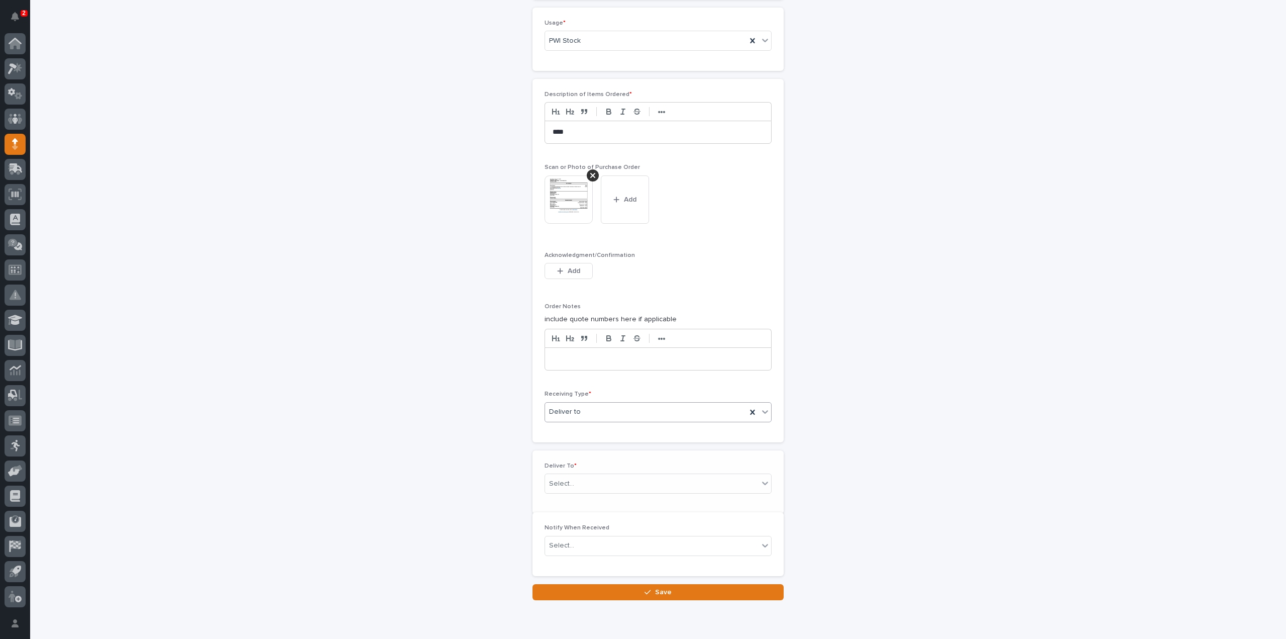
scroll to position [634, 0]
click at [568, 471] on div "Select..." at bounding box center [561, 475] width 25 height 11
type input "****"
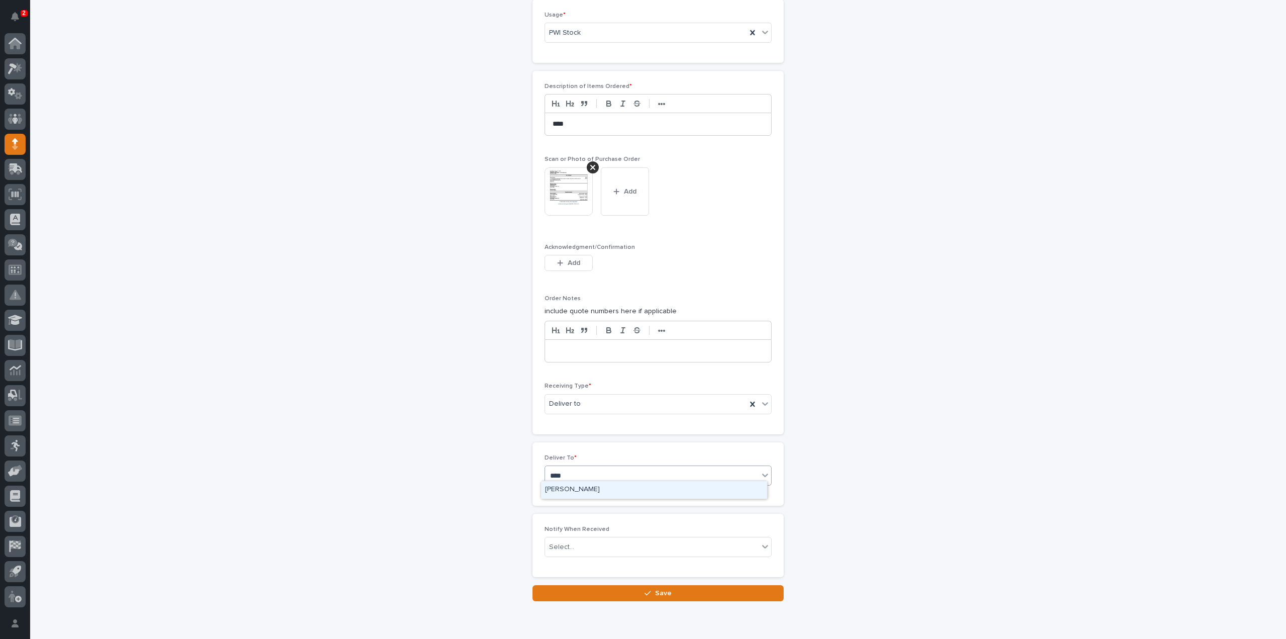
click at [570, 490] on div "[PERSON_NAME]" at bounding box center [654, 490] width 226 height 18
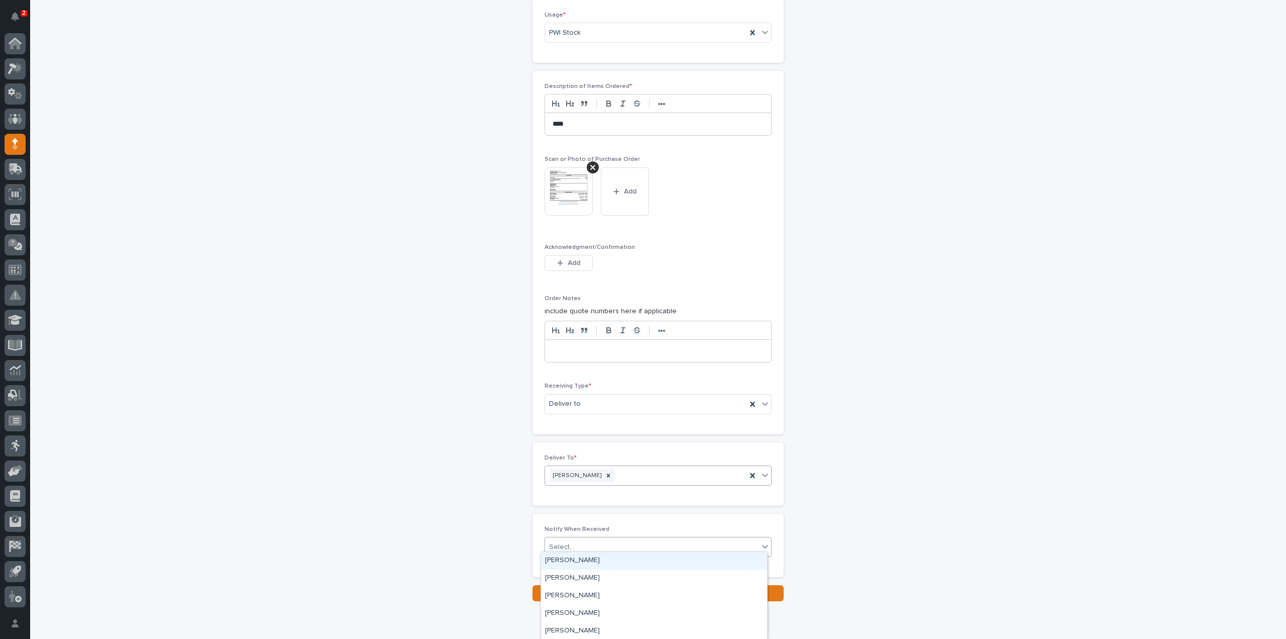
click at [557, 542] on div "Select..." at bounding box center [561, 547] width 25 height 11
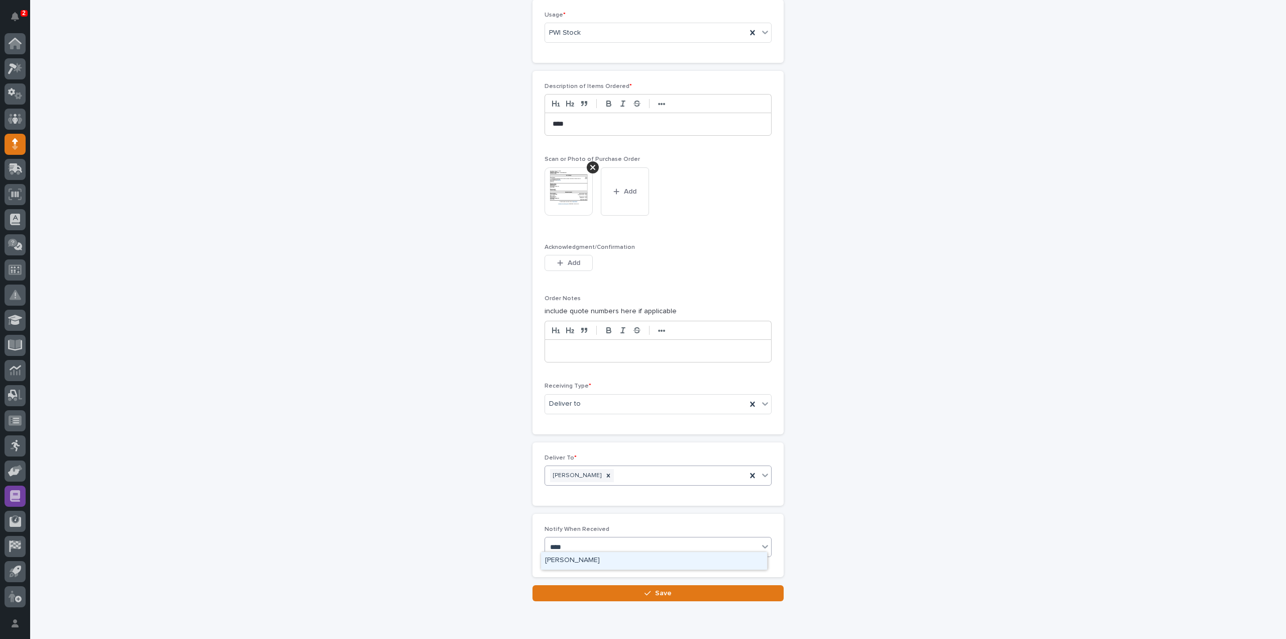
type input "****"
click at [555, 542] on div "Select..." at bounding box center [561, 547] width 25 height 11
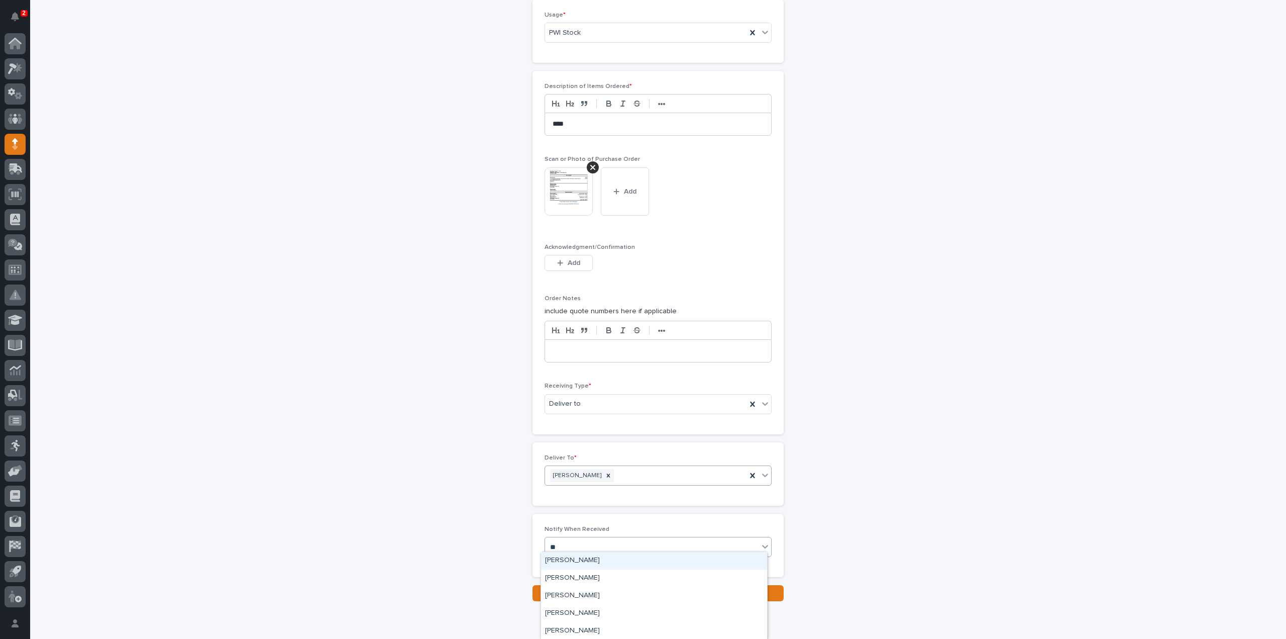
type input "***"
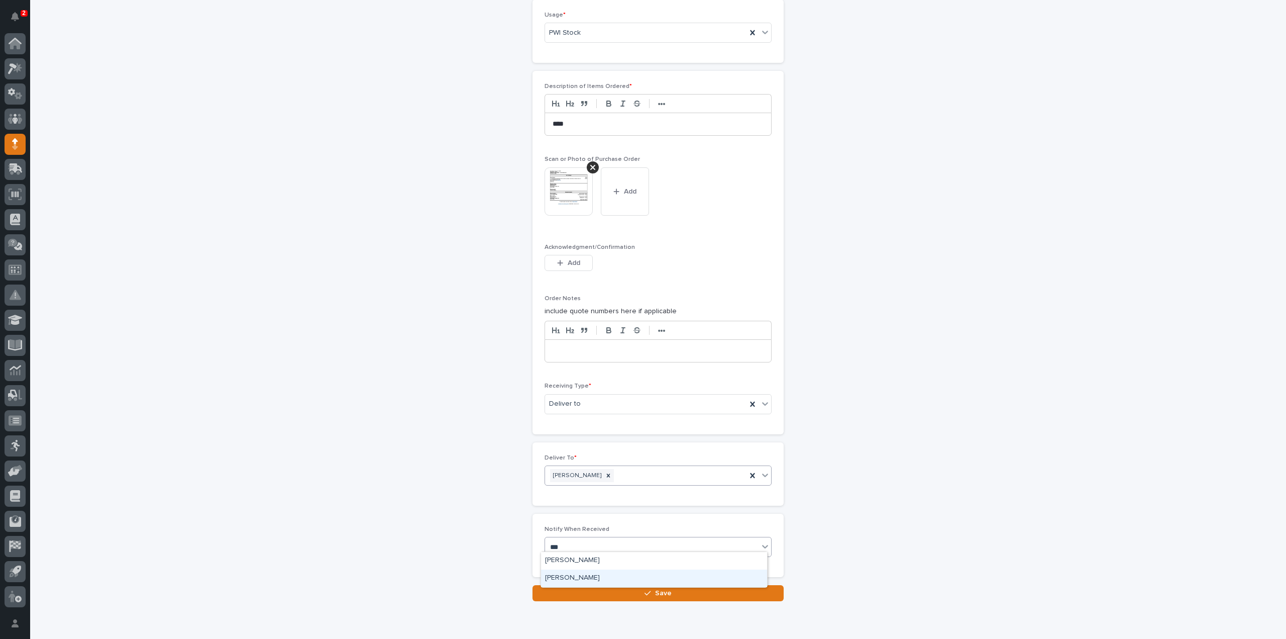
click at [567, 572] on div "[PERSON_NAME]" at bounding box center [654, 578] width 226 height 18
click at [570, 588] on button "Save" at bounding box center [658, 593] width 251 height 16
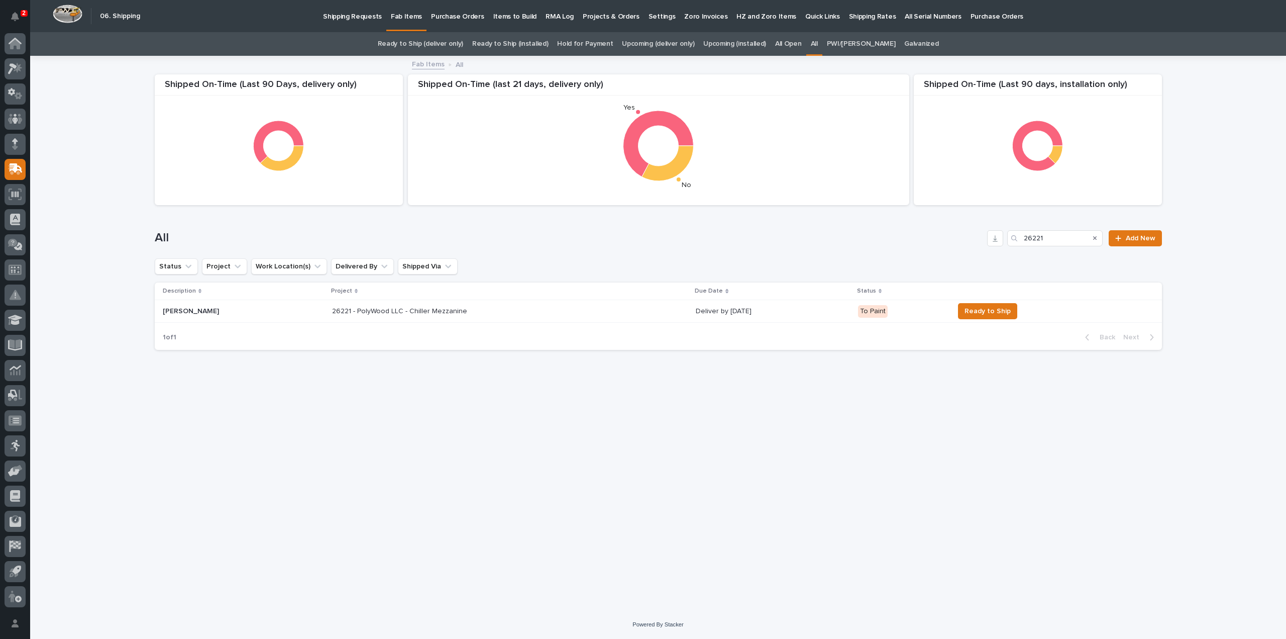
drag, startPoint x: 1061, startPoint y: 236, endPoint x: 997, endPoint y: 254, distance: 66.5
click at [997, 254] on div "All 26221 Add New" at bounding box center [658, 234] width 1007 height 48
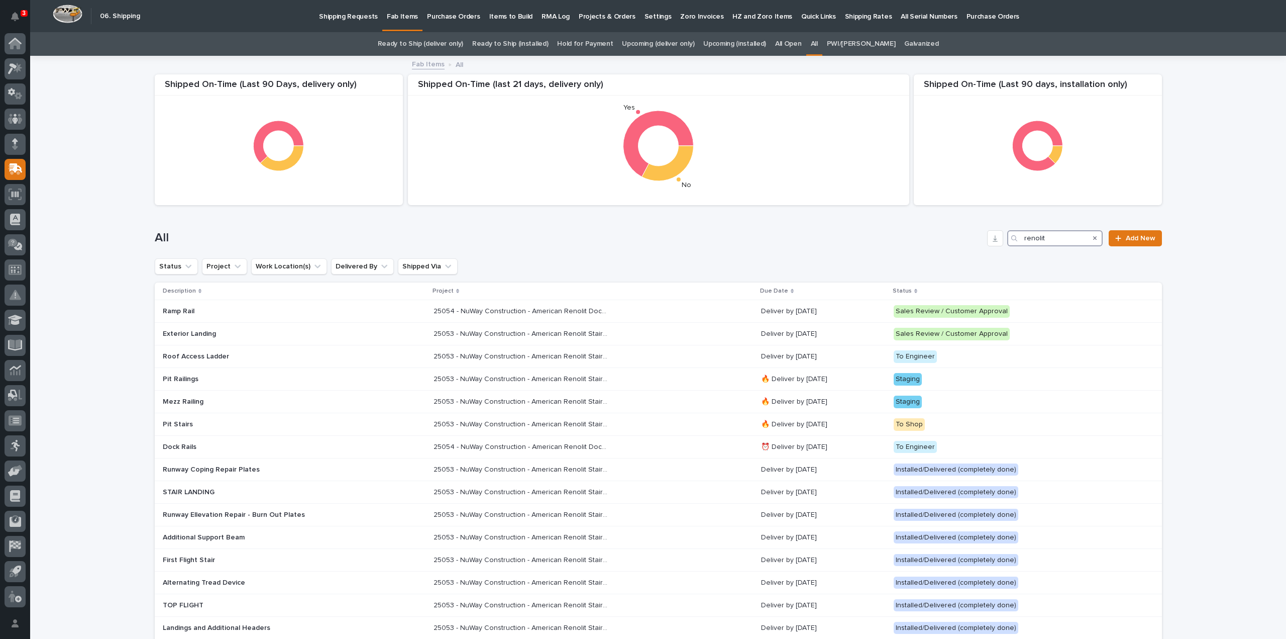
drag, startPoint x: 1060, startPoint y: 239, endPoint x: 1000, endPoint y: 249, distance: 60.2
click at [1000, 249] on div "All renolit Add New" at bounding box center [658, 234] width 1007 height 48
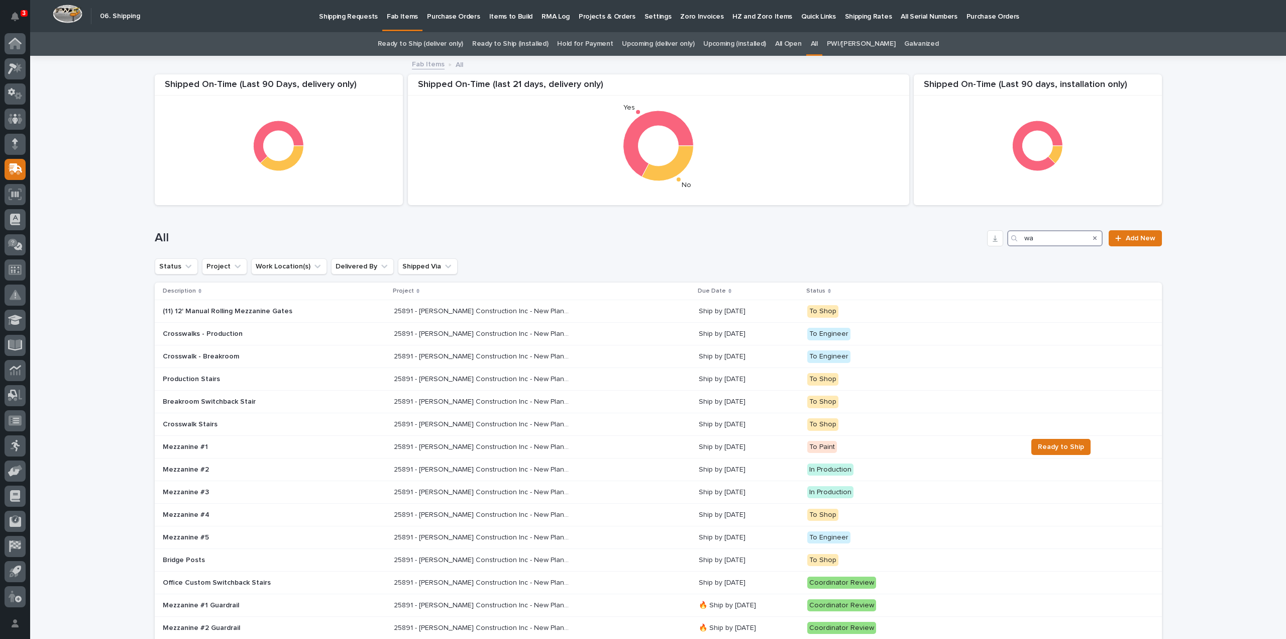
type input "w"
type input "26668"
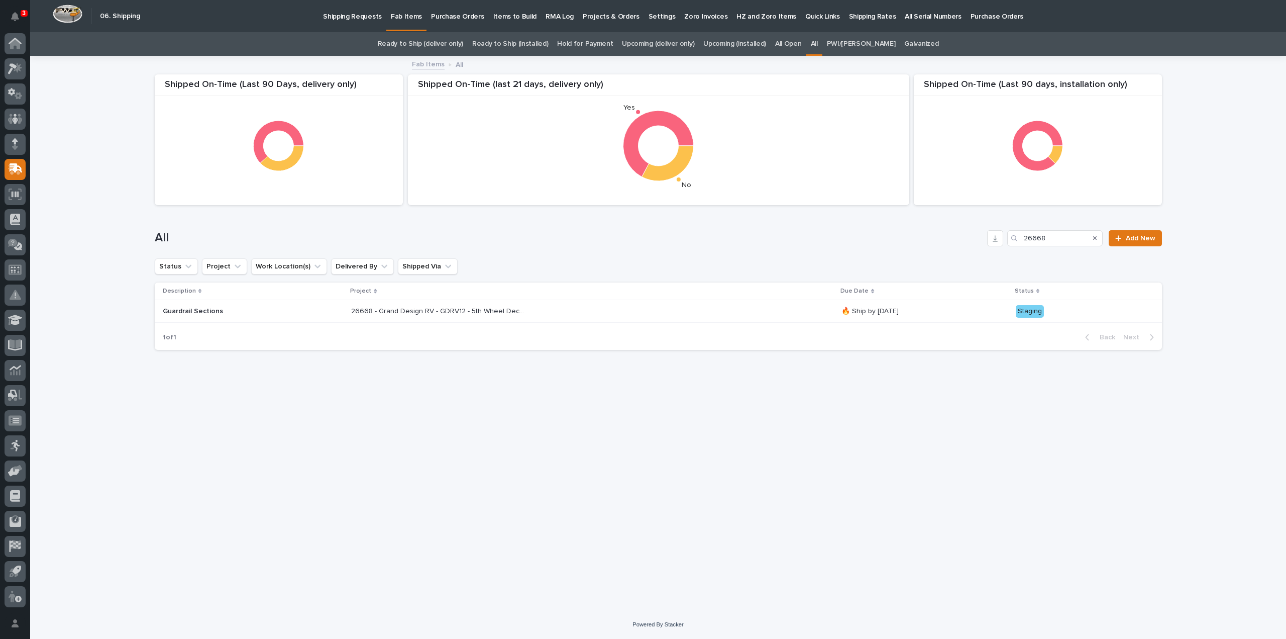
click at [415, 316] on div "26668 - Grand Design RV - GDRV12 - 5th Wheel Deck Guardrail x4 26668 - Grand De…" at bounding box center [592, 311] width 482 height 17
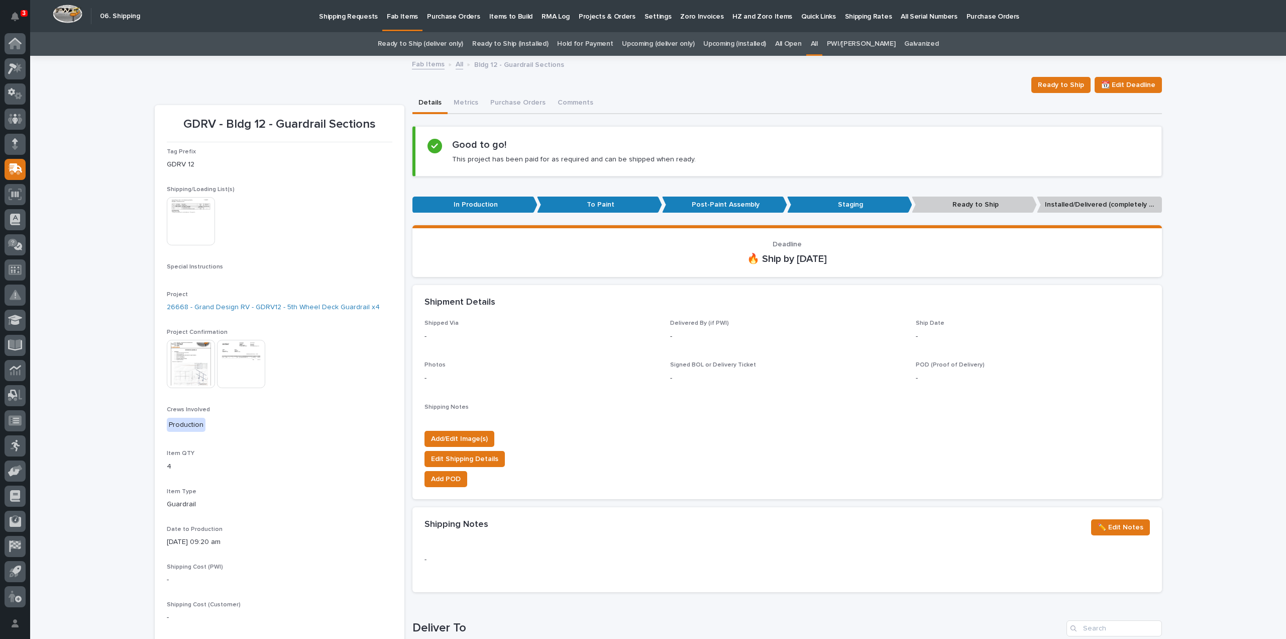
click at [204, 232] on img at bounding box center [191, 221] width 48 height 48
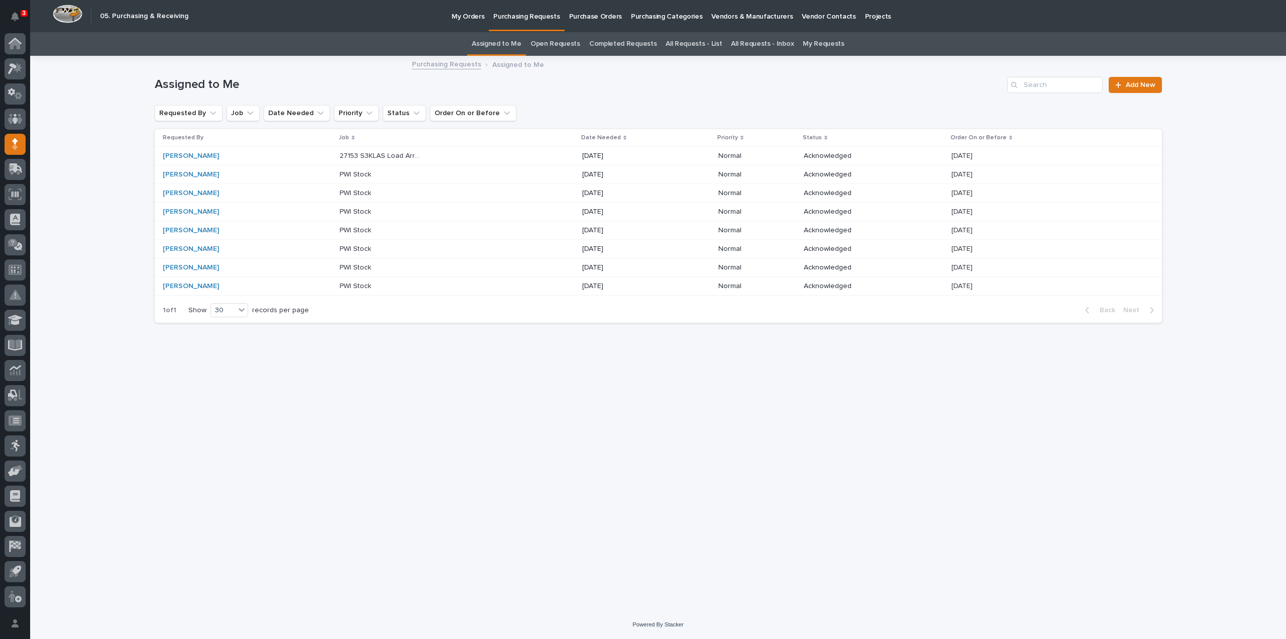
click at [383, 155] on p "27153 S3KLAS Load Arrestor Mounting Bracket" at bounding box center [383, 155] width 86 height 11
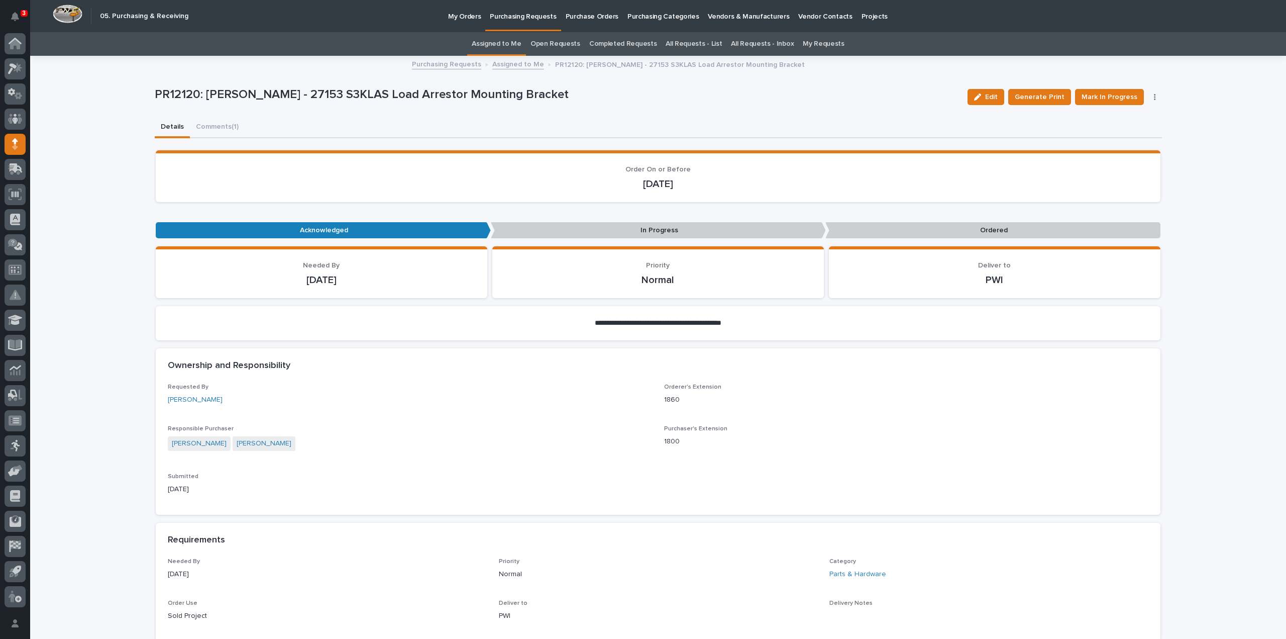
scroll to position [301, 0]
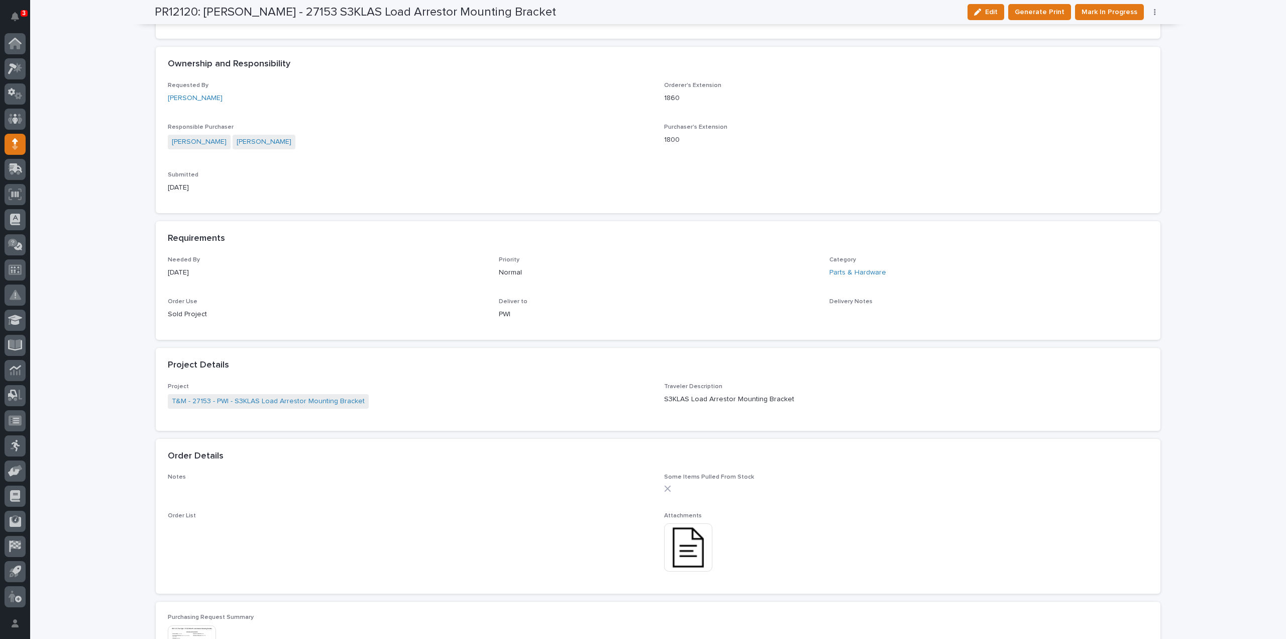
click at [700, 559] on img at bounding box center [688, 547] width 48 height 48
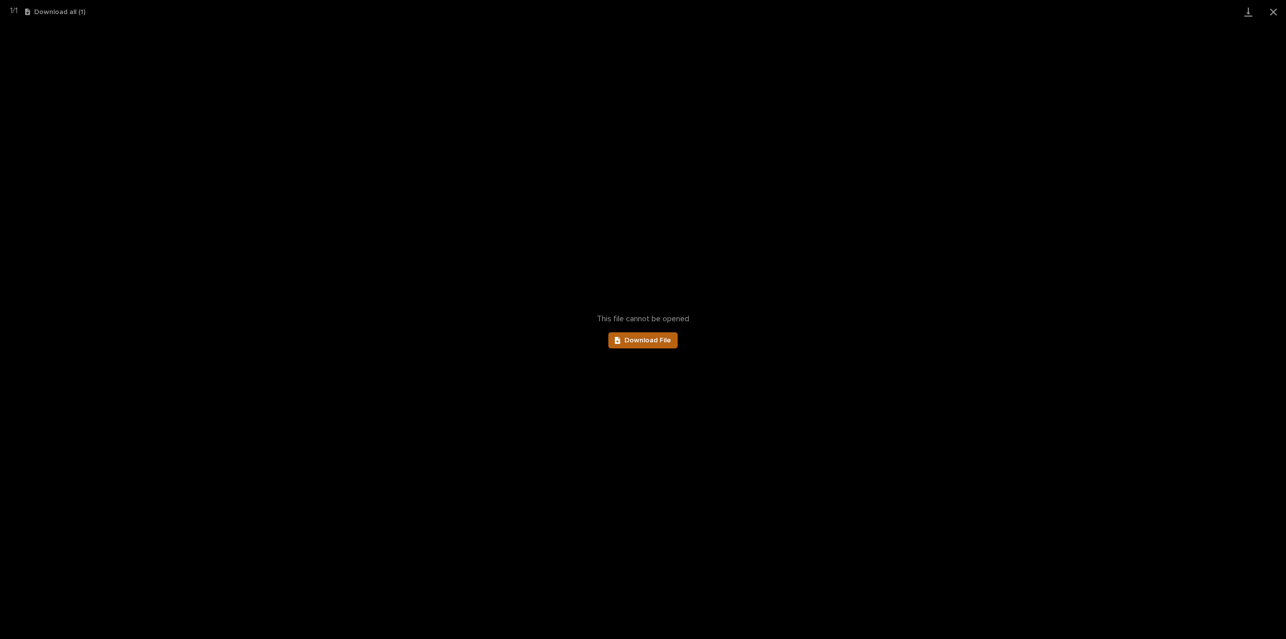
click at [640, 345] on link "Download File" at bounding box center [642, 340] width 69 height 16
click at [1271, 10] on button "Close gallery" at bounding box center [1273, 12] width 25 height 24
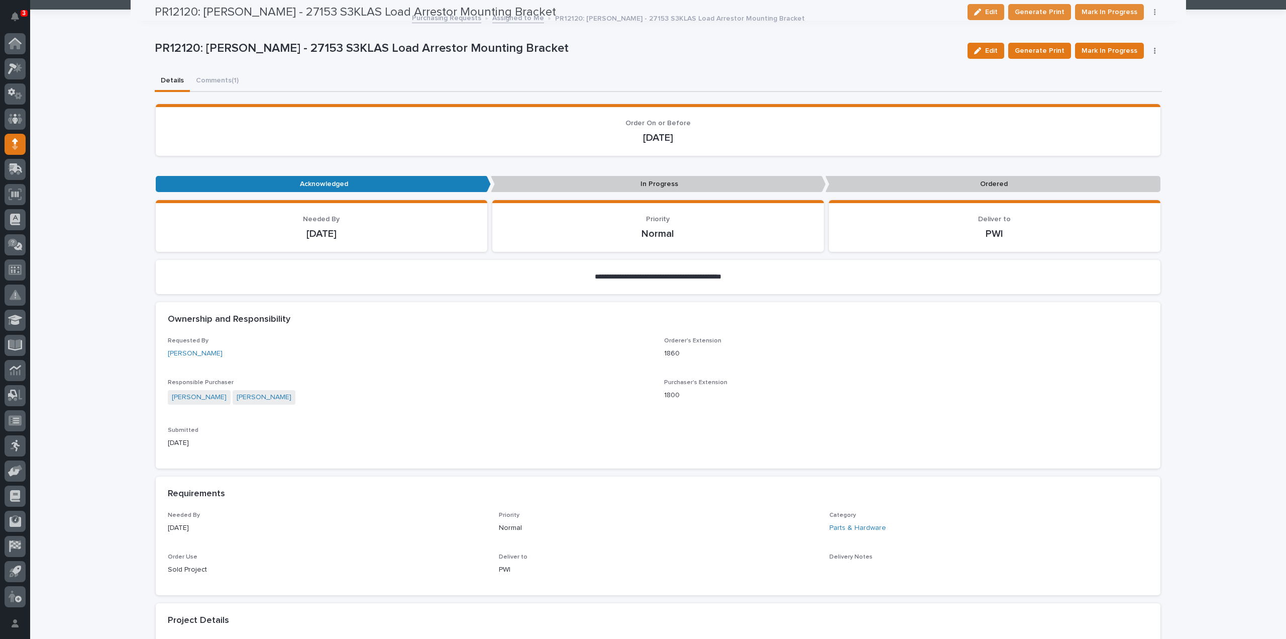
scroll to position [0, 0]
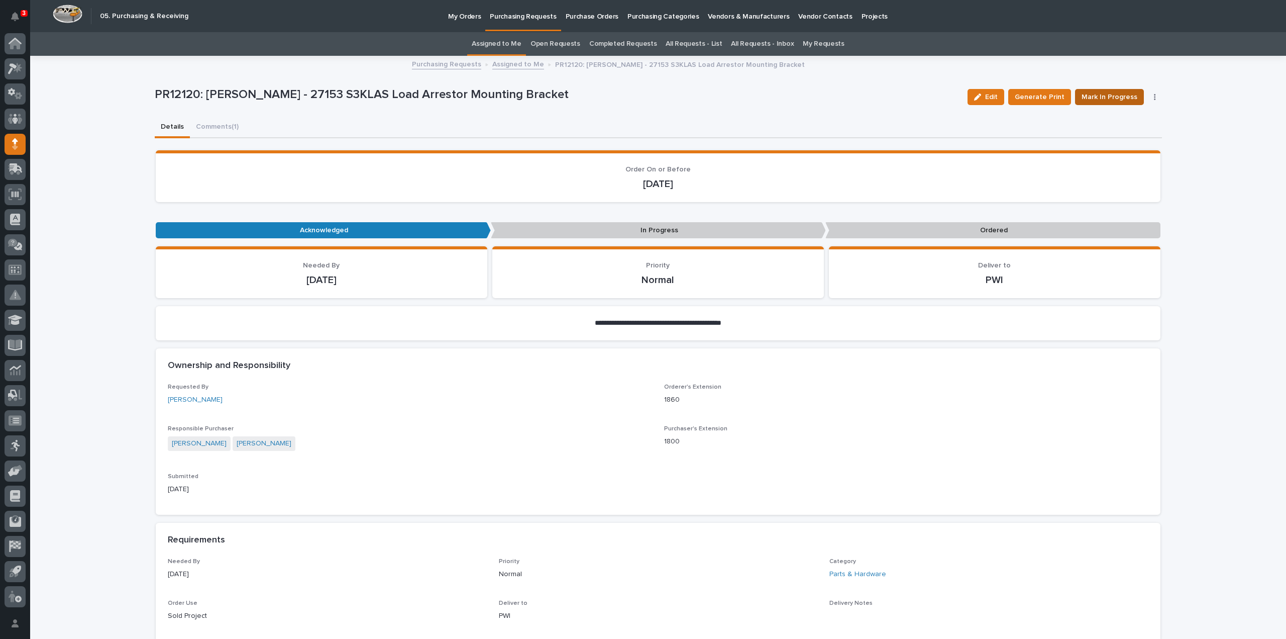
click at [1118, 100] on span "Mark In Progress" at bounding box center [1110, 97] width 56 height 12
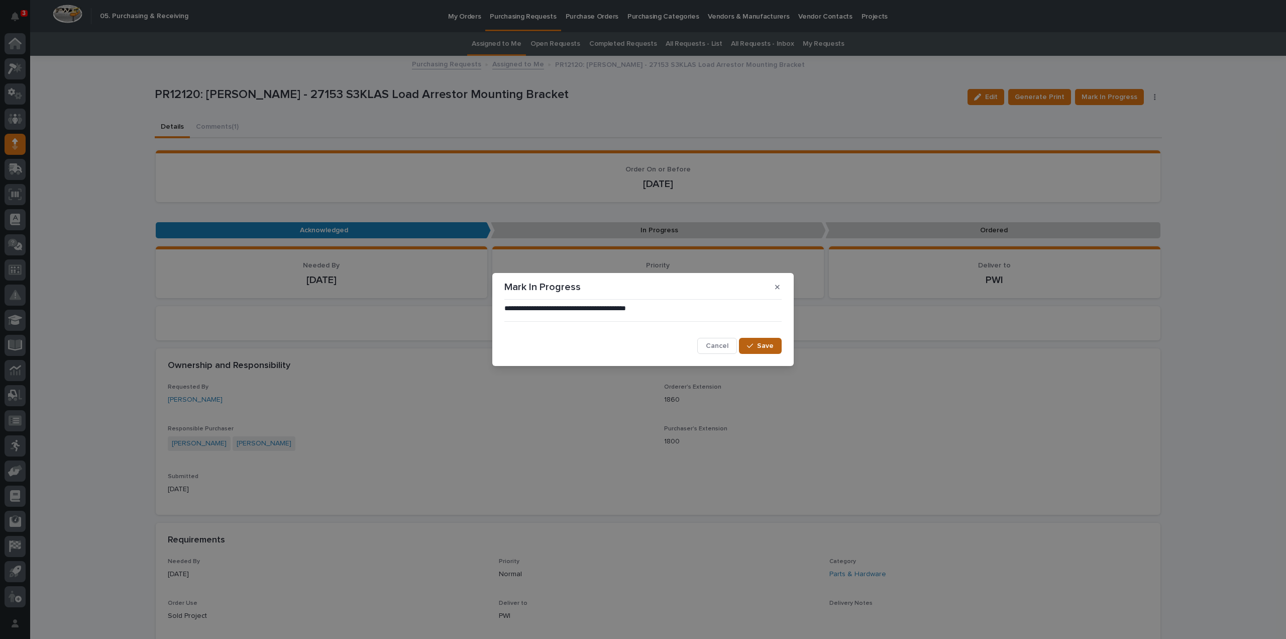
click at [767, 349] on span "Save" at bounding box center [765, 345] width 17 height 9
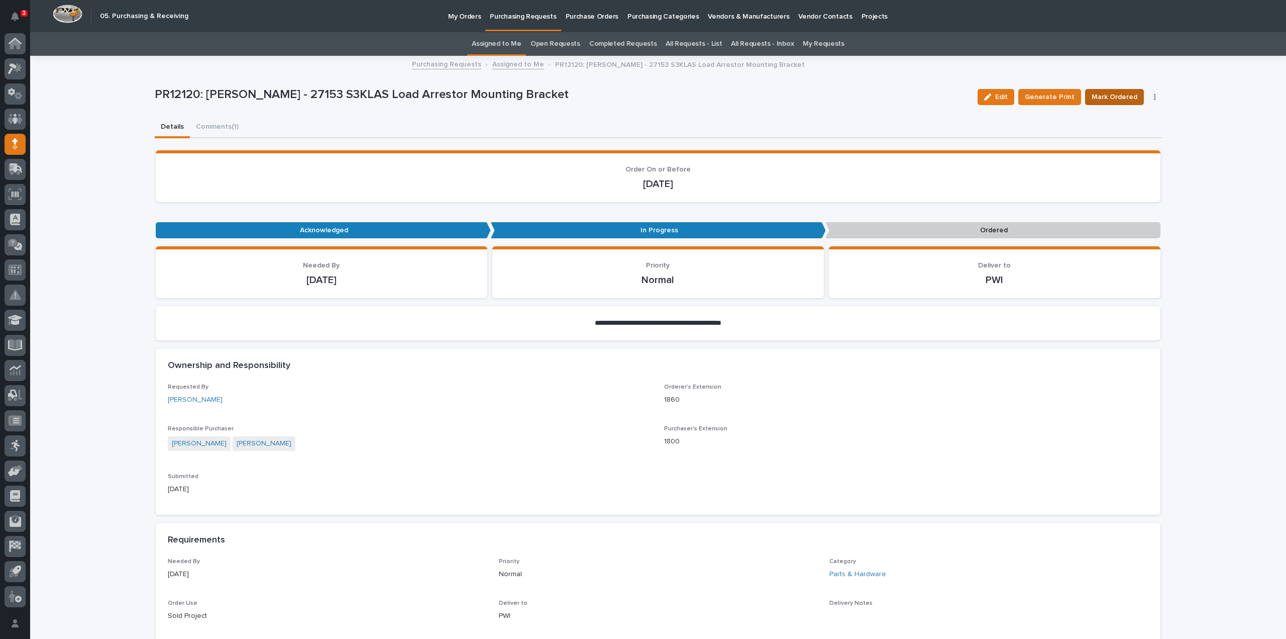
click at [1125, 97] on span "Mark Ordered" at bounding box center [1115, 97] width 46 height 12
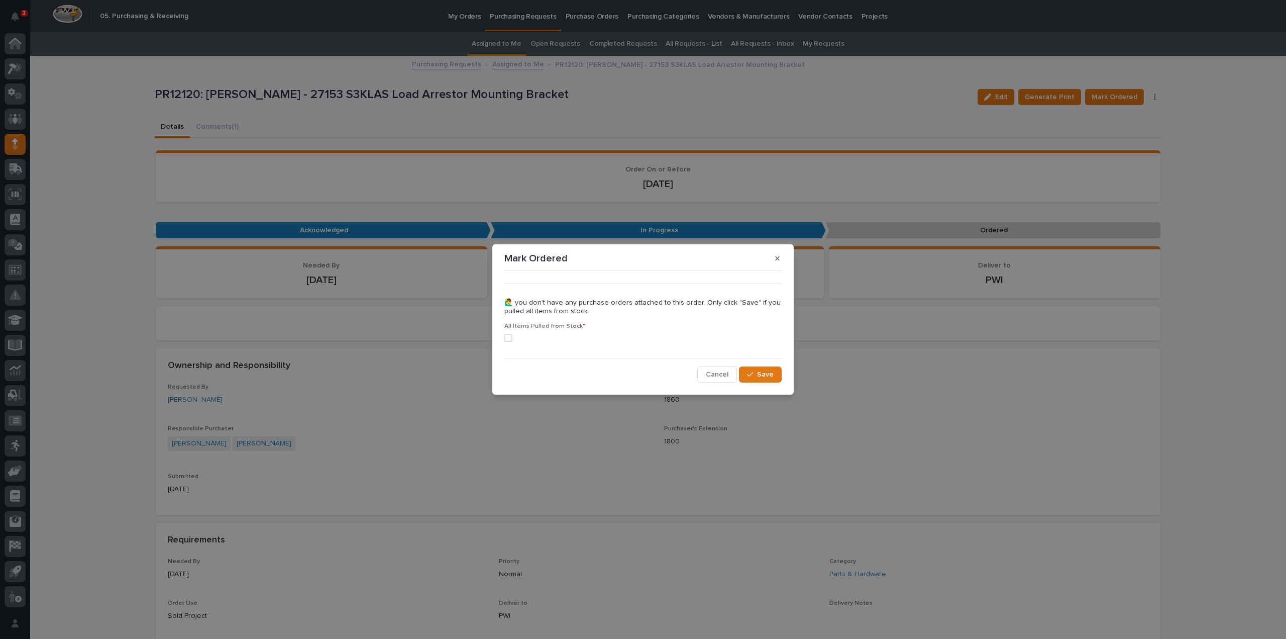
click at [509, 340] on span at bounding box center [508, 338] width 8 height 8
click at [769, 376] on span "Save" at bounding box center [765, 374] width 17 height 9
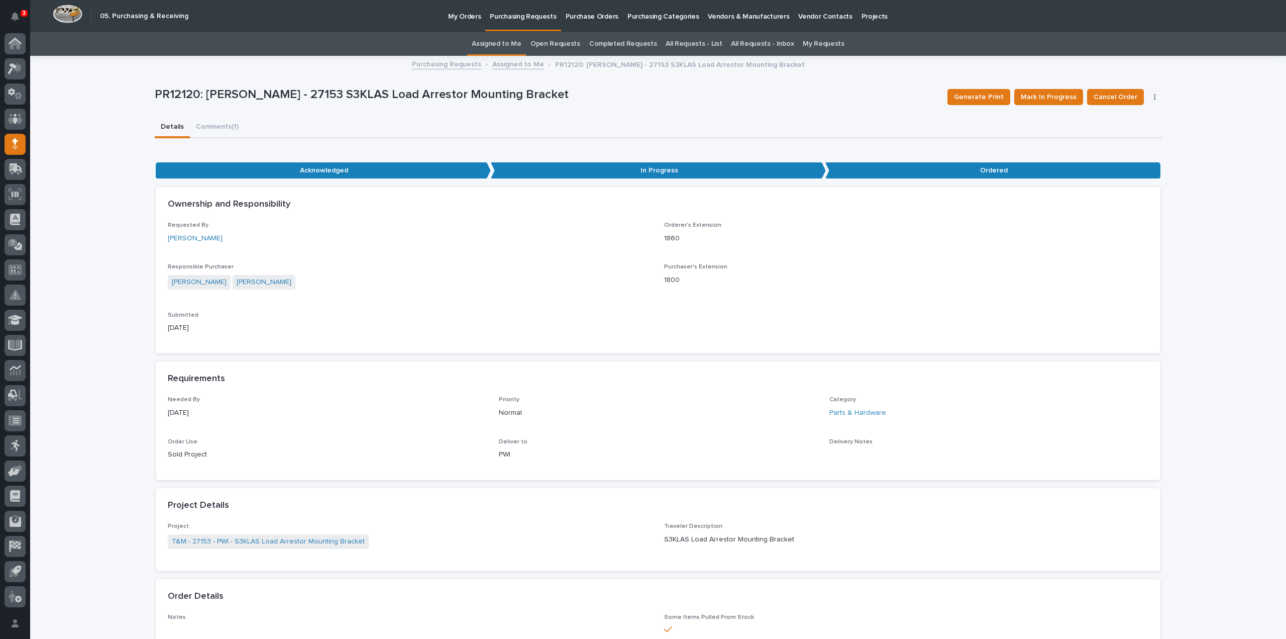
click at [502, 41] on link "Assigned to Me" at bounding box center [497, 44] width 50 height 24
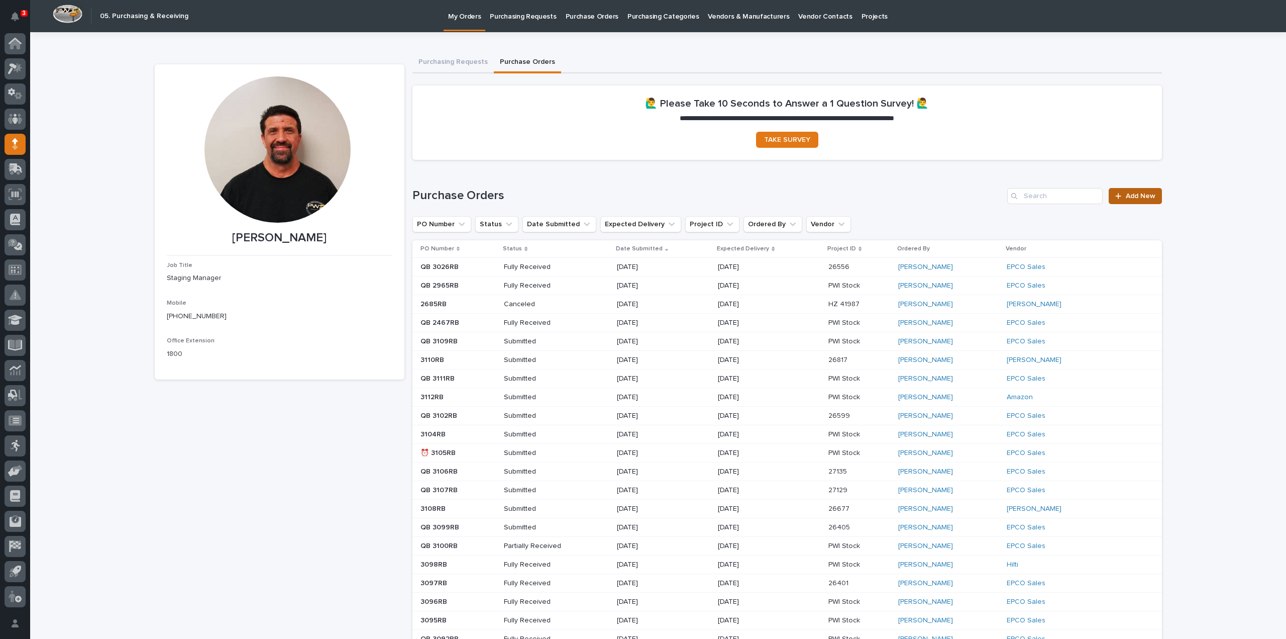
click at [1136, 198] on span "Add New" at bounding box center [1141, 195] width 30 height 7
click at [458, 222] on icon "PO Number" at bounding box center [462, 224] width 10 height 10
click at [472, 246] on div "contains" at bounding box center [474, 248] width 111 height 11
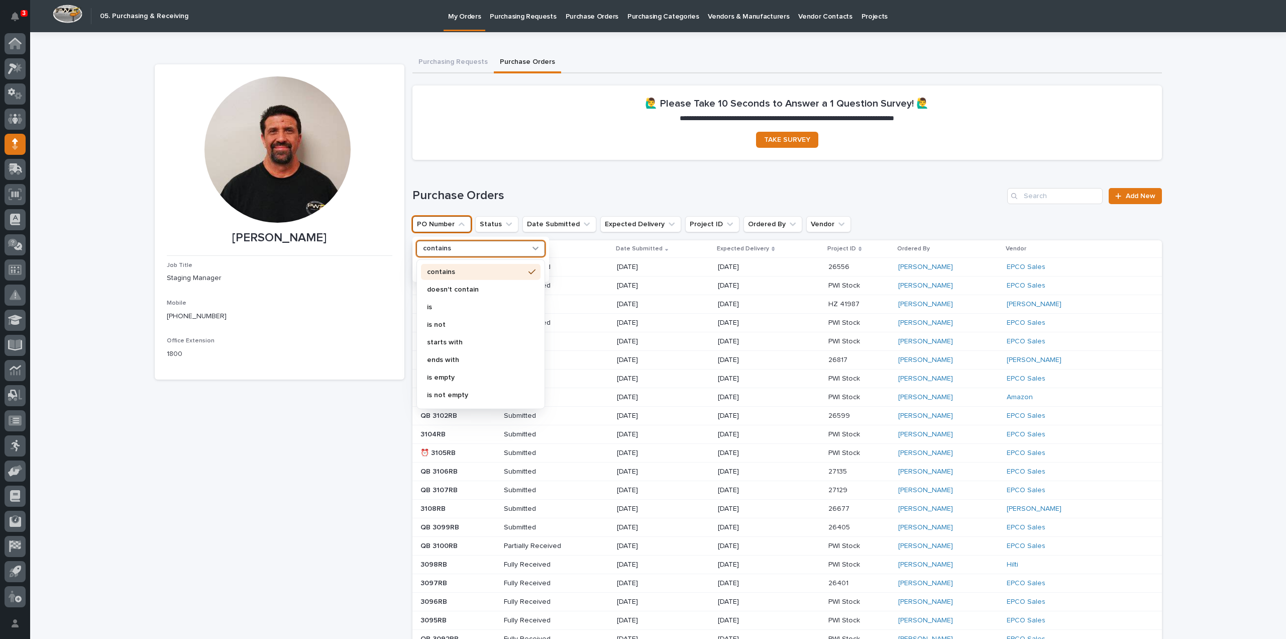
click at [551, 190] on h1 "Purchase Orders" at bounding box center [708, 195] width 591 height 15
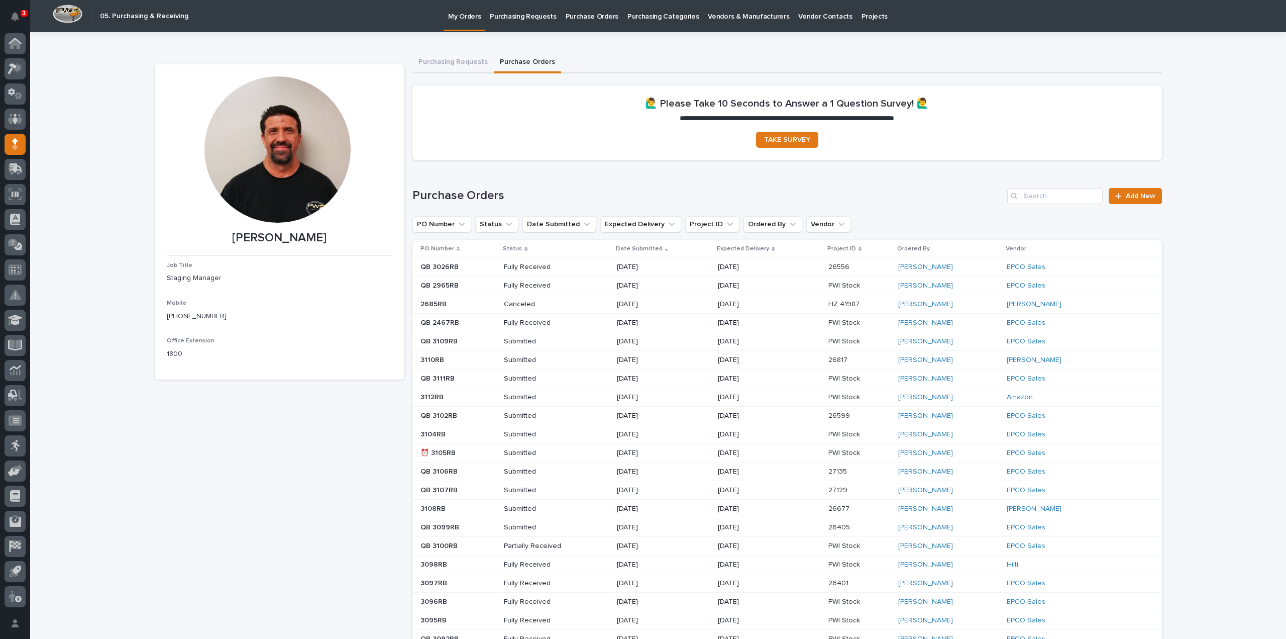
click at [457, 249] on icon at bounding box center [458, 248] width 3 height 5
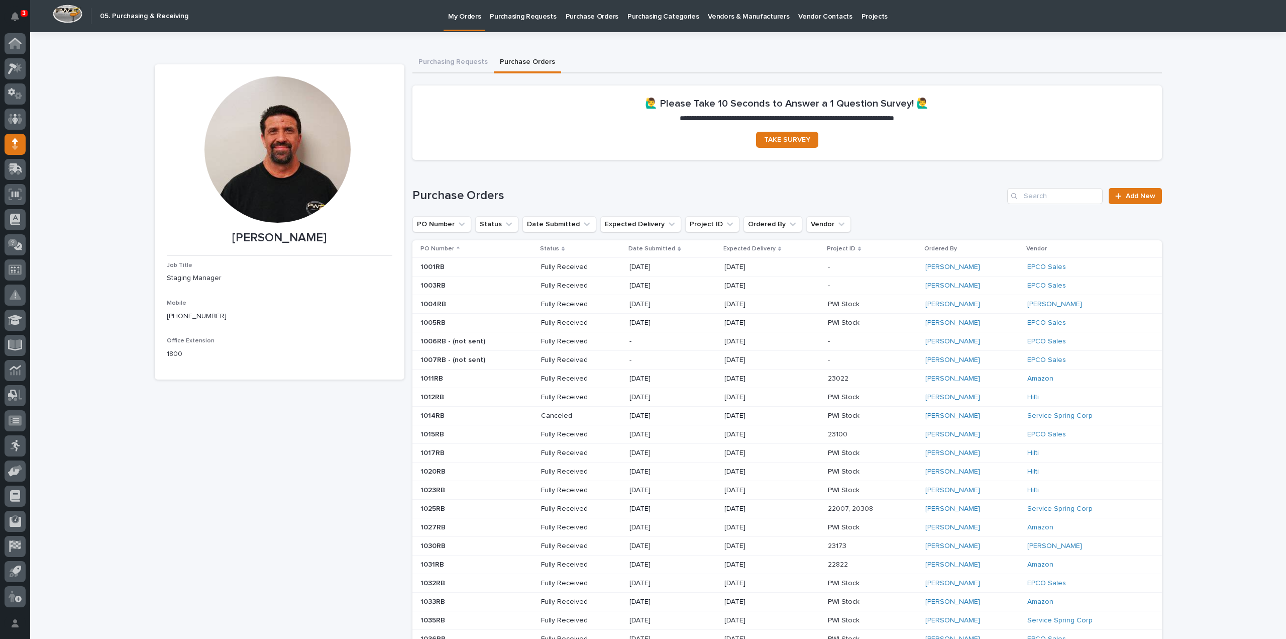
click at [457, 248] on icon at bounding box center [458, 248] width 3 height 2
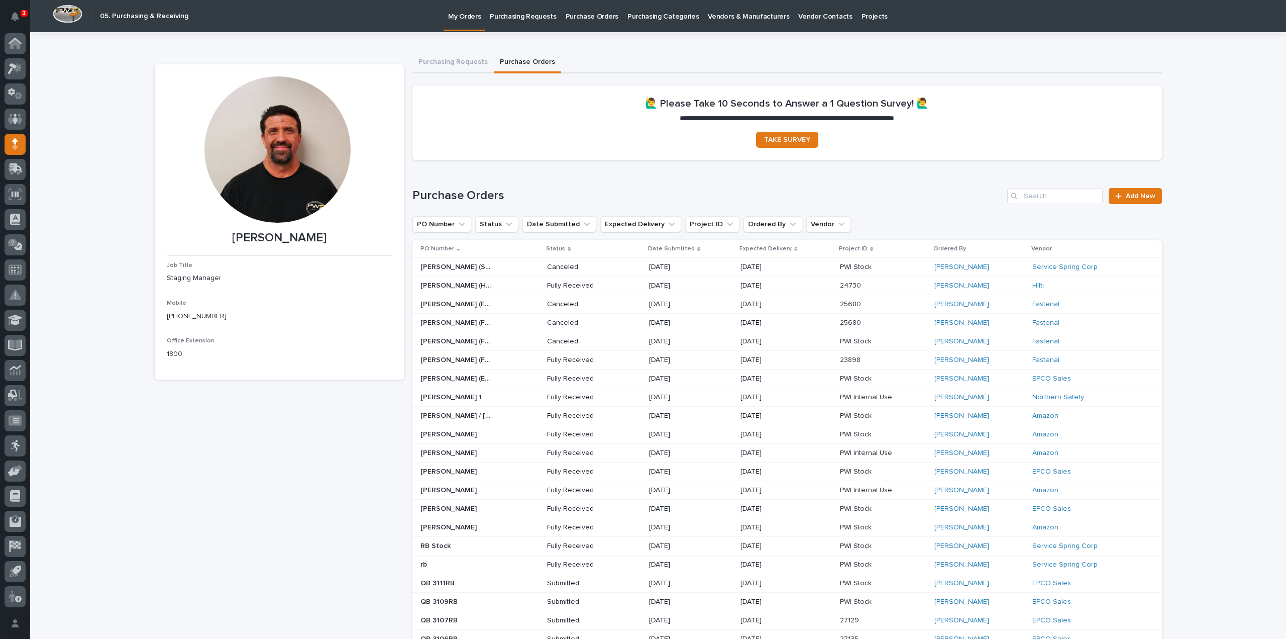
click at [452, 252] on div "PO Number" at bounding box center [481, 248] width 120 height 11
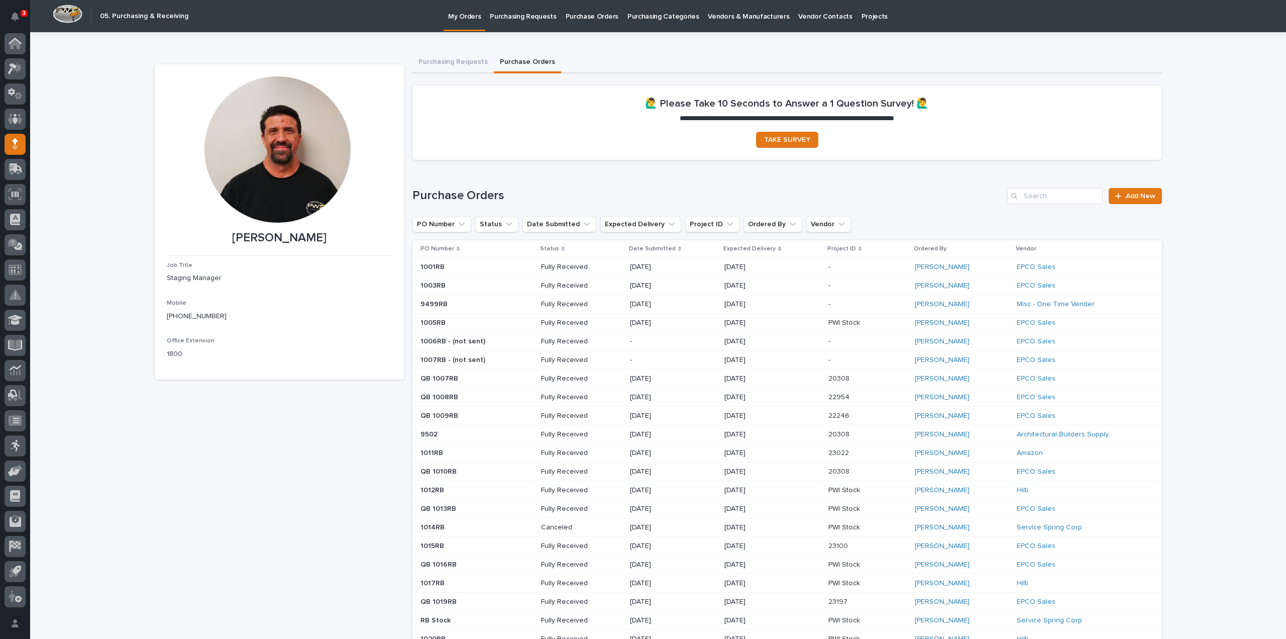
click at [457, 250] on icon at bounding box center [458, 249] width 3 height 5
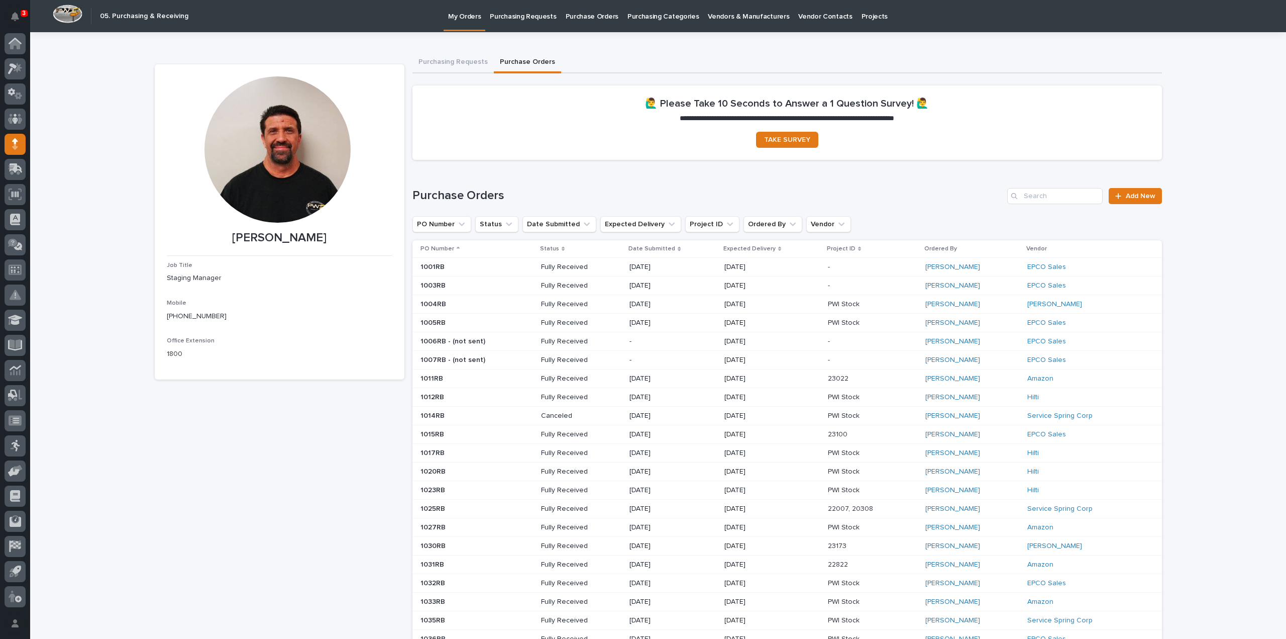
click at [457, 248] on icon at bounding box center [458, 248] width 3 height 2
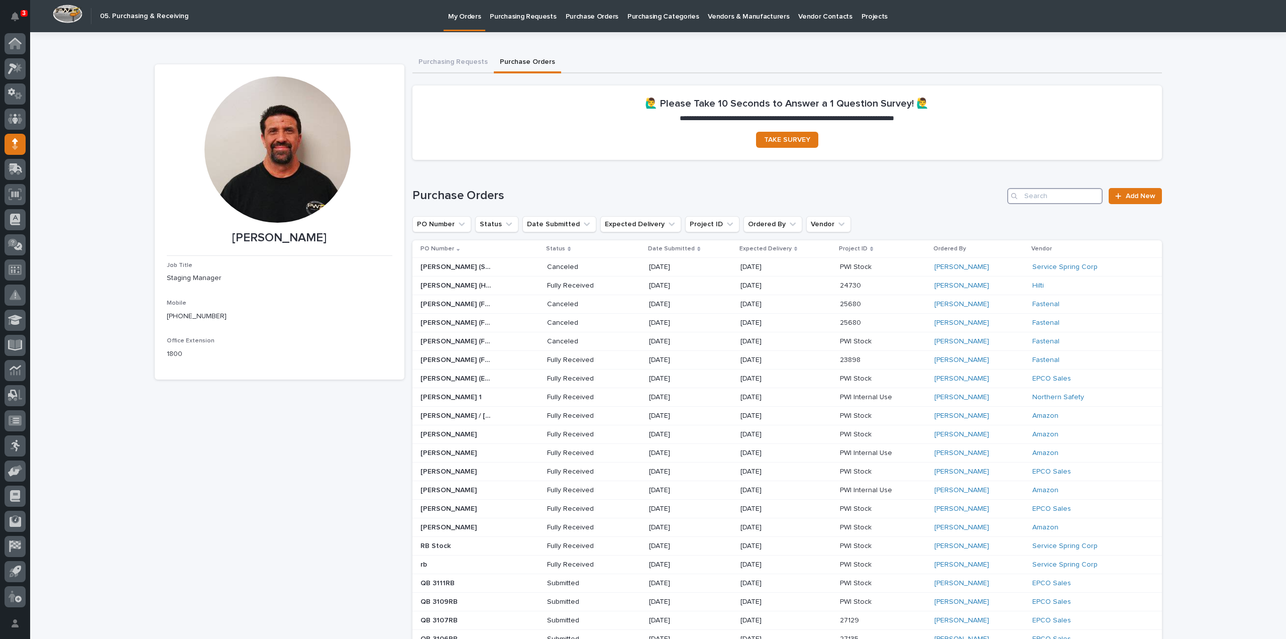
click at [1027, 200] on input "Search" at bounding box center [1054, 196] width 95 height 16
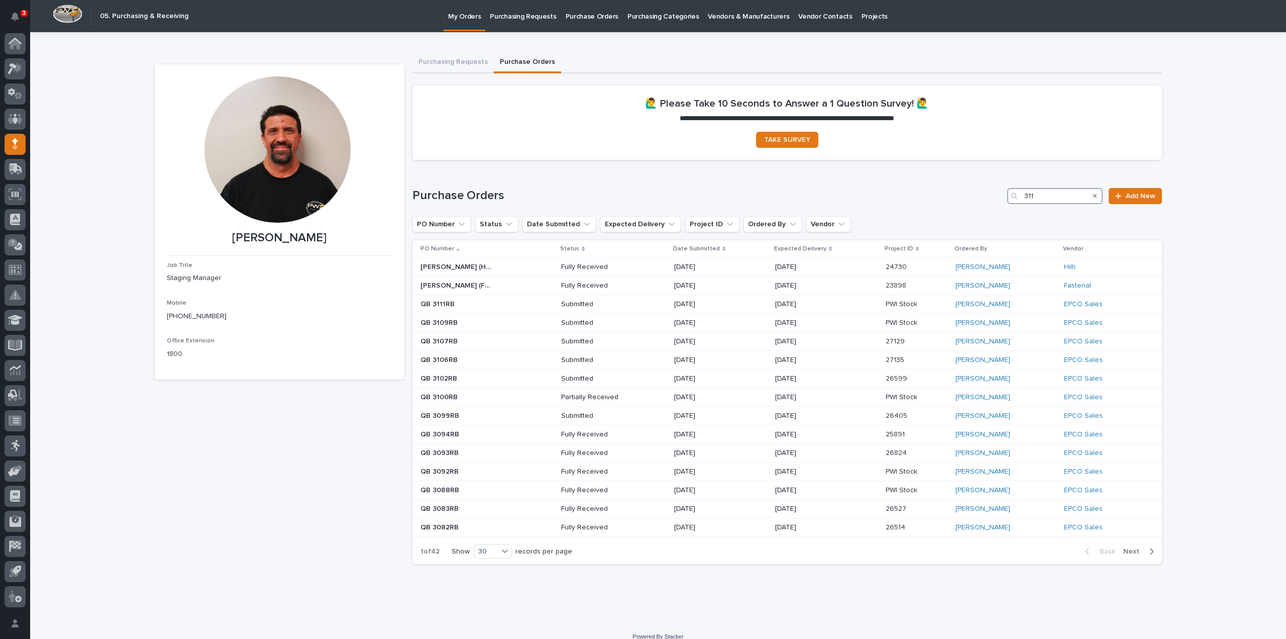
type input "3112"
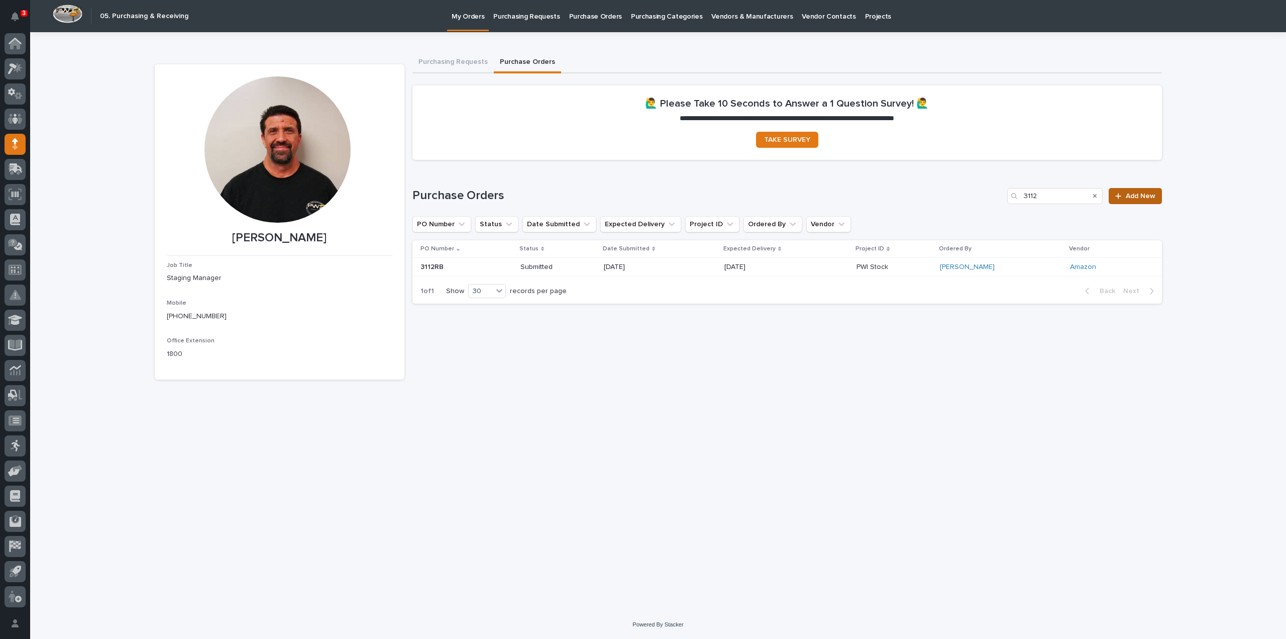
click at [1145, 196] on span "Add New" at bounding box center [1141, 195] width 30 height 7
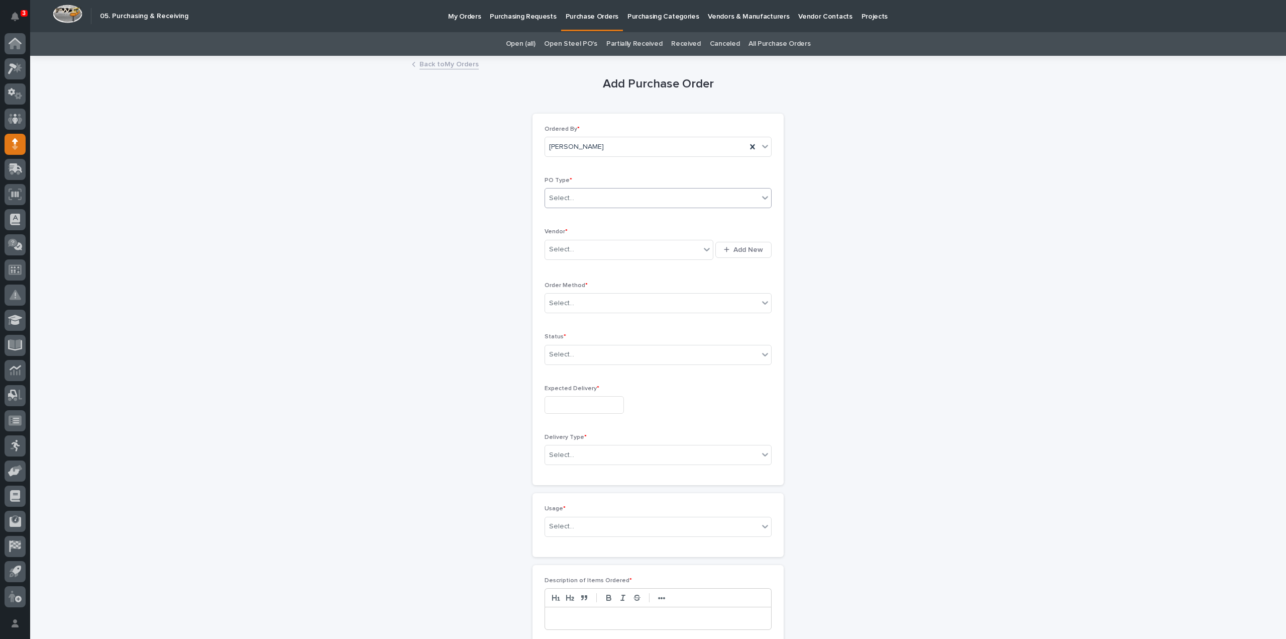
click at [572, 200] on div "Select..." at bounding box center [652, 198] width 214 height 17
click at [573, 218] on div "Quickbooks" at bounding box center [654, 217] width 226 height 18
click at [559, 199] on span "Quickbooks" at bounding box center [568, 198] width 38 height 11
click at [559, 237] on div "Paper" at bounding box center [654, 235] width 226 height 18
click at [560, 253] on div "Select..." at bounding box center [561, 249] width 25 height 11
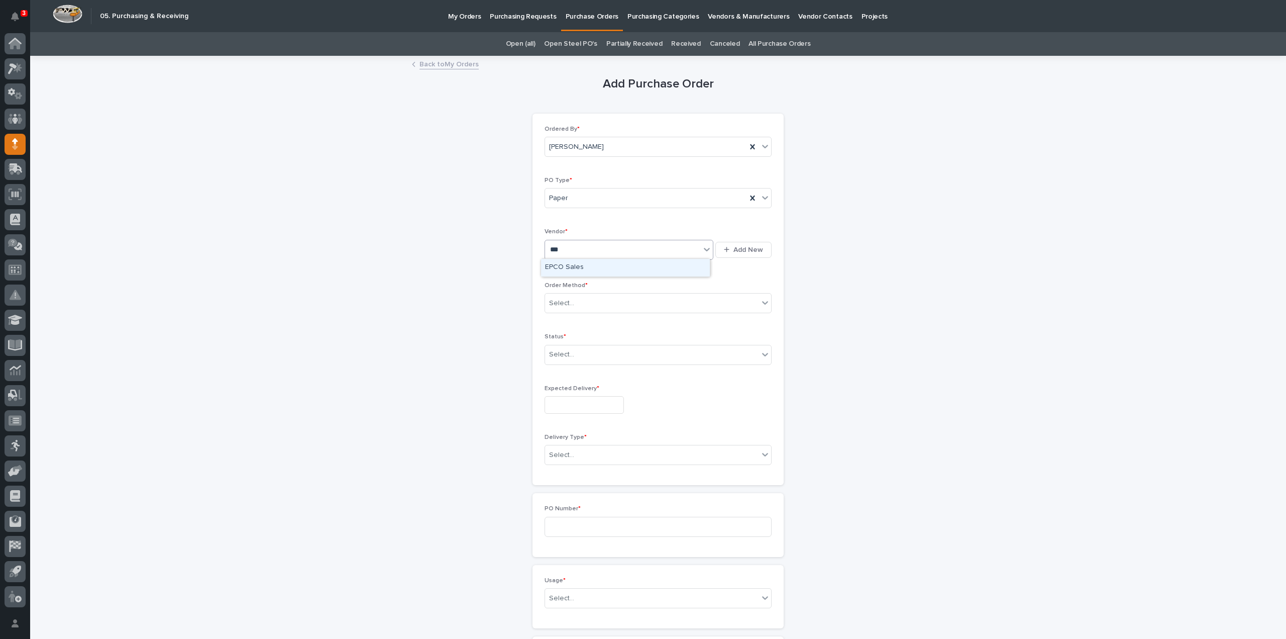
type input "****"
click at [564, 268] on div "EPCO Sales" at bounding box center [625, 268] width 169 height 18
click at [566, 301] on div "Select..." at bounding box center [561, 303] width 25 height 11
click at [556, 337] on div "Email" at bounding box center [654, 339] width 226 height 18
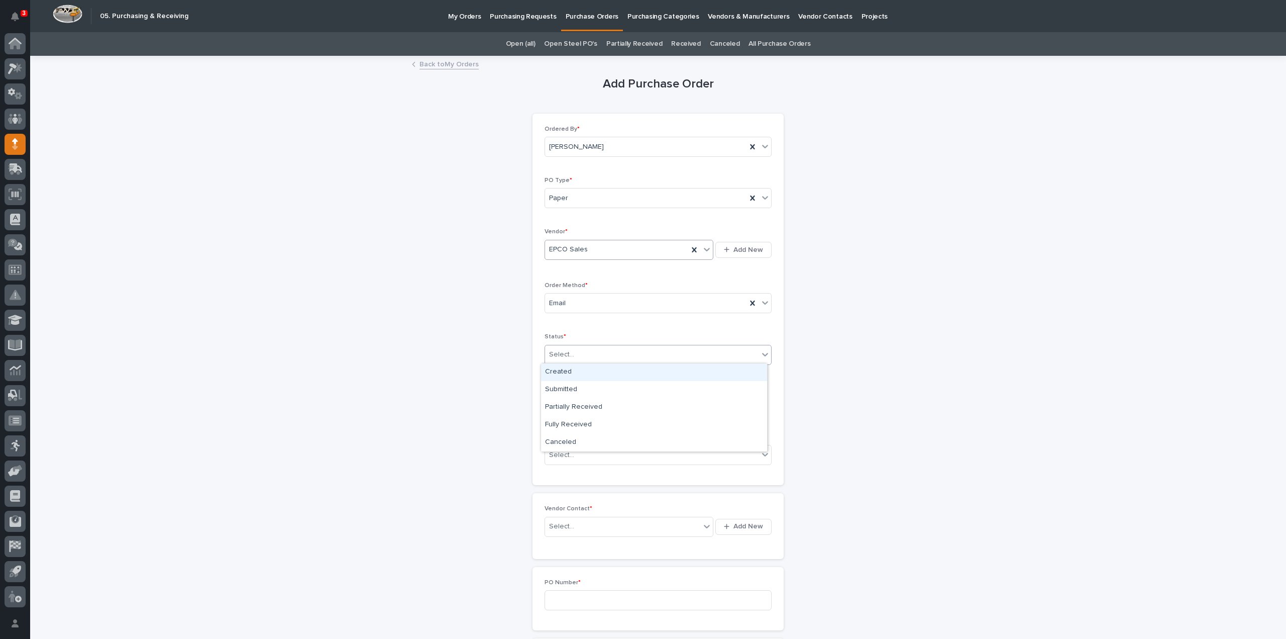
click at [559, 354] on div "Select..." at bounding box center [561, 354] width 25 height 11
click at [552, 390] on div "Submitted" at bounding box center [654, 390] width 226 height 18
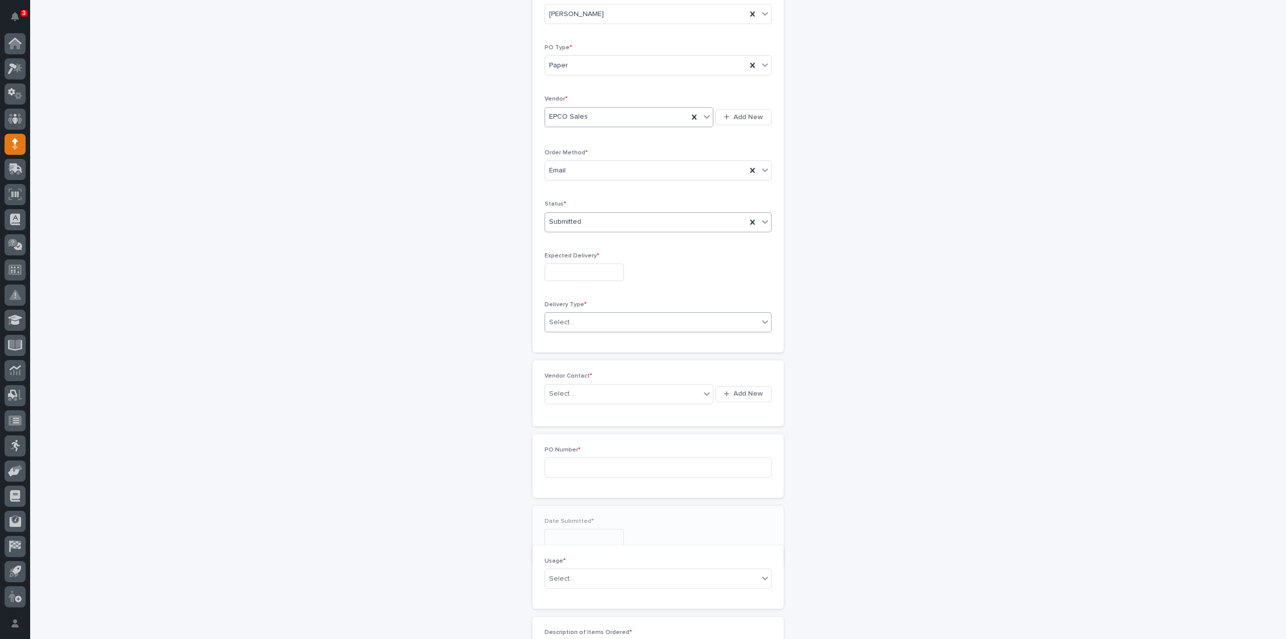
scroll to position [162, 0]
click at [563, 240] on input "text" at bounding box center [584, 243] width 79 height 18
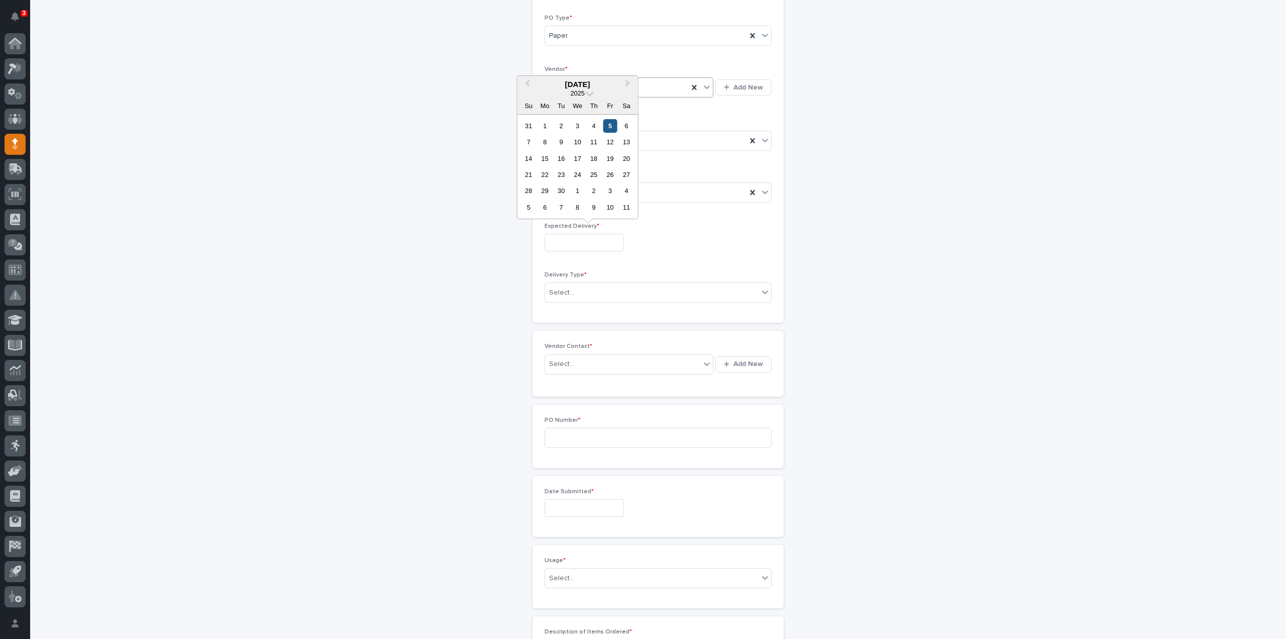
click at [610, 126] on div "5" at bounding box center [610, 126] width 14 height 14
type input "**********"
click at [568, 292] on div "Select..." at bounding box center [561, 292] width 25 height 11
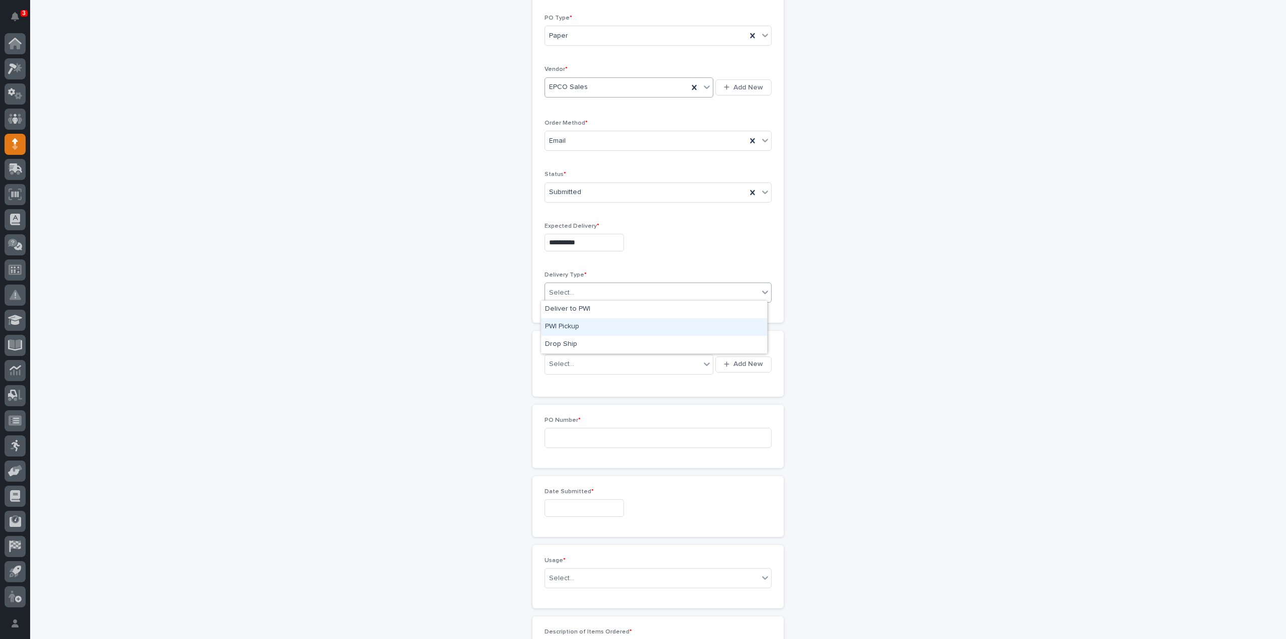
drag, startPoint x: 567, startPoint y: 317, endPoint x: 564, endPoint y: 328, distance: 11.3
click at [564, 328] on div "PWI Pickup" at bounding box center [654, 327] width 226 height 18
click at [566, 359] on div "Select..." at bounding box center [561, 364] width 25 height 11
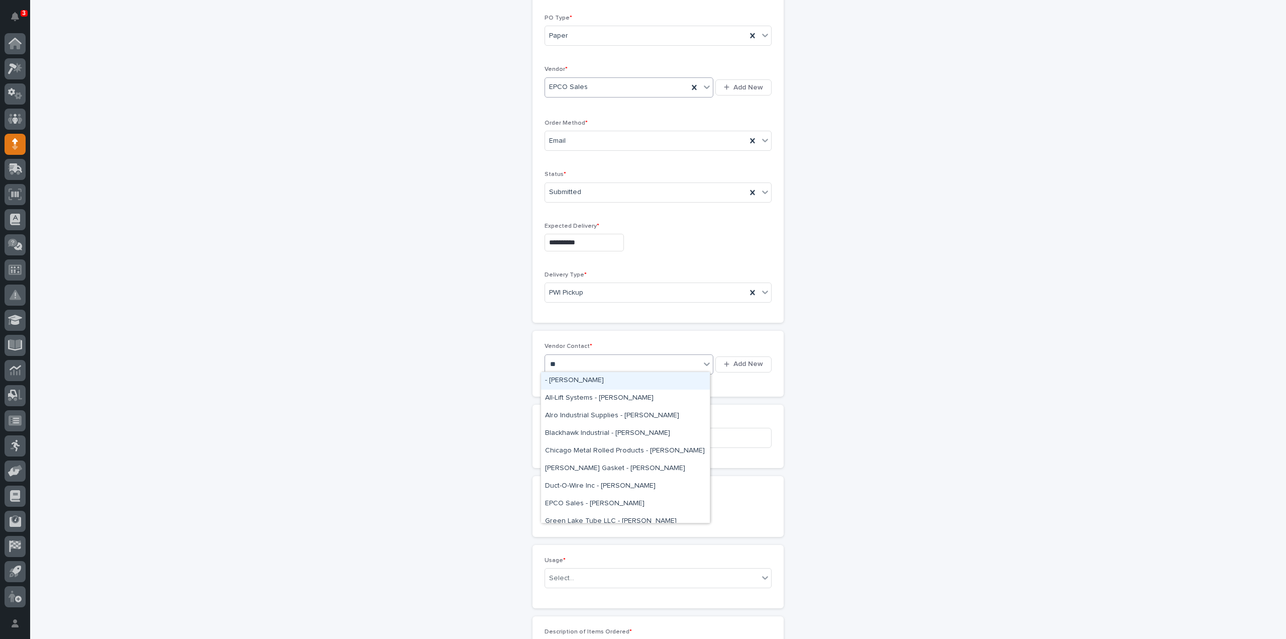
type input "***"
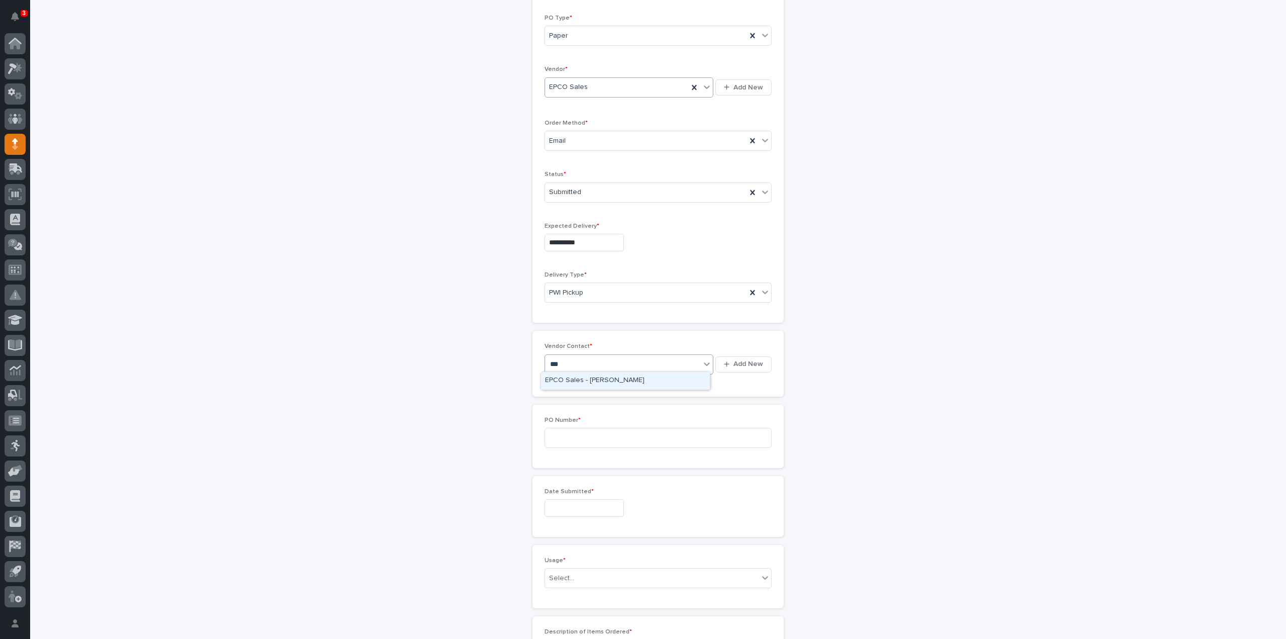
click at [572, 379] on div "EPCO Sales - [PERSON_NAME]" at bounding box center [625, 381] width 169 height 18
click at [564, 435] on input at bounding box center [658, 438] width 227 height 20
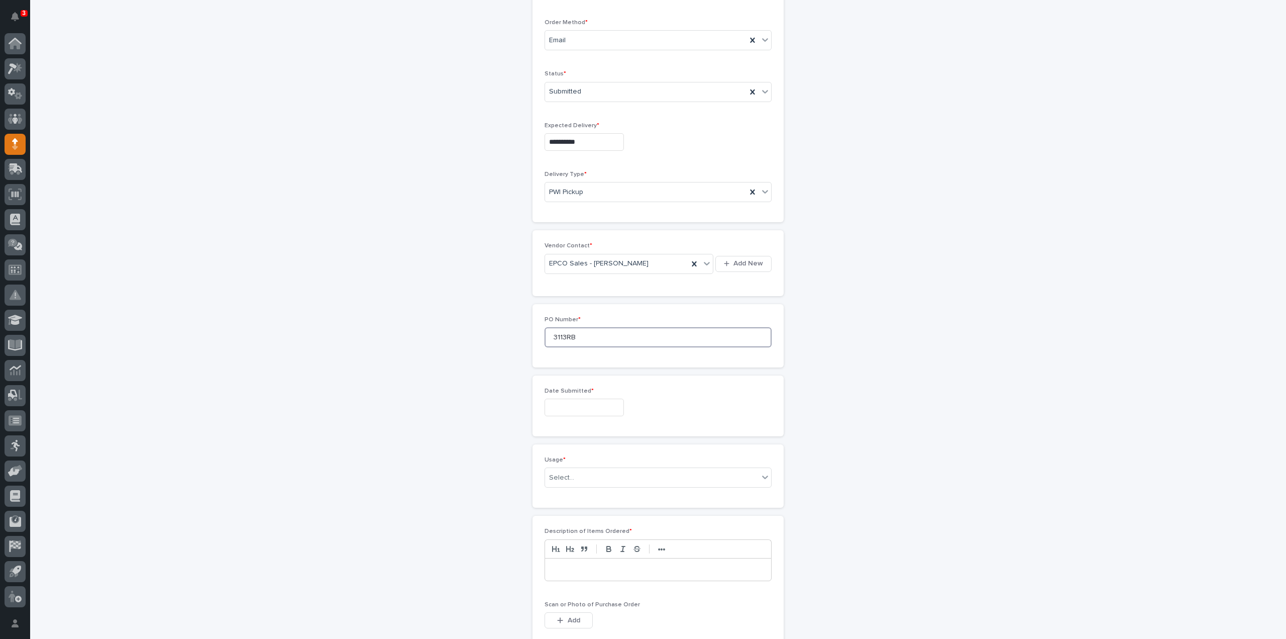
type input "3113RB"
click at [581, 403] on input "text" at bounding box center [584, 407] width 79 height 18
click at [613, 293] on div "5" at bounding box center [610, 290] width 14 height 14
type input "**********"
click at [577, 475] on div "Select..." at bounding box center [652, 477] width 214 height 17
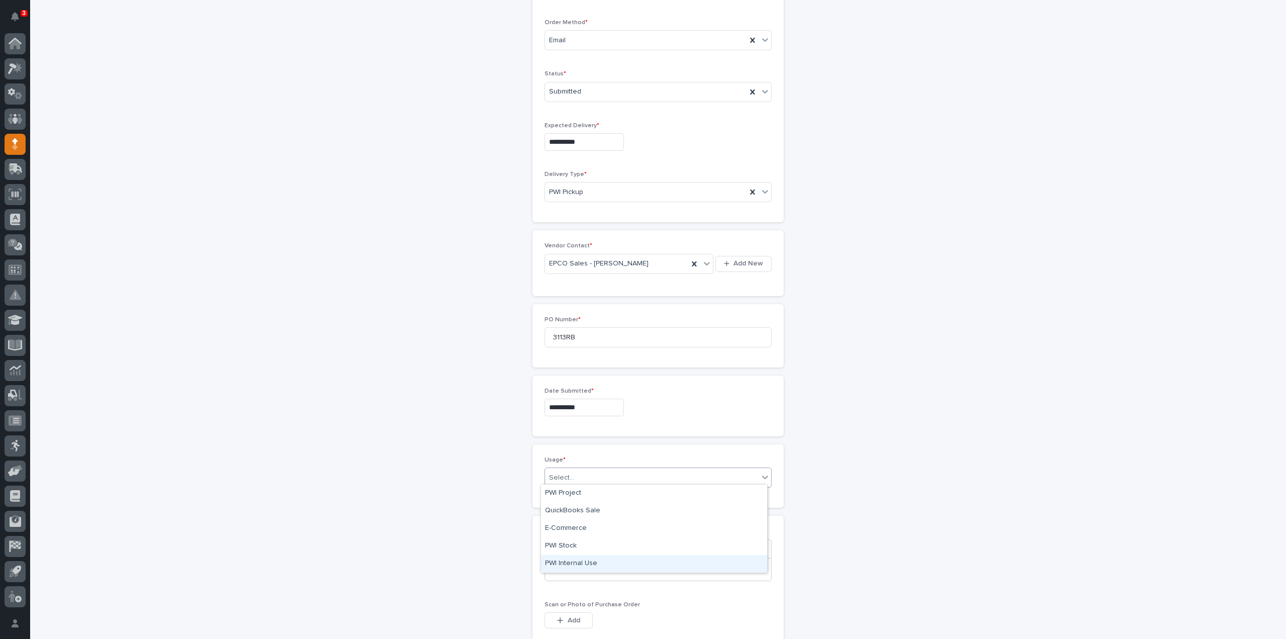
click at [579, 563] on div "PWI Internal Use" at bounding box center [654, 564] width 226 height 18
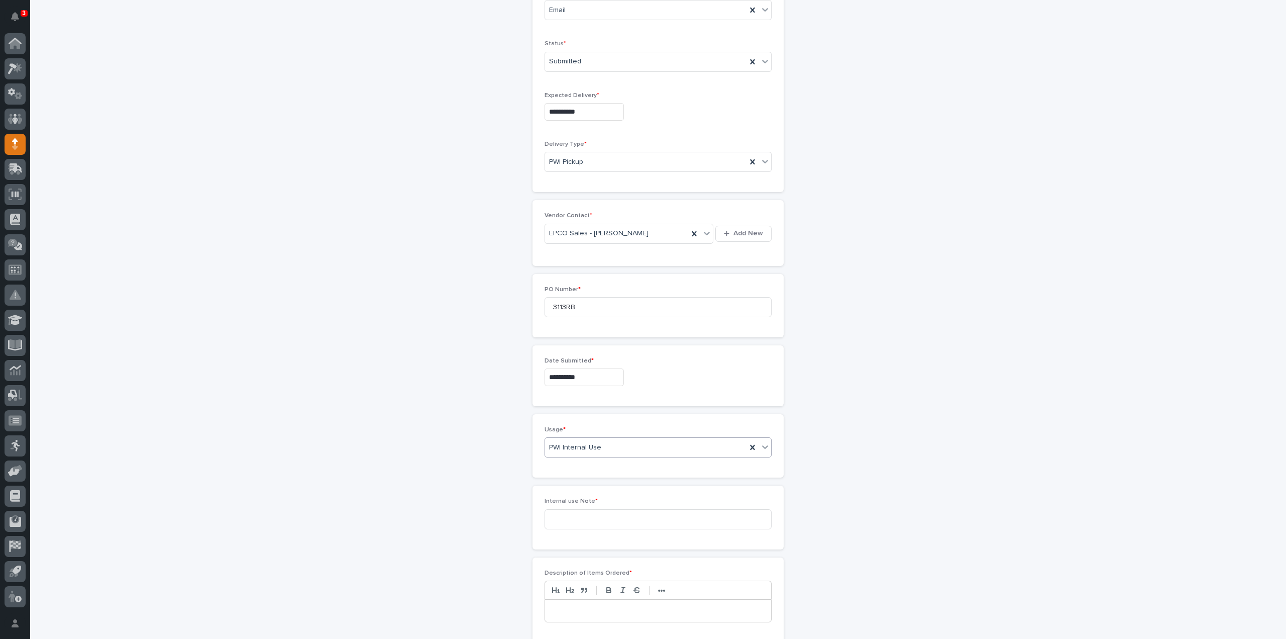
scroll to position [298, 0]
click at [580, 507] on input at bounding box center [658, 513] width 227 height 20
type input "26221"
click at [760, 439] on icon at bounding box center [765, 441] width 10 height 10
click at [613, 460] on div "PWI Project" at bounding box center [654, 458] width 226 height 18
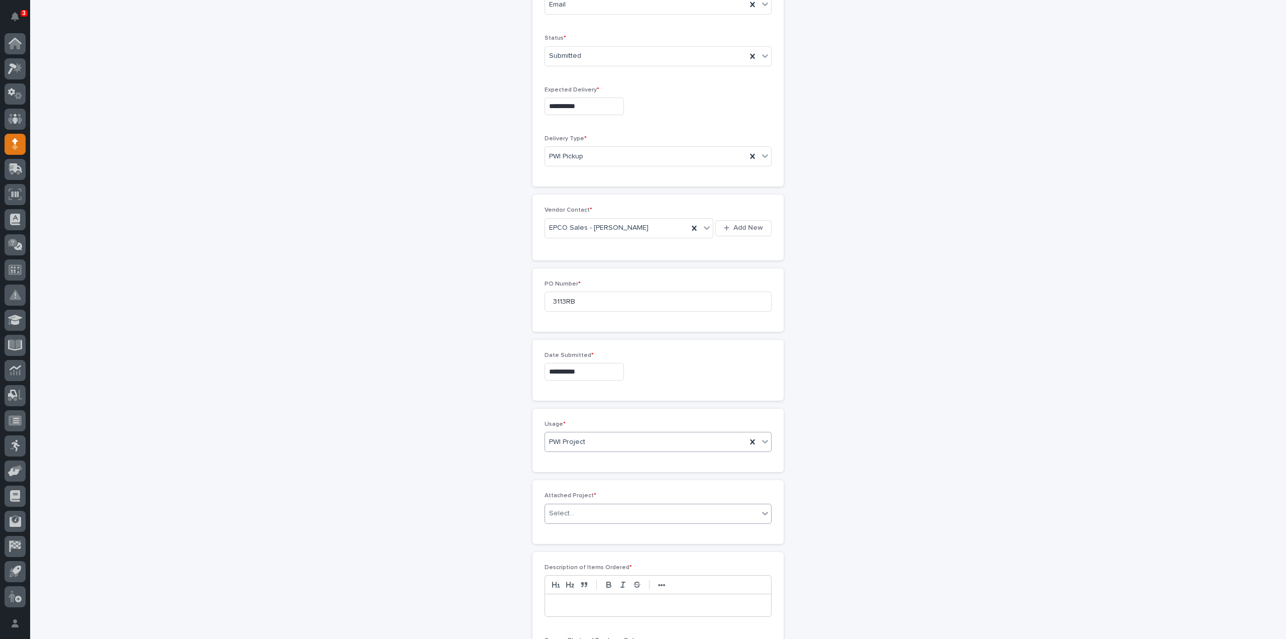
click at [584, 511] on div "Select..." at bounding box center [652, 513] width 214 height 17
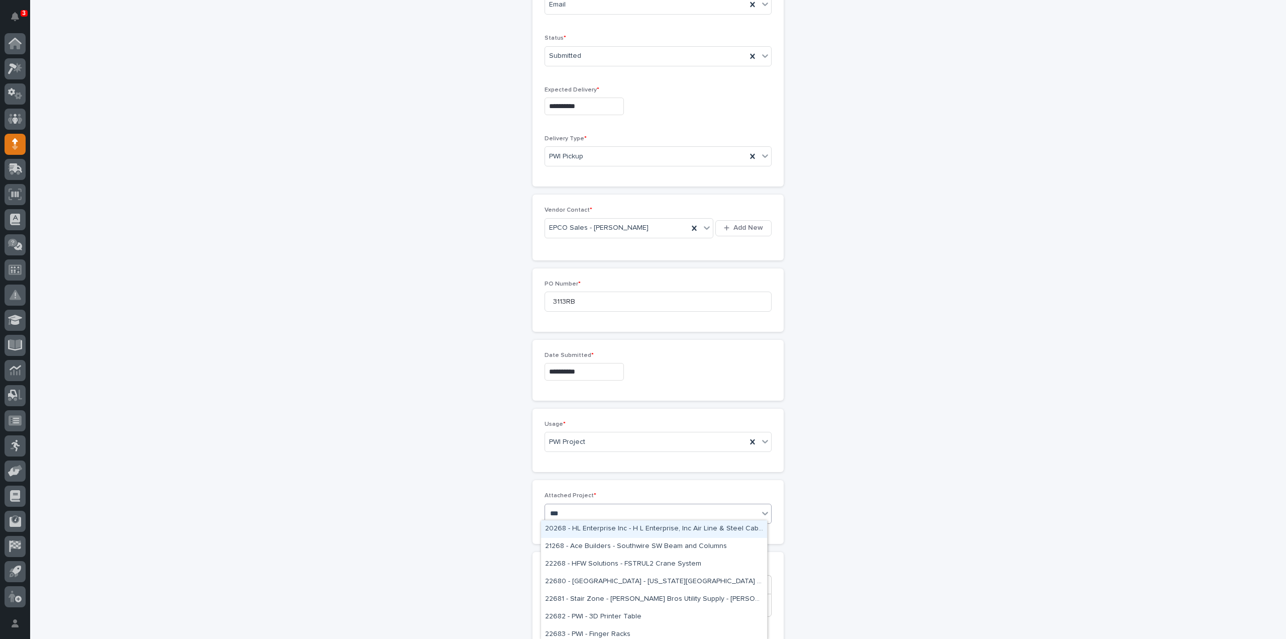
type input "***"
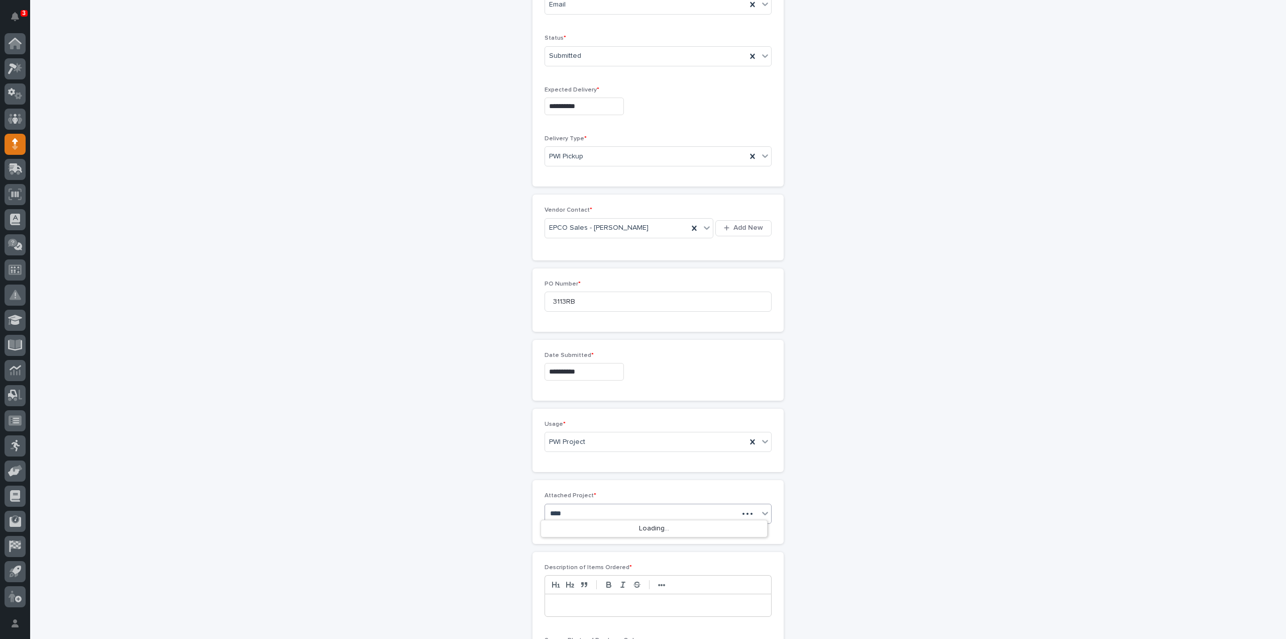
type input "*****"
click at [603, 530] on div "25891 - [PERSON_NAME] Construction Inc - New Plant Setup - Mezzanine Project" at bounding box center [654, 529] width 226 height 18
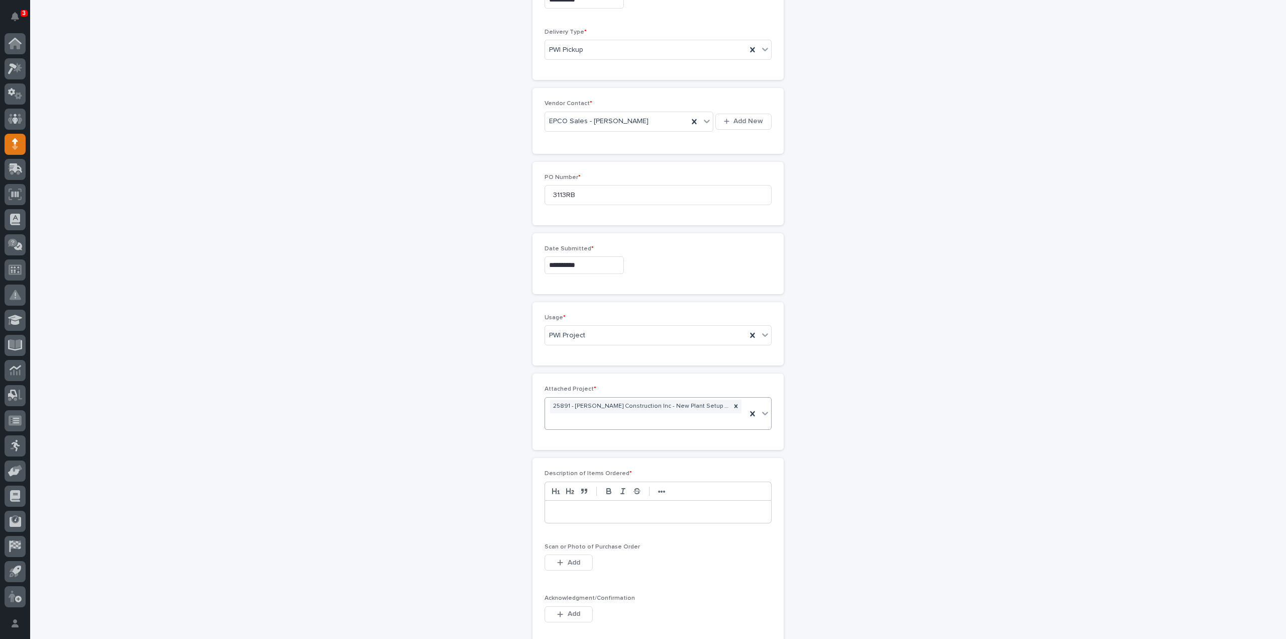
click at [580, 511] on p at bounding box center [658, 511] width 211 height 10
click at [570, 558] on span "Add" at bounding box center [574, 562] width 13 height 9
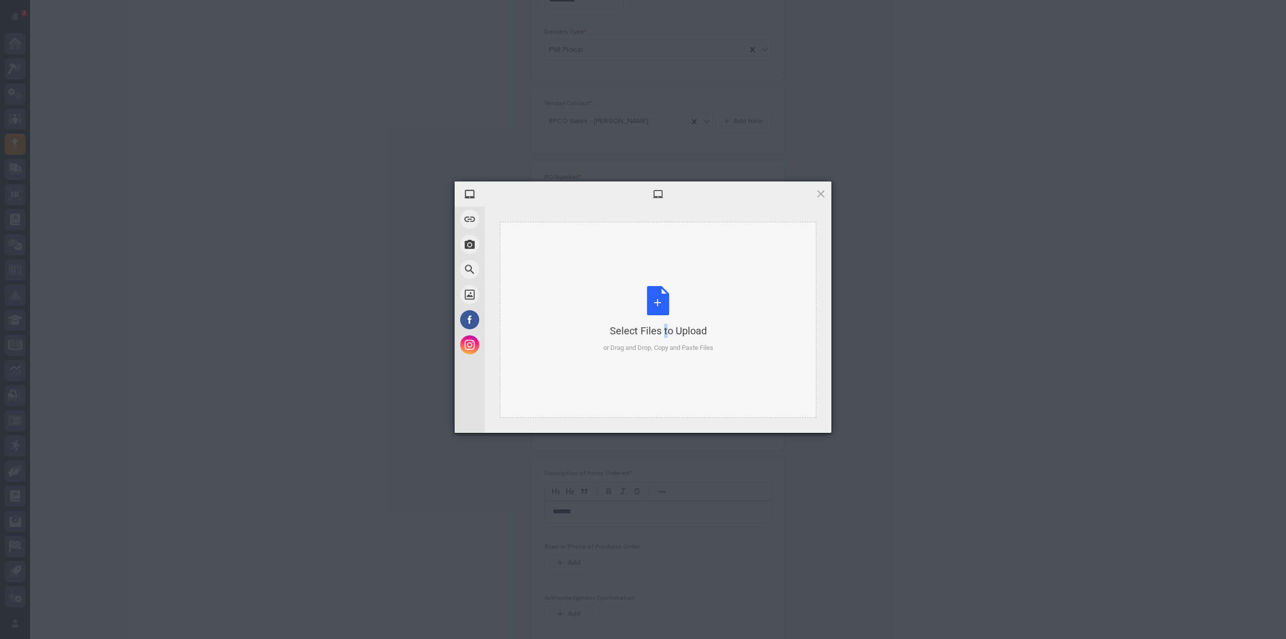
click at [647, 296] on div "Select Files to Upload or Drag and Drop, Copy and Paste Files" at bounding box center [658, 319] width 110 height 67
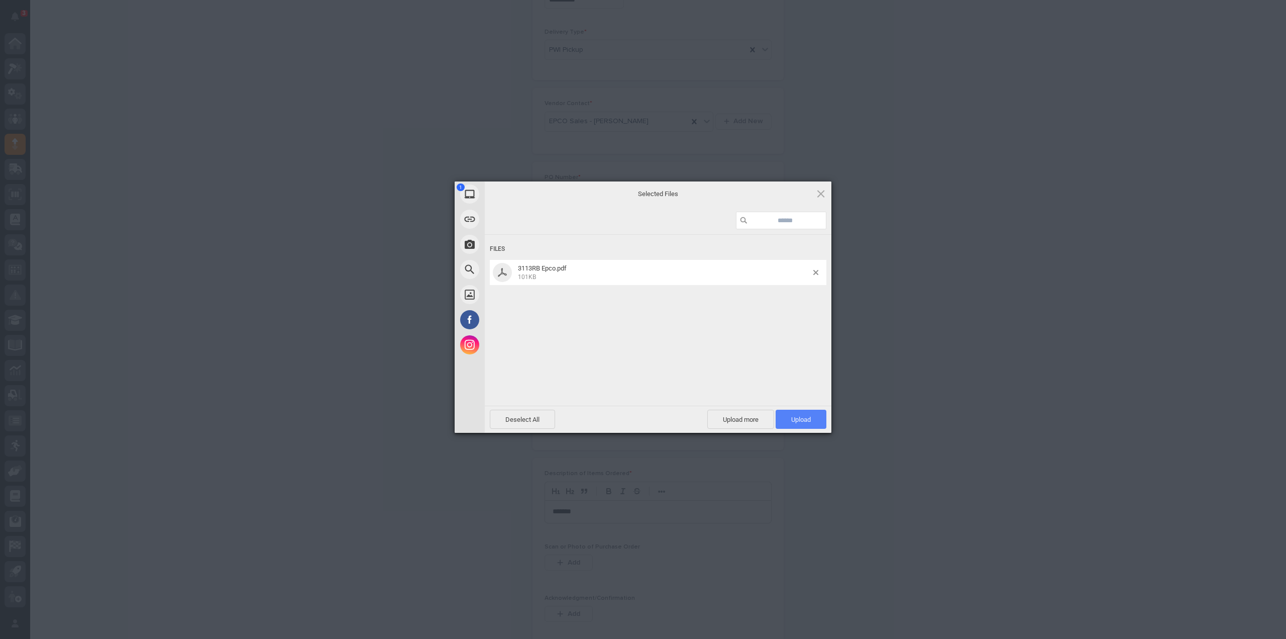
click at [802, 422] on span "Upload 1" at bounding box center [801, 420] width 20 height 8
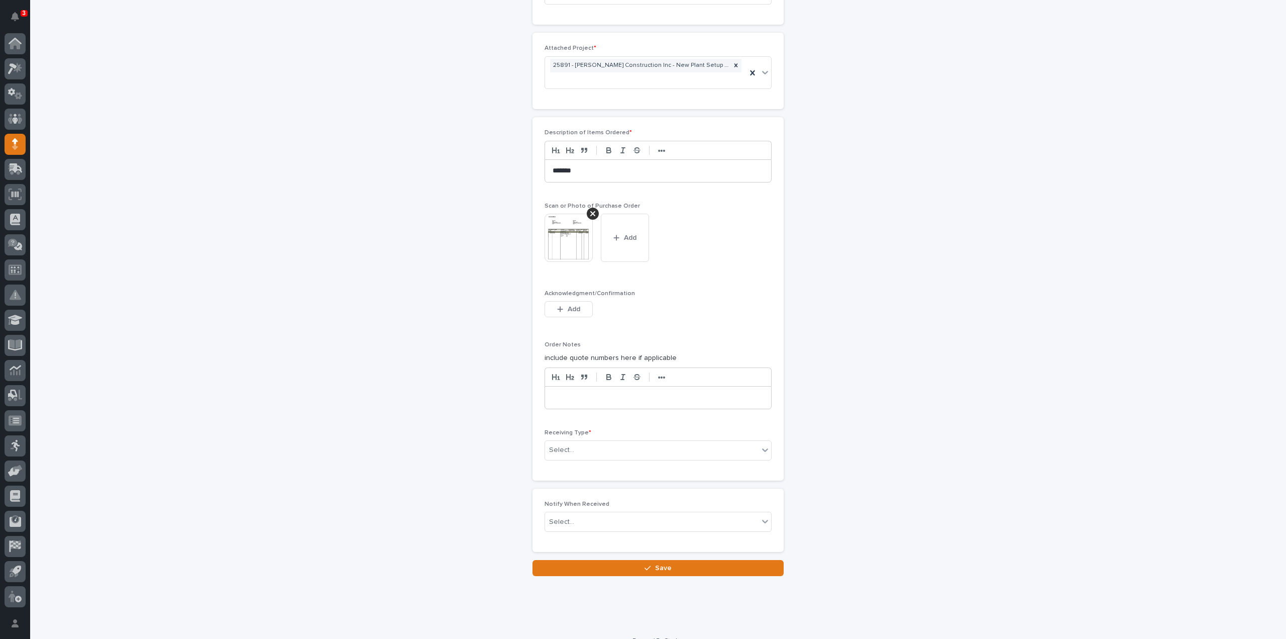
scroll to position [756, 0]
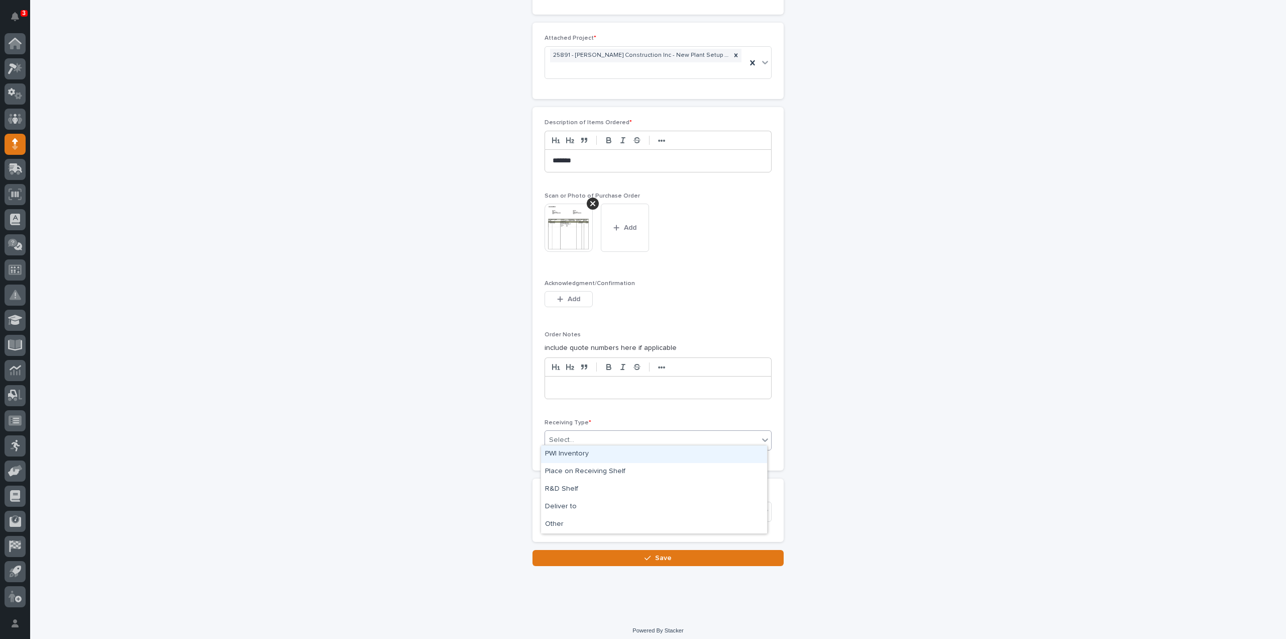
click at [554, 435] on div "Select..." at bounding box center [561, 440] width 25 height 11
click at [563, 506] on div "Deliver to" at bounding box center [654, 507] width 226 height 18
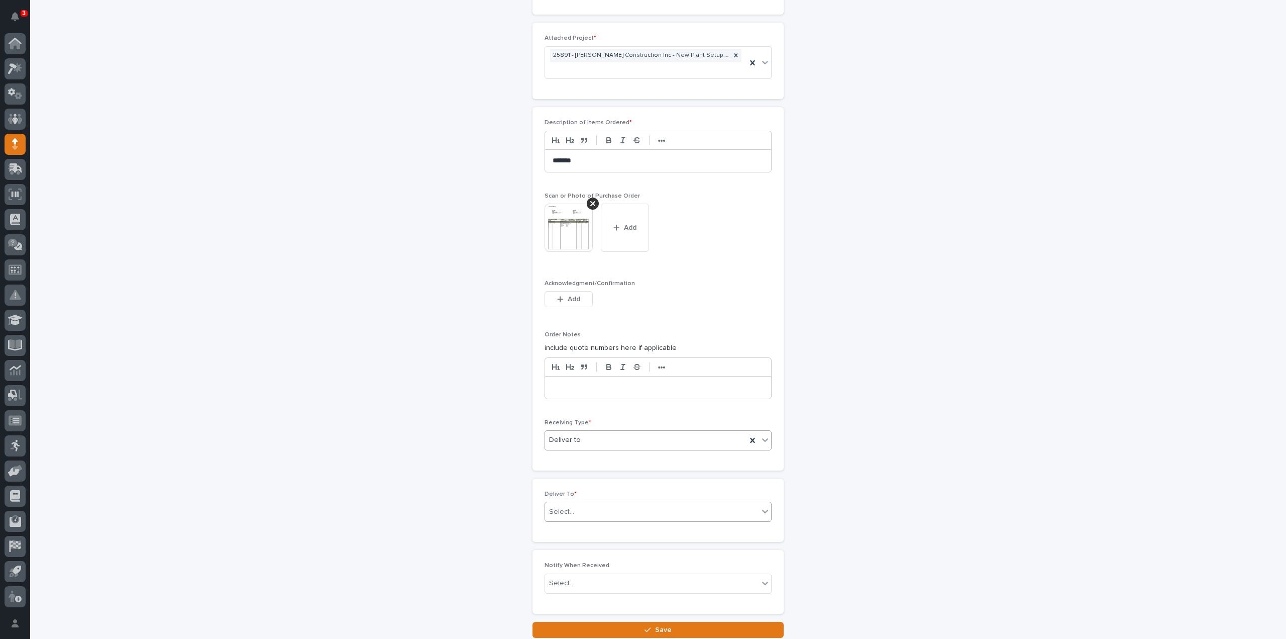
click at [559, 509] on div "Select..." at bounding box center [561, 511] width 25 height 11
type input "****"
click at [561, 528] on div "[PERSON_NAME]" at bounding box center [654, 526] width 226 height 18
click at [566, 578] on div "Select..." at bounding box center [561, 583] width 25 height 11
type input "*"
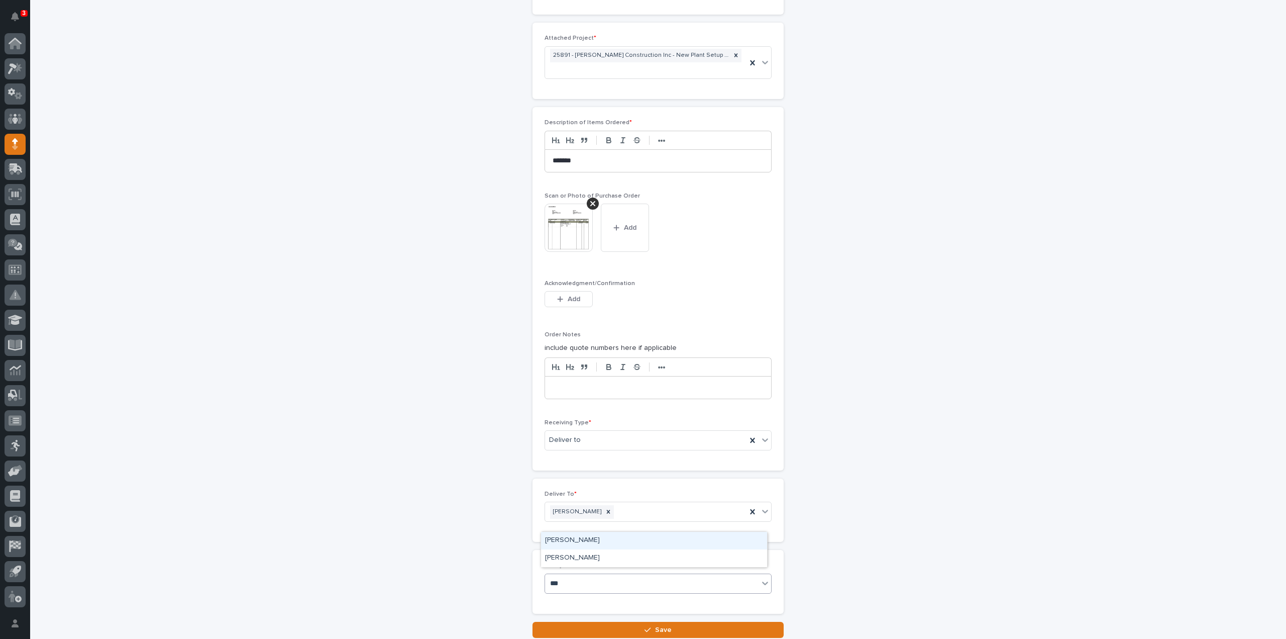
type input "****"
click at [577, 557] on div "[PERSON_NAME]" at bounding box center [654, 558] width 226 height 18
click at [593, 622] on button "Save" at bounding box center [658, 630] width 251 height 16
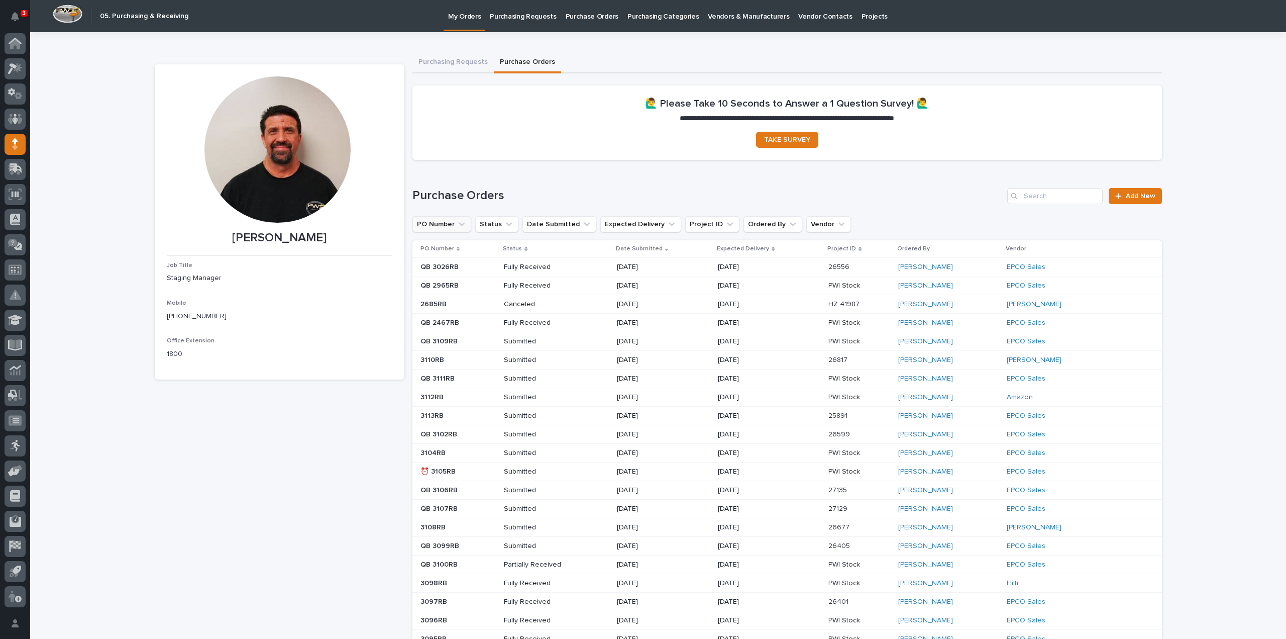
click at [459, 225] on icon "PO Number" at bounding box center [462, 224] width 6 height 4
click at [521, 186] on div "Loading... Saving… Purchase Orders Add New PO Number contains Status Date Submi…" at bounding box center [788, 509] width 750 height 683
